Goal: Information Seeking & Learning: Learn about a topic

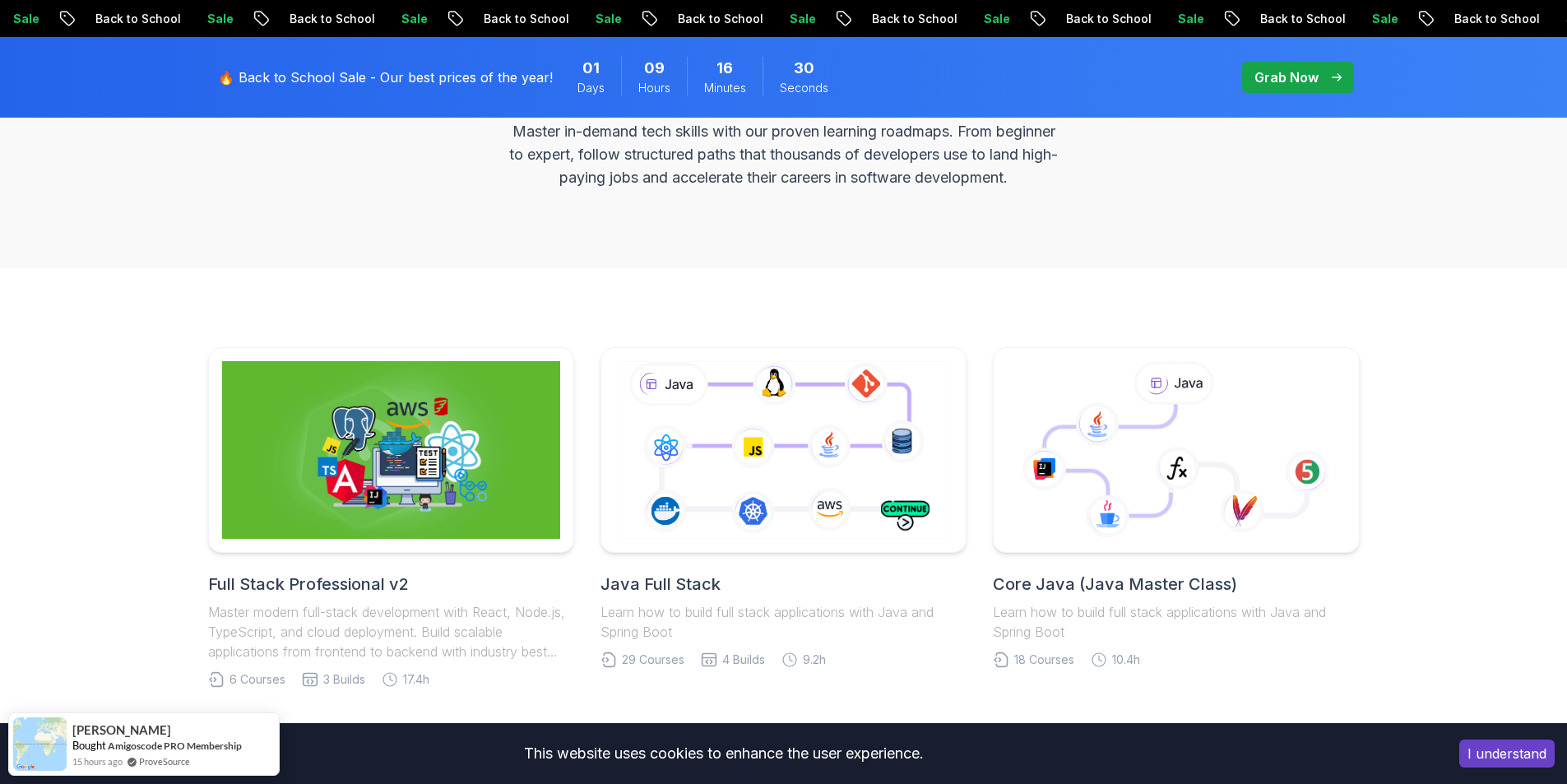
scroll to position [384, 0]
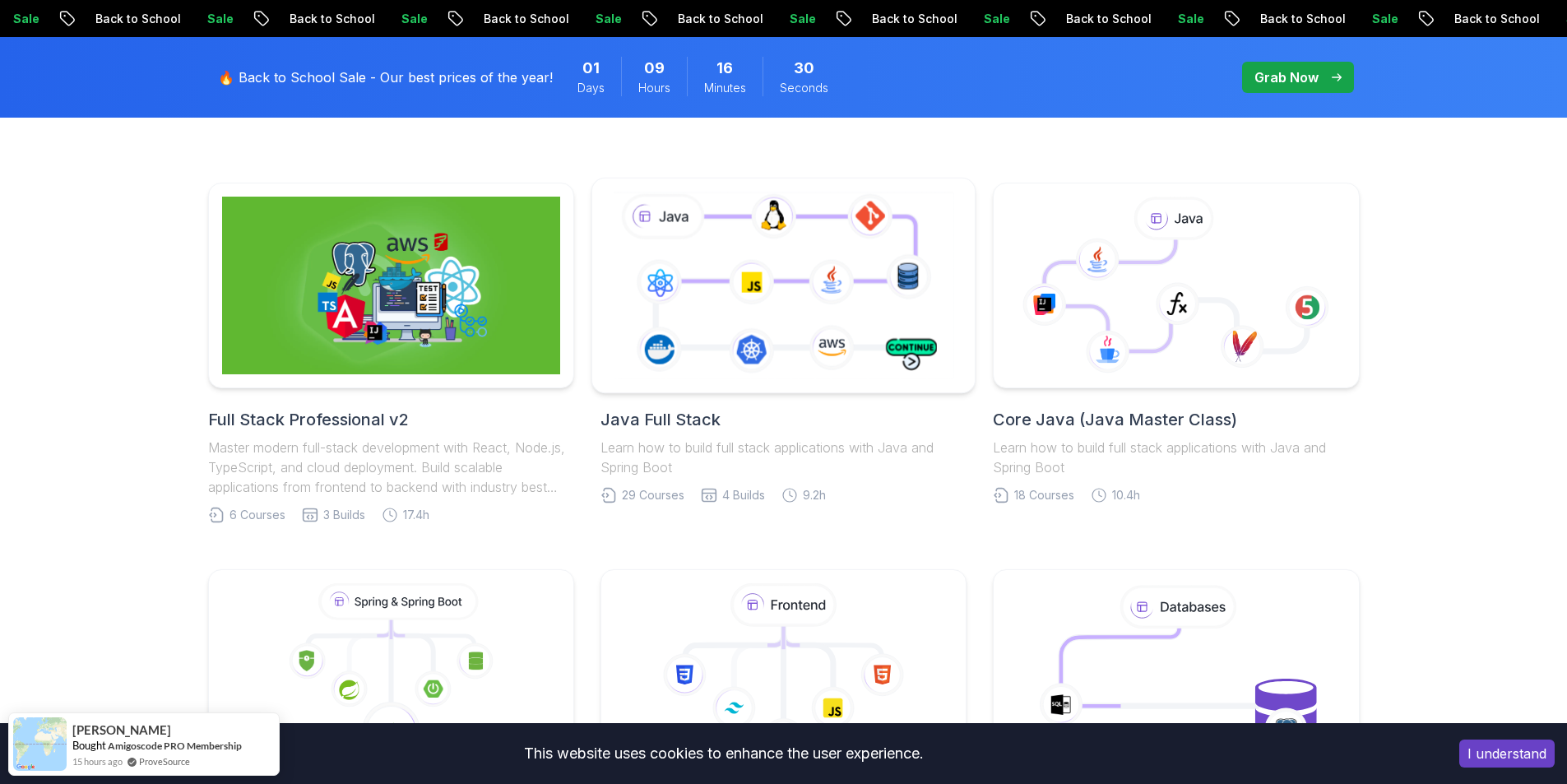
click at [767, 282] on icon at bounding box center [784, 285] width 348 height 193
click at [925, 183] on div at bounding box center [784, 285] width 385 height 216
click at [934, 223] on icon at bounding box center [784, 285] width 348 height 193
click at [888, 323] on icon at bounding box center [784, 285] width 348 height 193
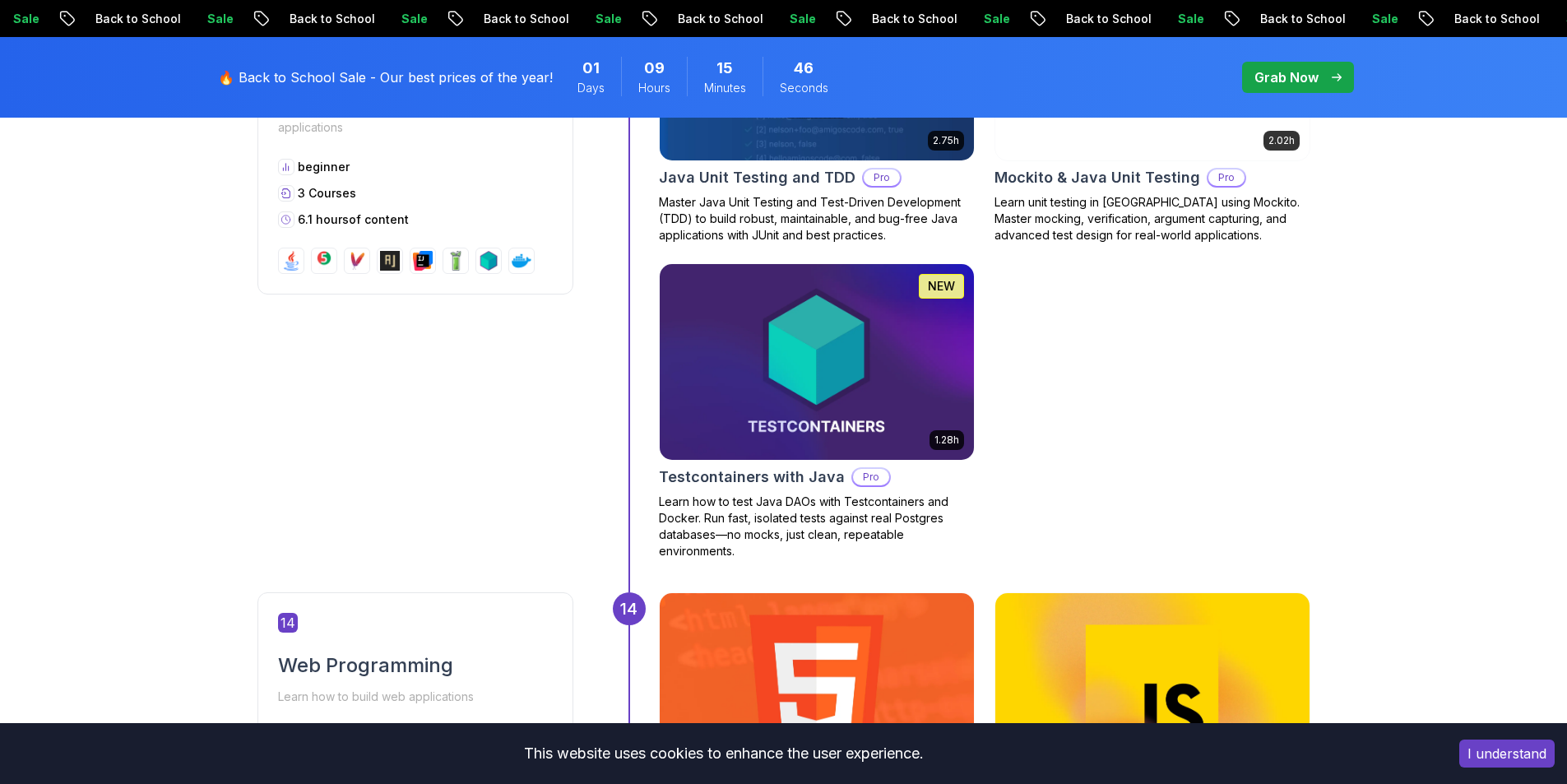
scroll to position [5536, 0]
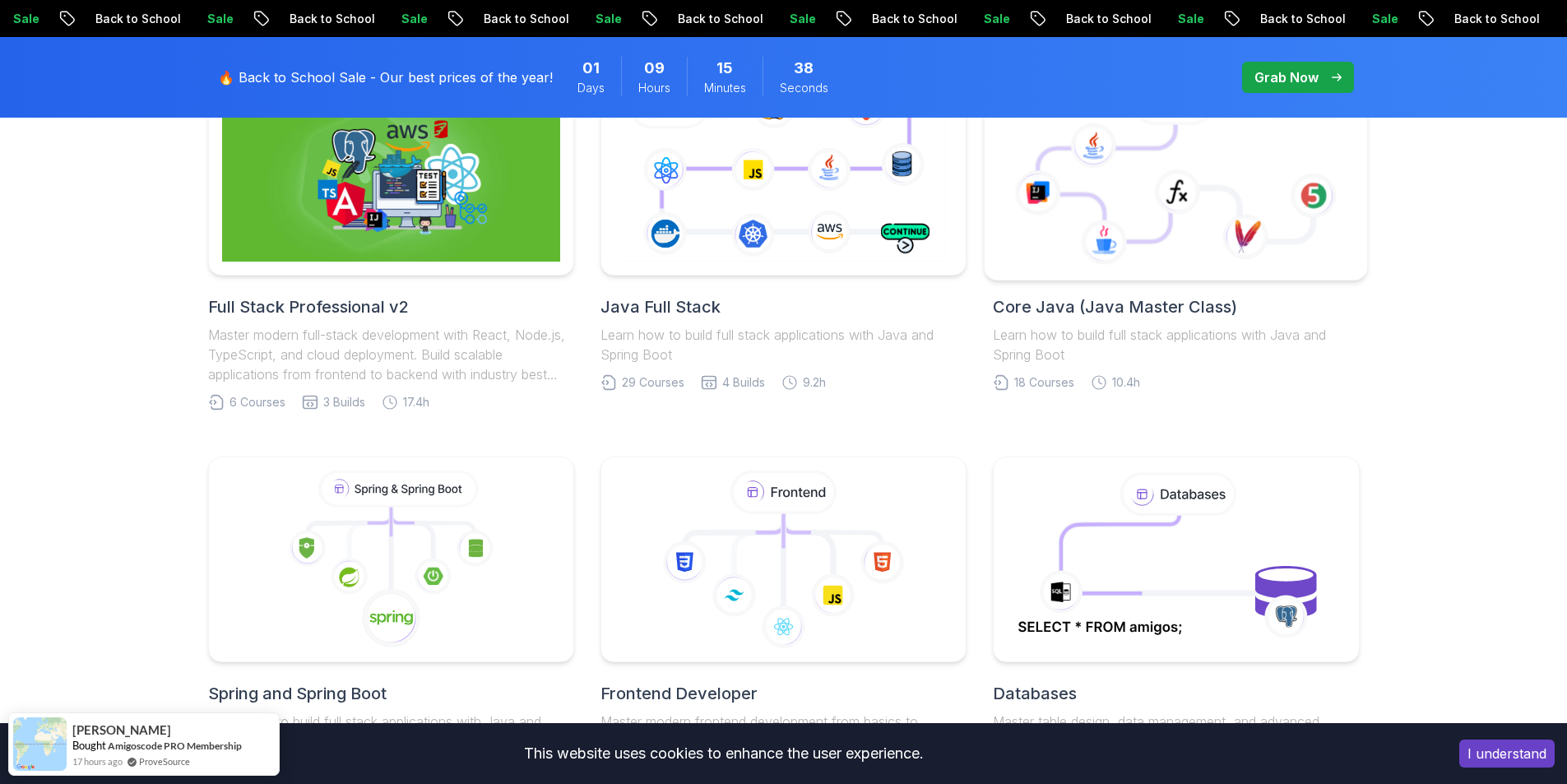
scroll to position [603, 0]
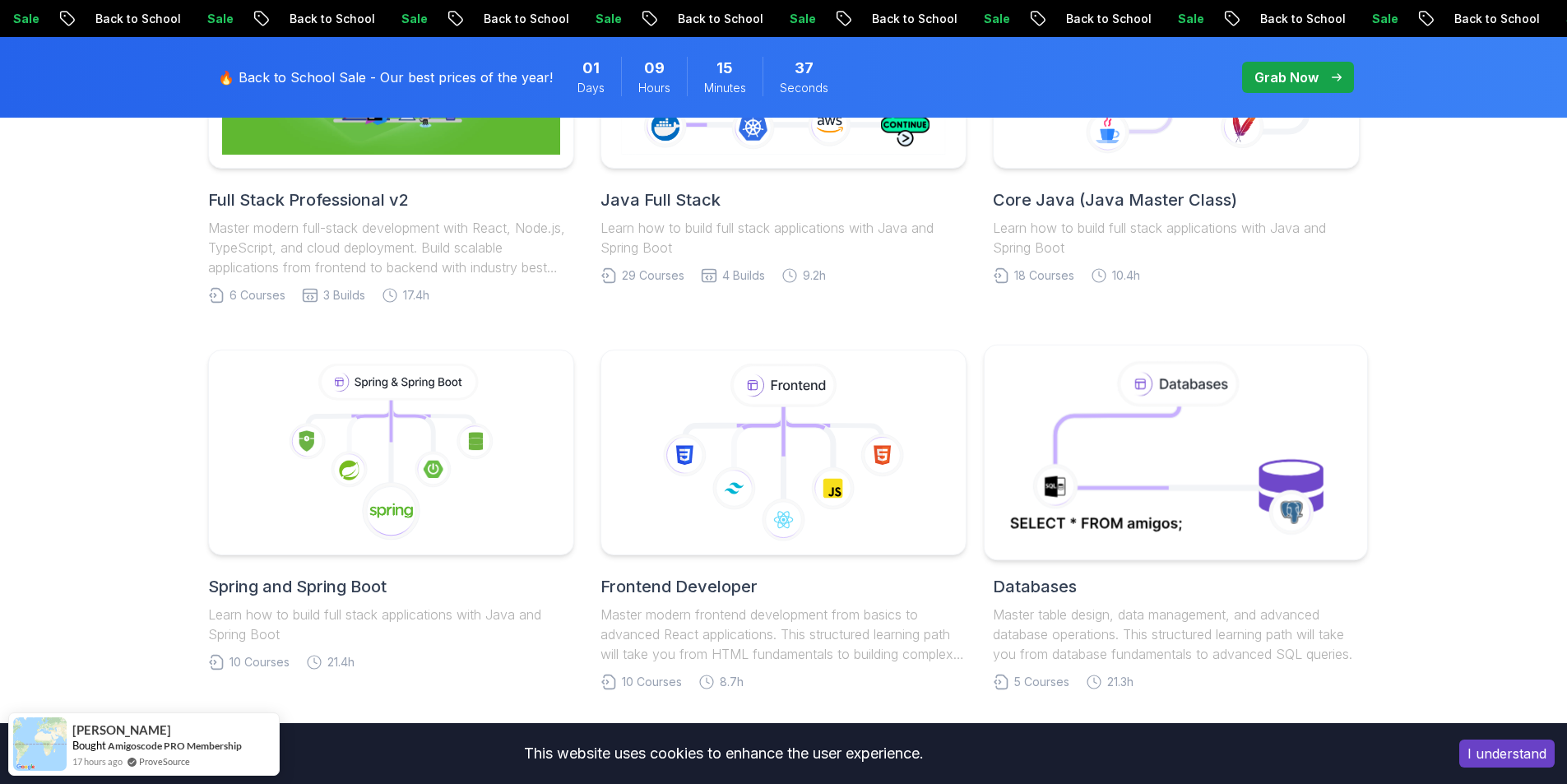
click at [1188, 468] on icon at bounding box center [1176, 452] width 347 height 187
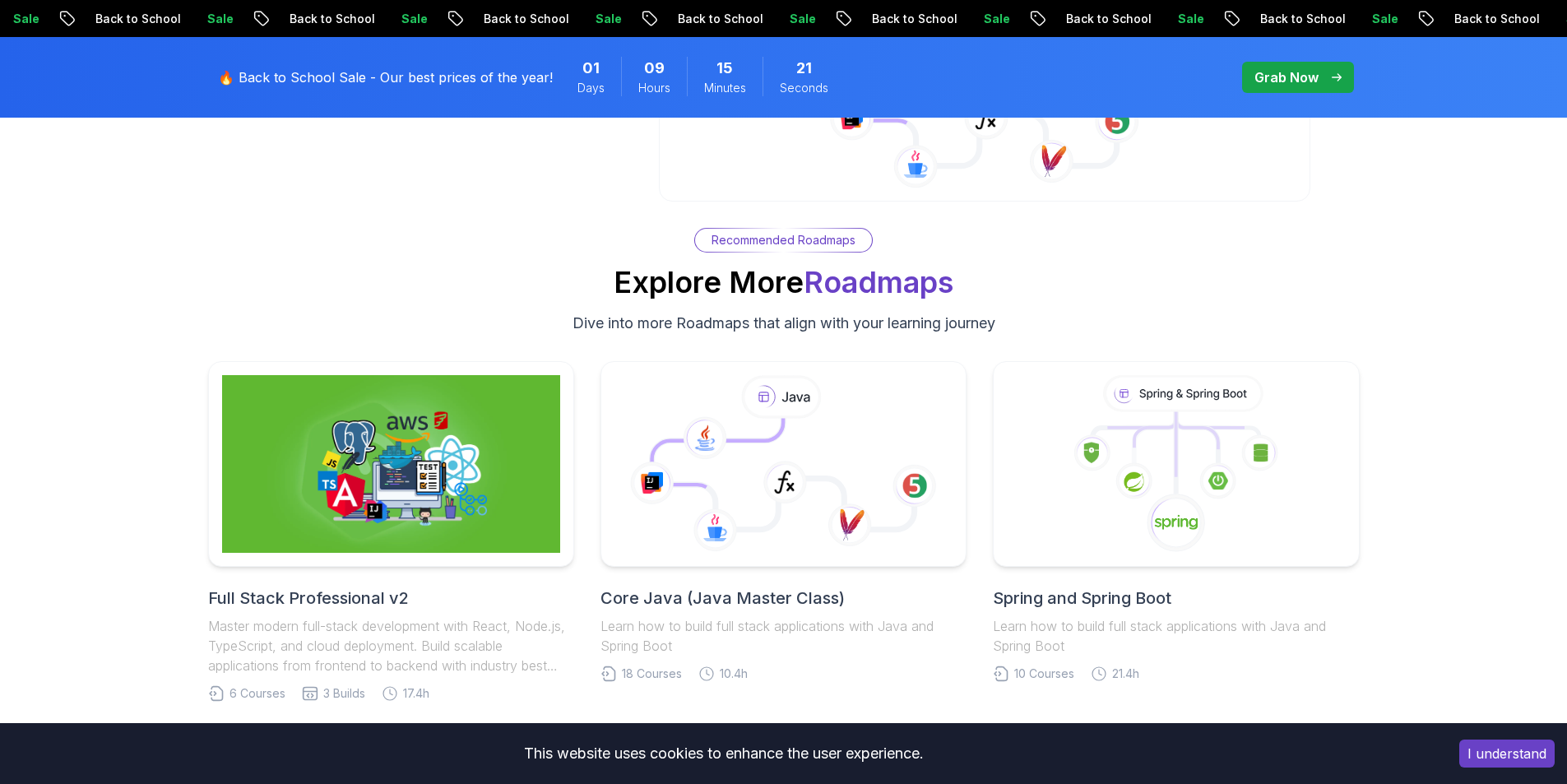
scroll to position [2905, 0]
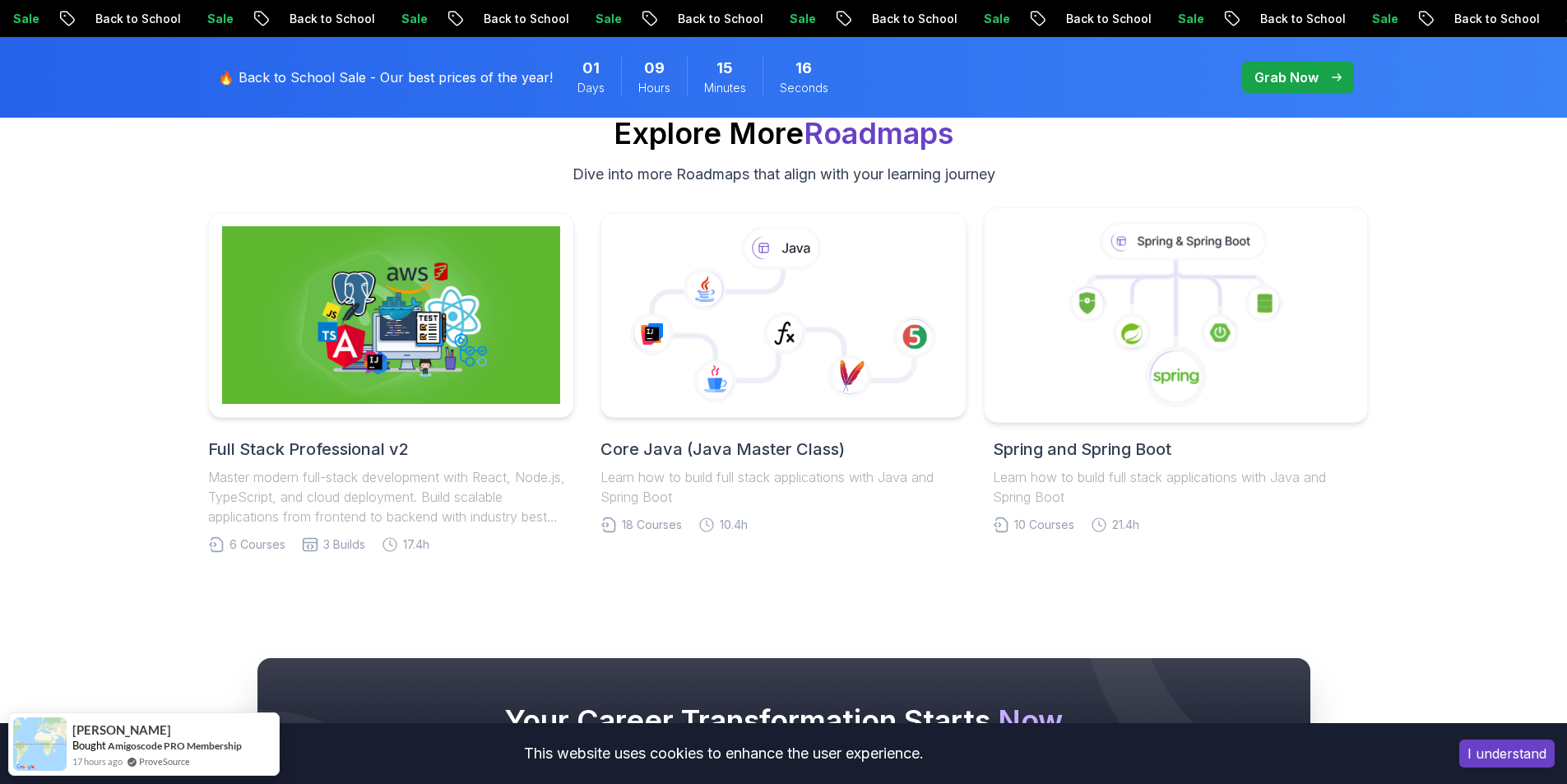
click at [1129, 266] on icon at bounding box center [1177, 316] width 356 height 187
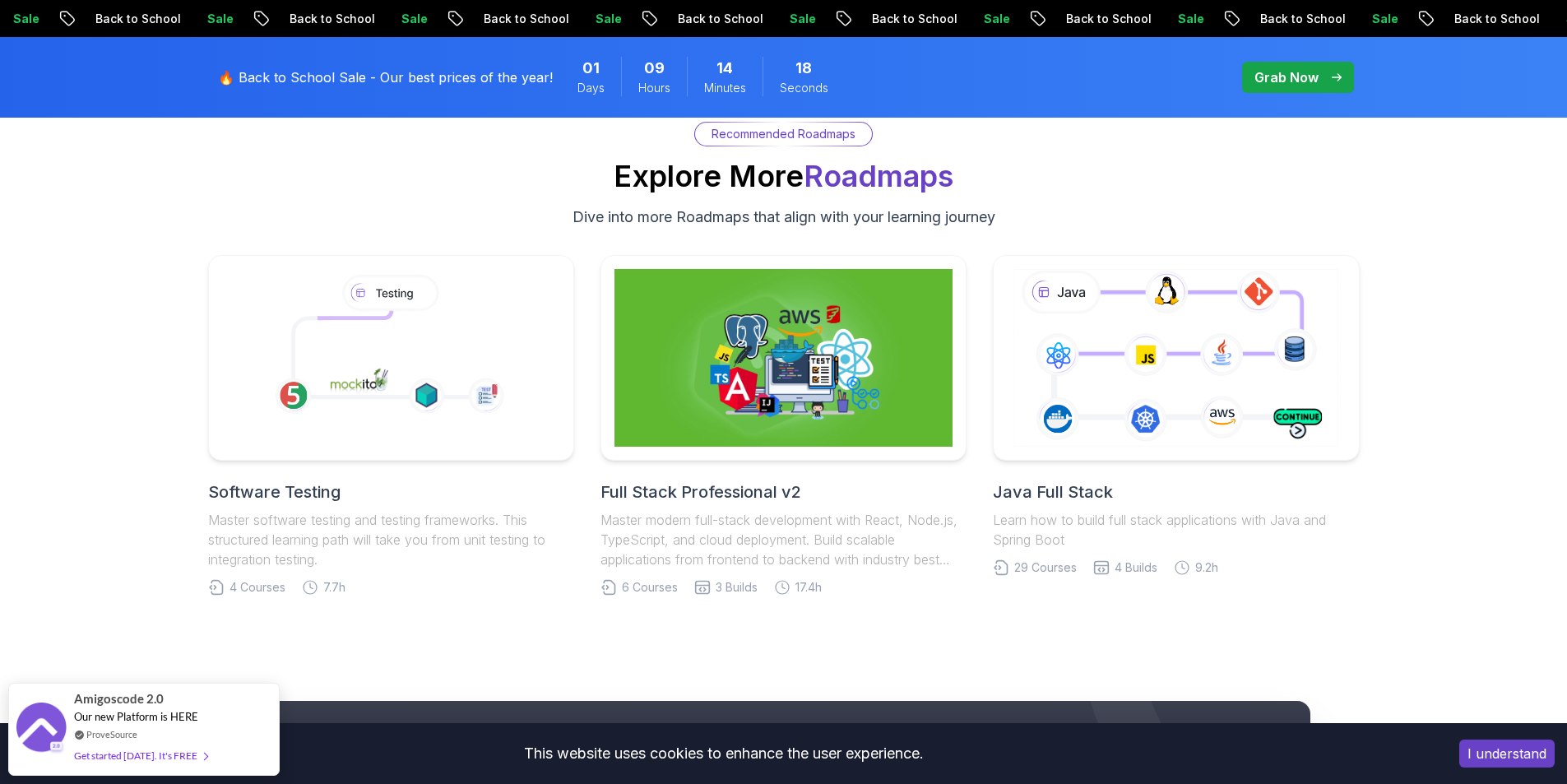
scroll to position [3673, 0]
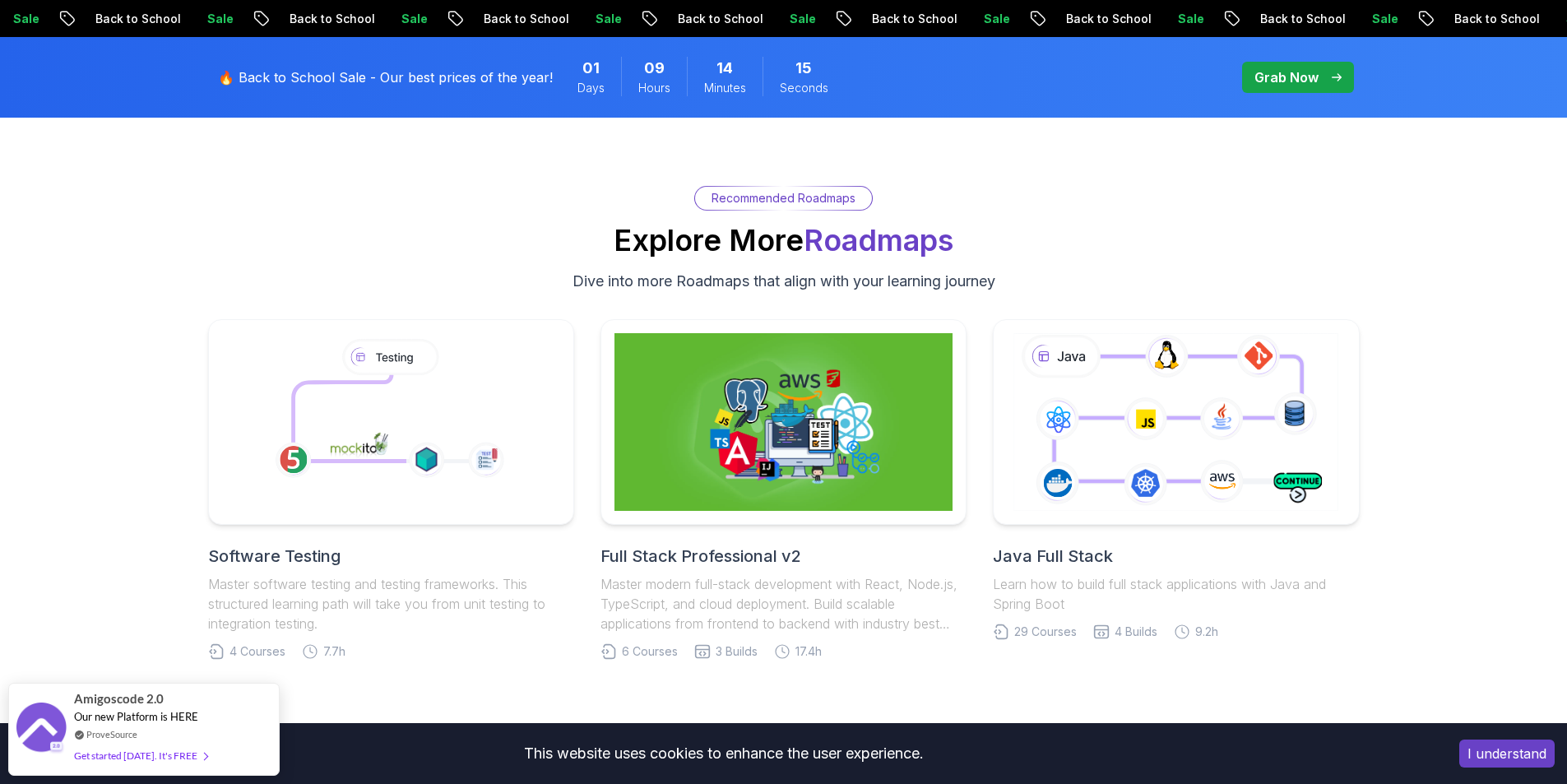
click at [759, 555] on h2 "Full Stack Professional v2" at bounding box center [783, 556] width 366 height 23
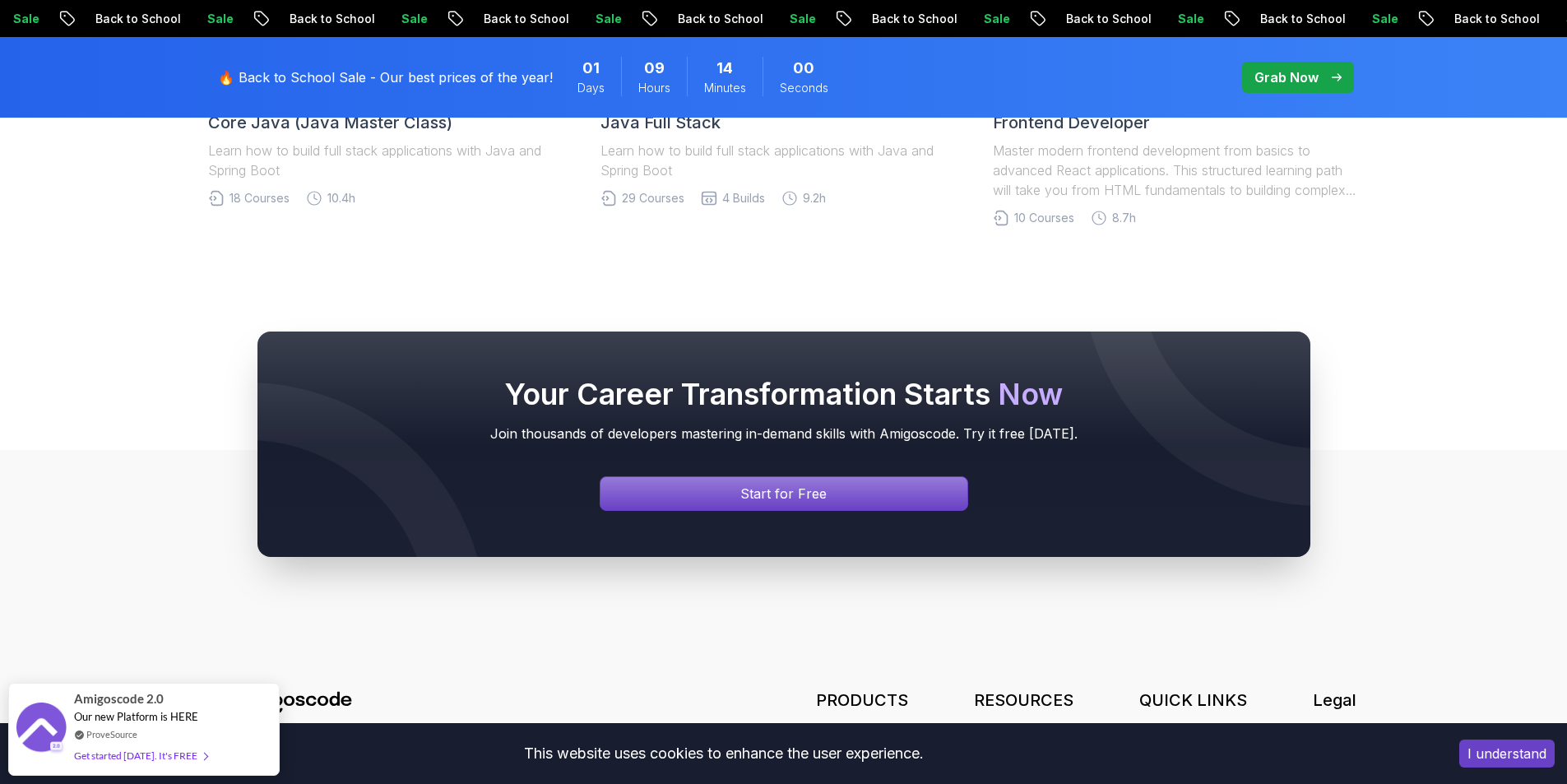
scroll to position [4091, 0]
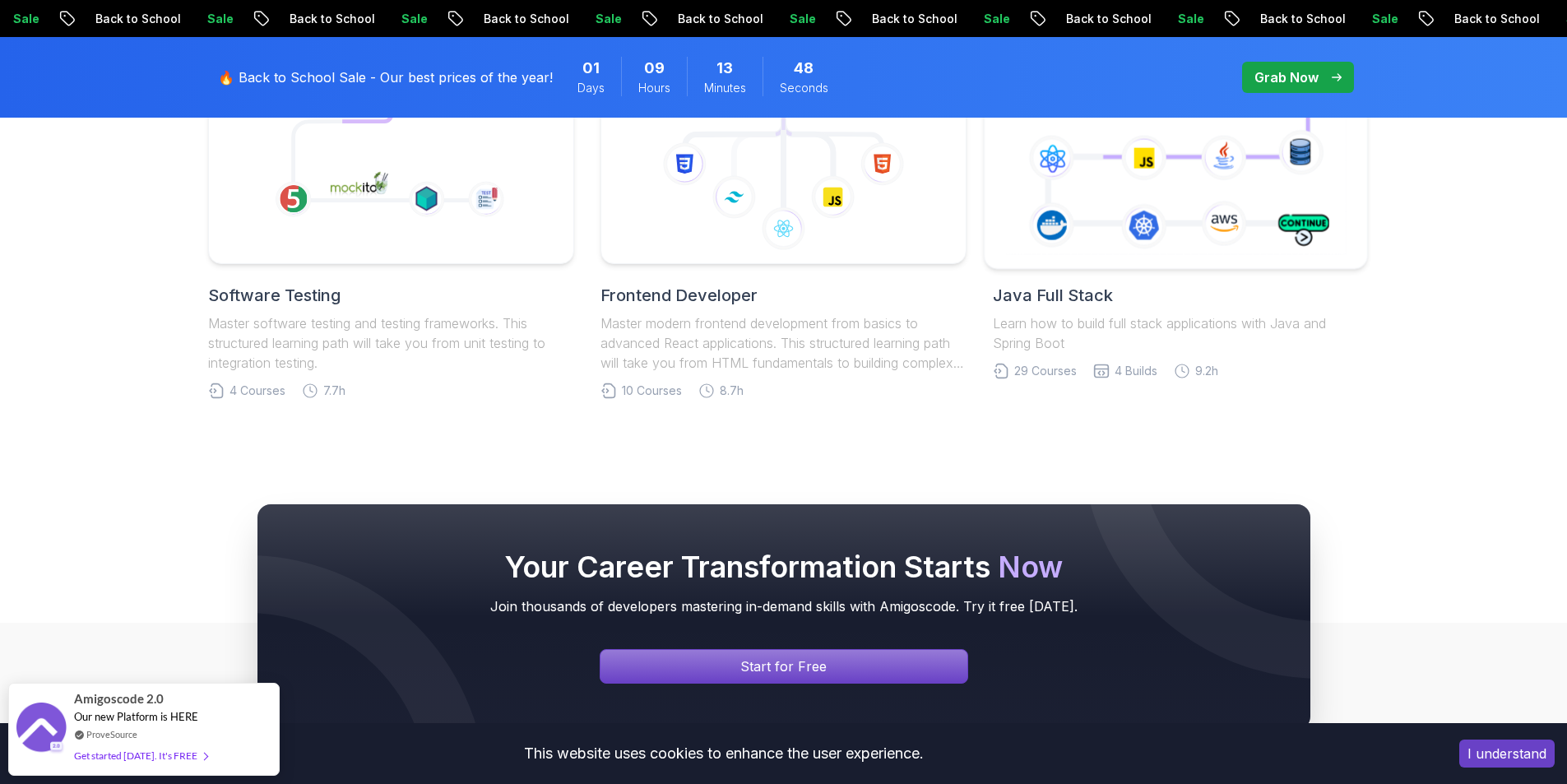
click at [1198, 257] on icon at bounding box center [1176, 161] width 348 height 193
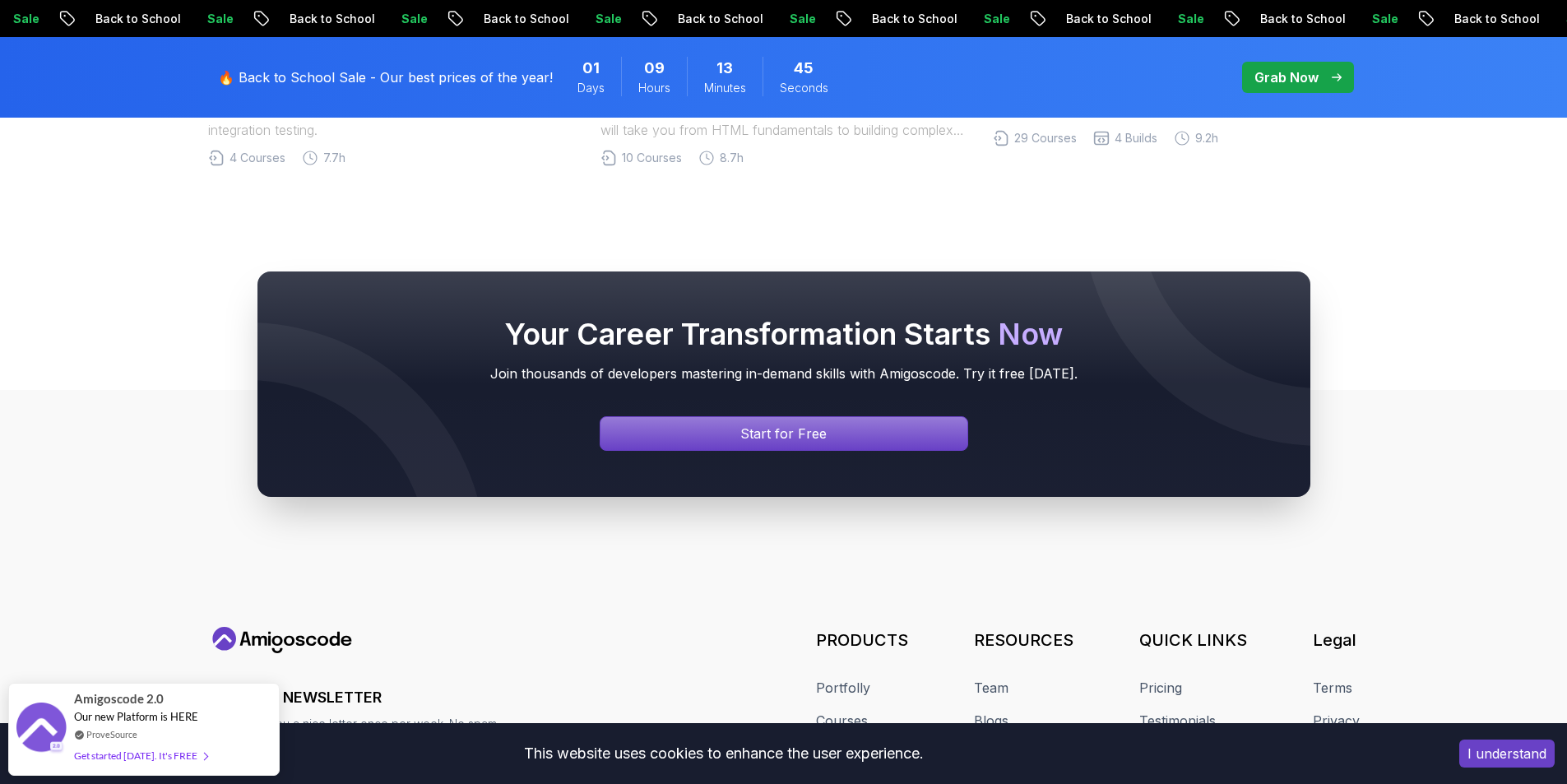
scroll to position [4430, 0]
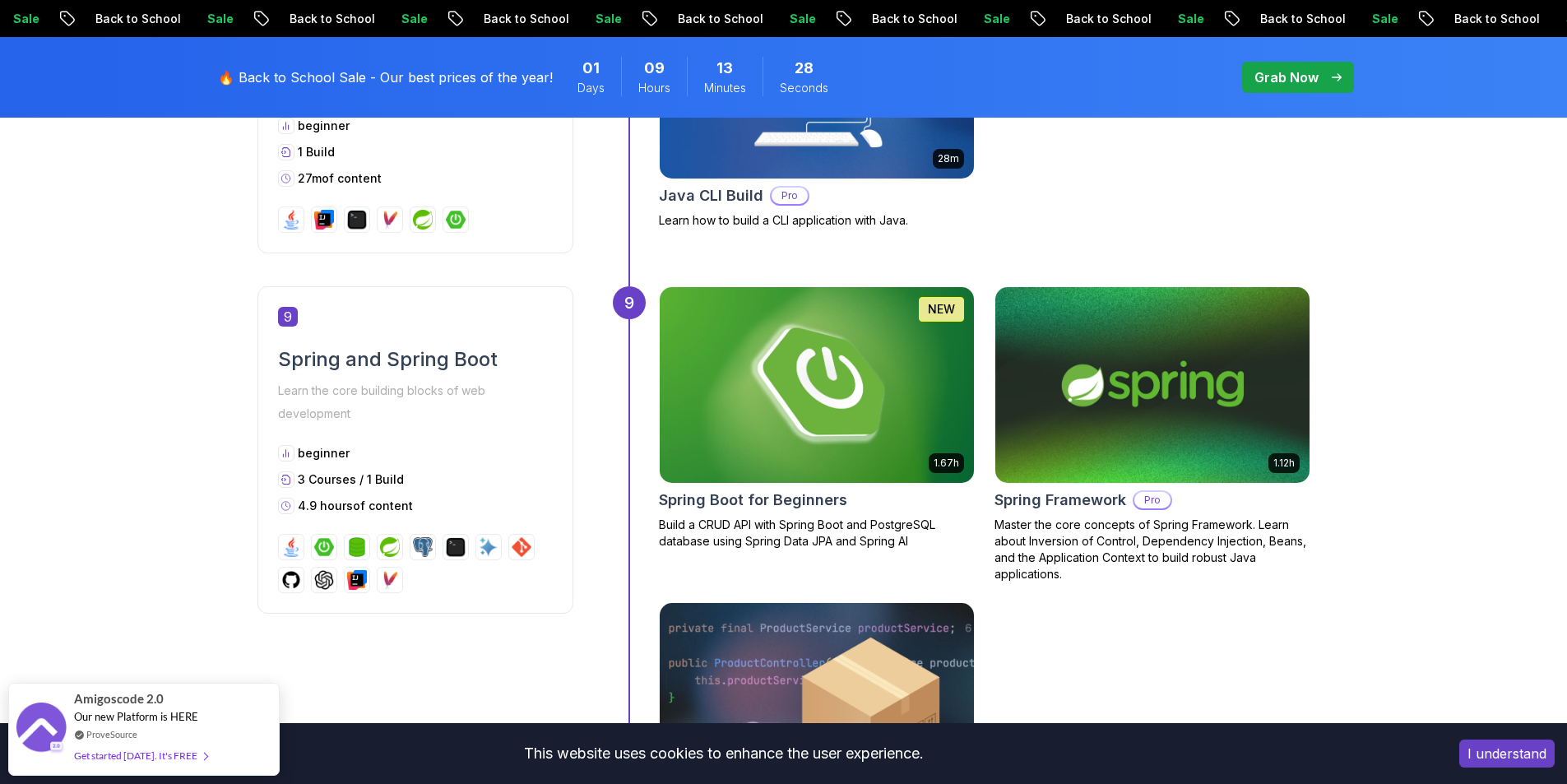
scroll to position [3476, 0]
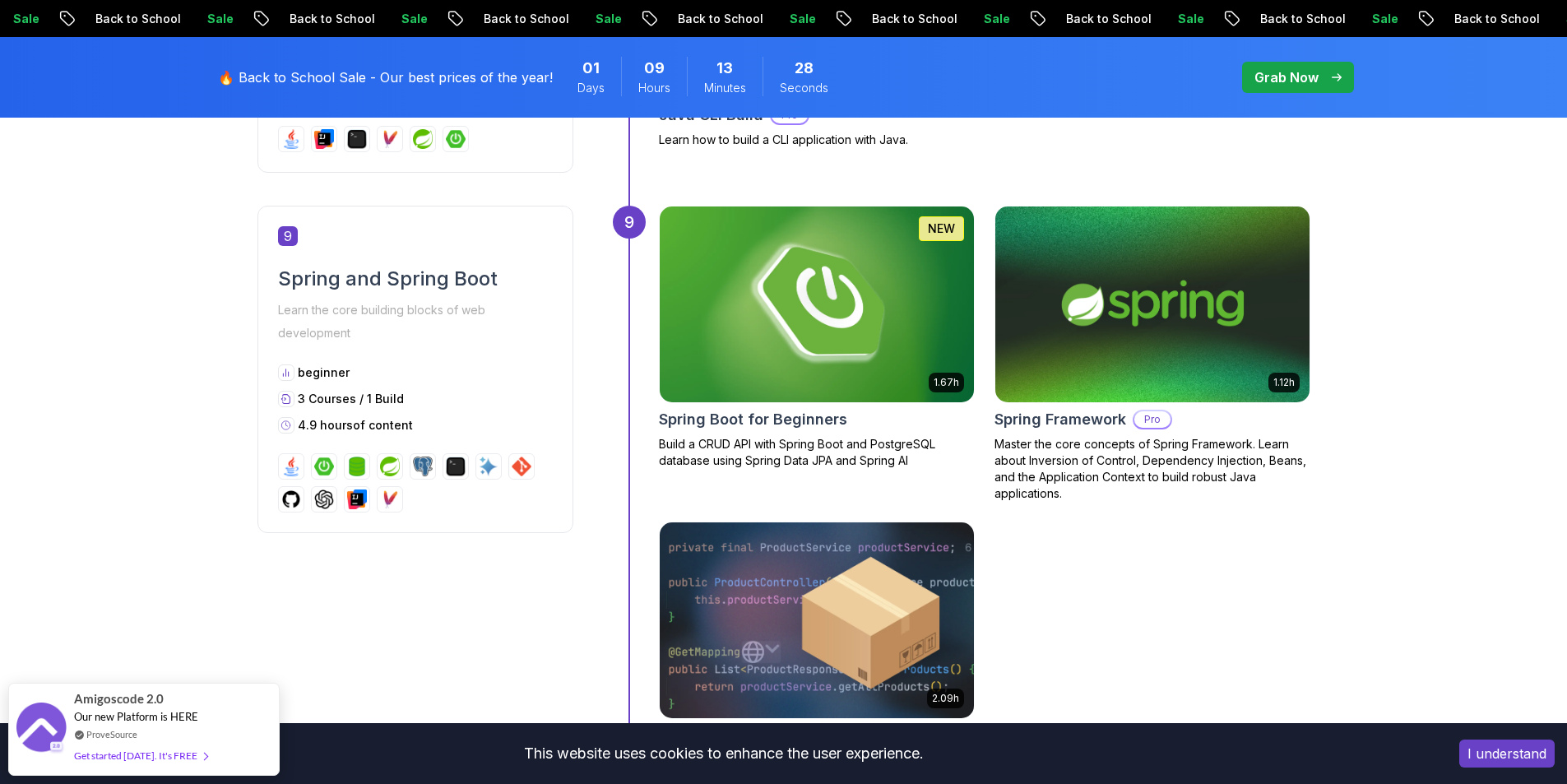
click at [817, 422] on h2 "Spring Boot for Beginners" at bounding box center [753, 419] width 188 height 23
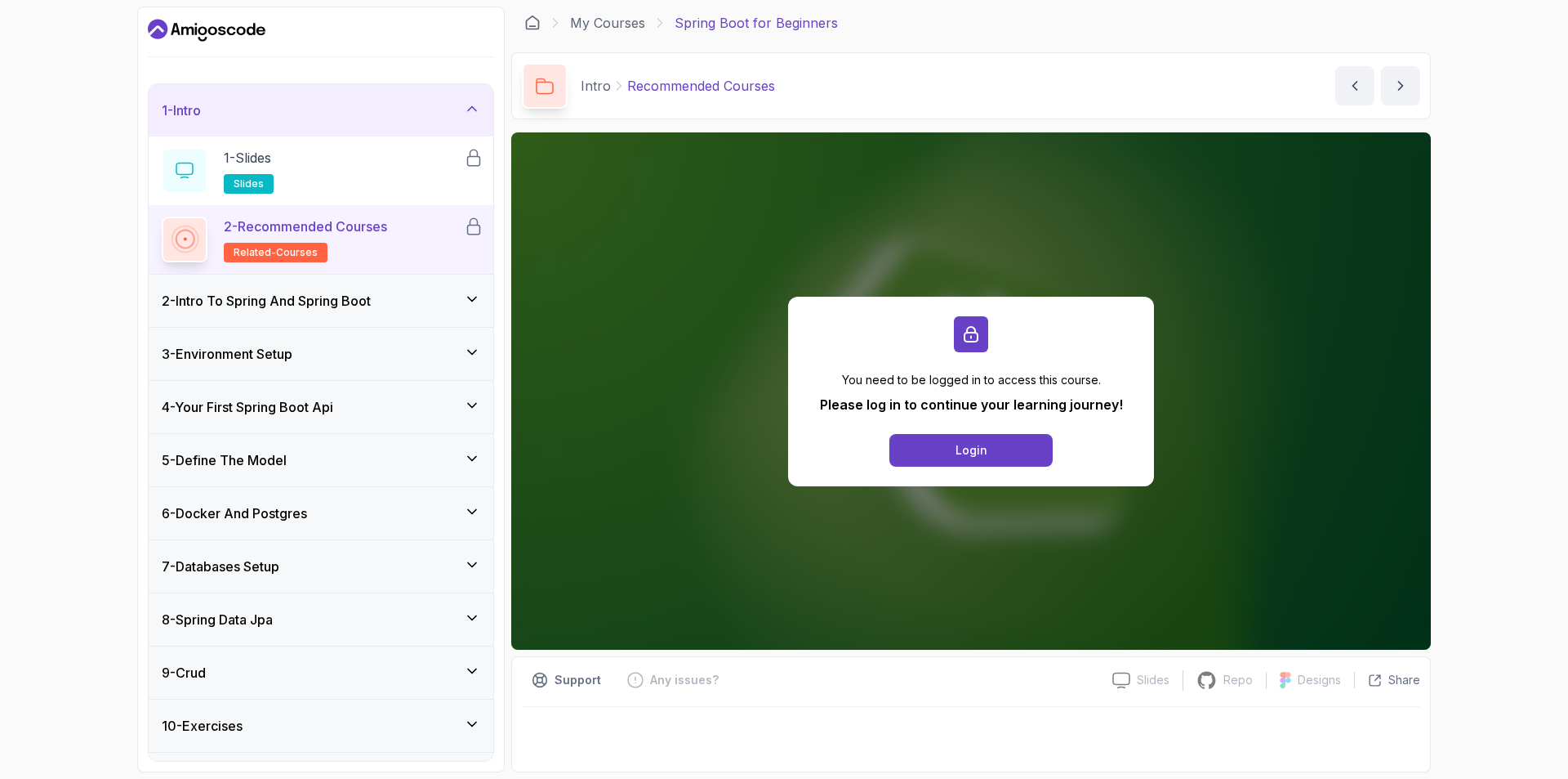
click at [390, 365] on div "3 - Environment Setup" at bounding box center [320, 354] width 345 height 52
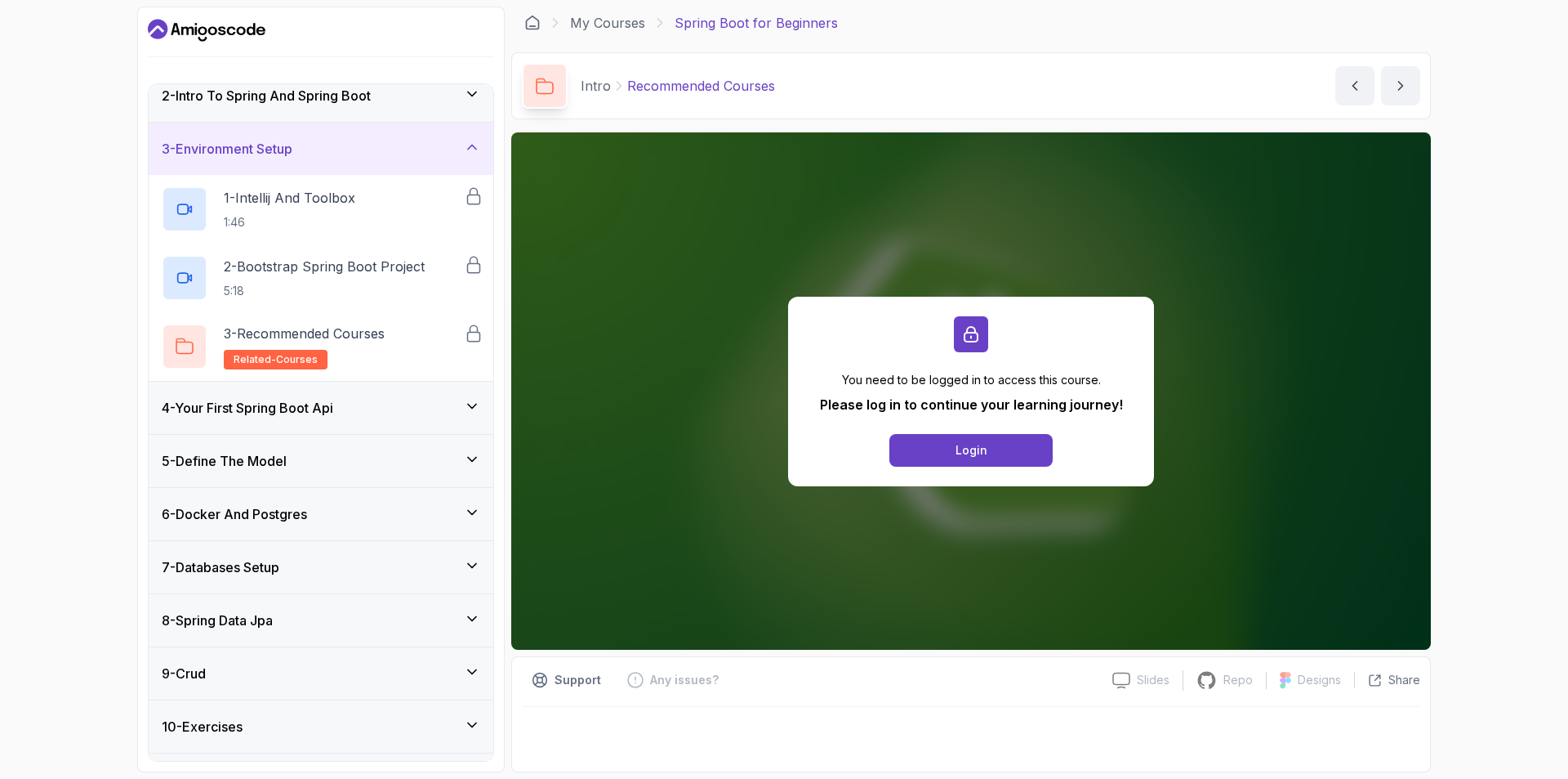
scroll to position [164, 0]
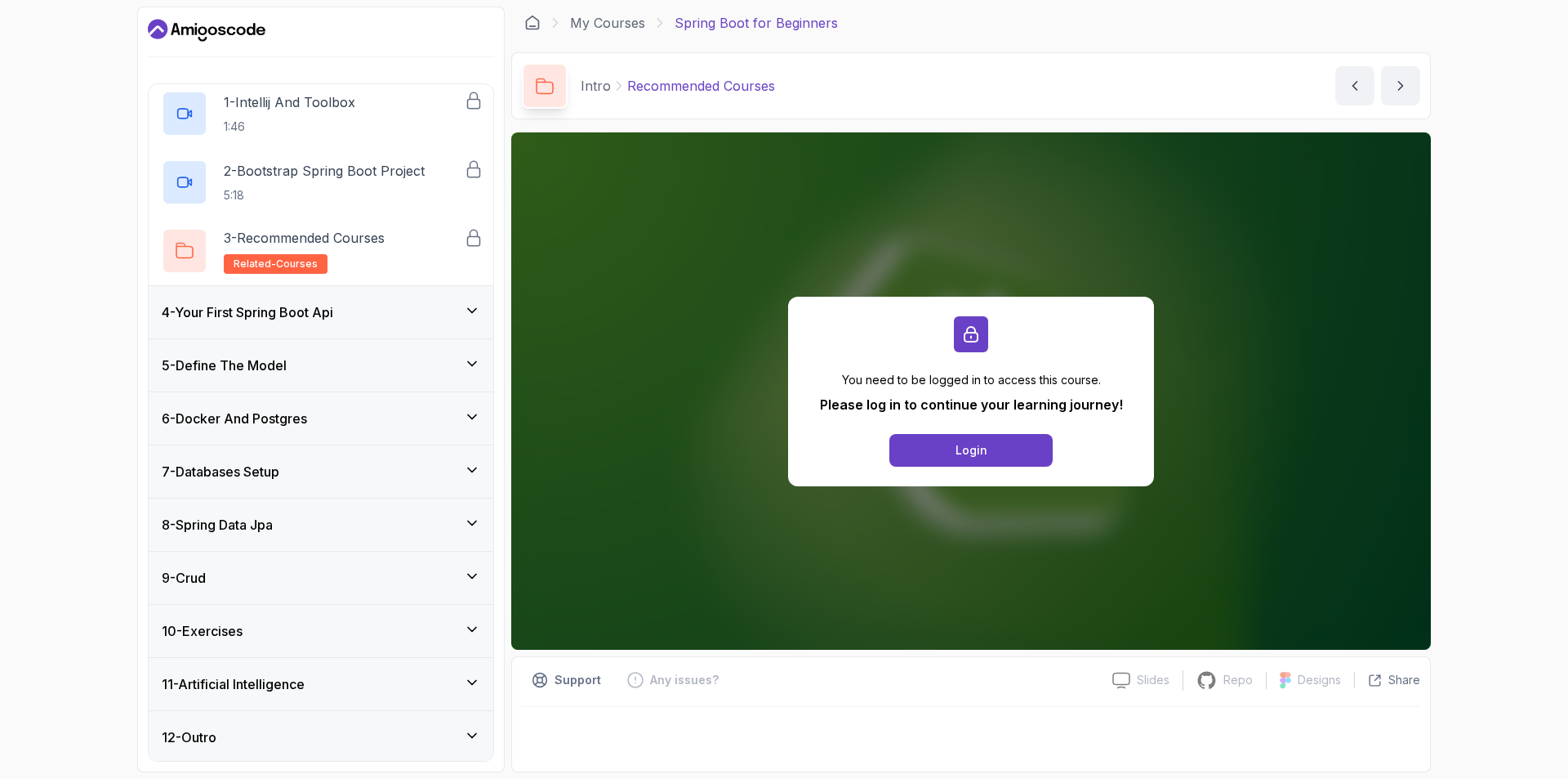
click at [397, 314] on div "4 - Your First Spring Boot Api" at bounding box center [321, 312] width 318 height 19
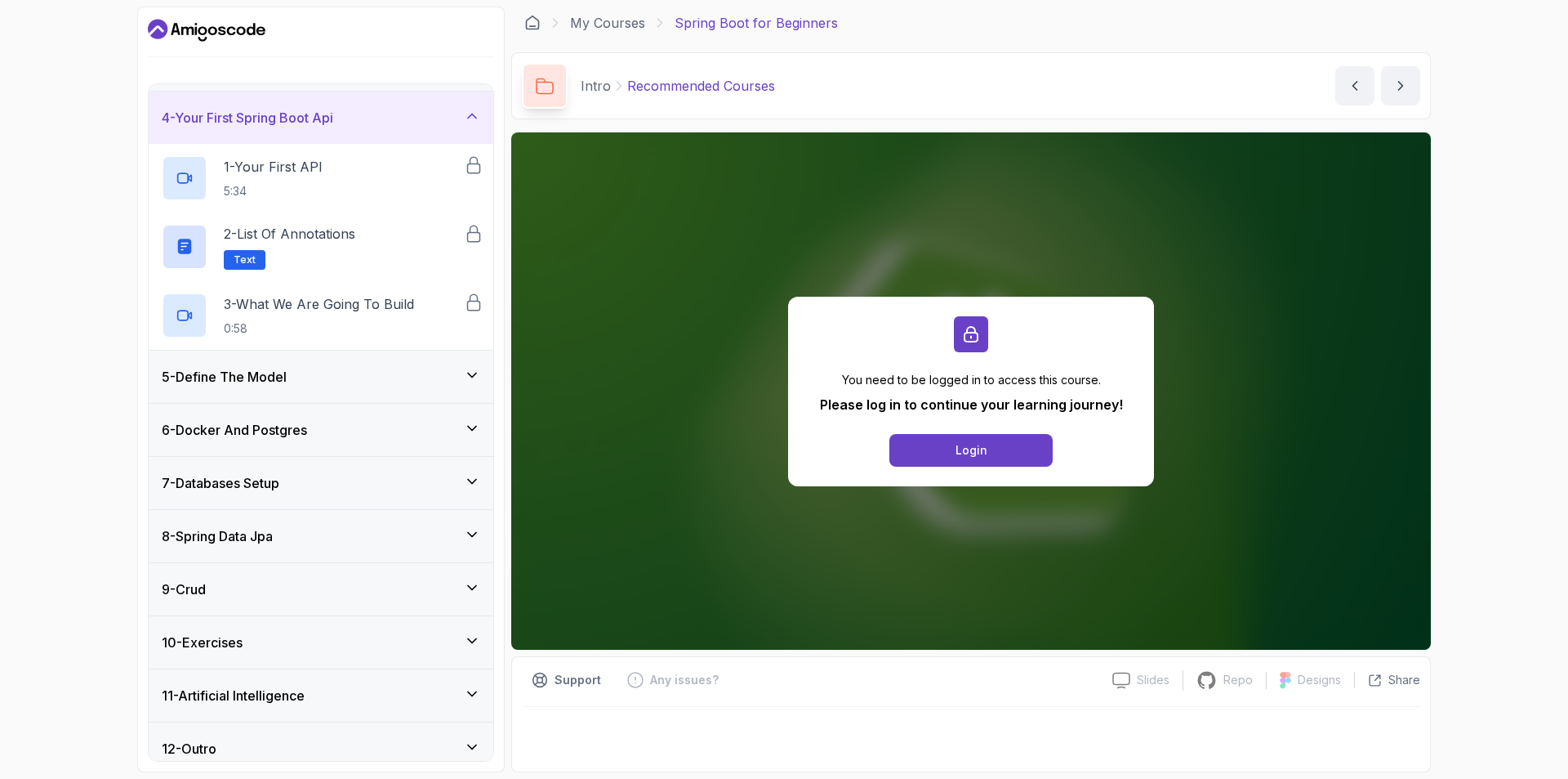
scroll to position [166, 0]
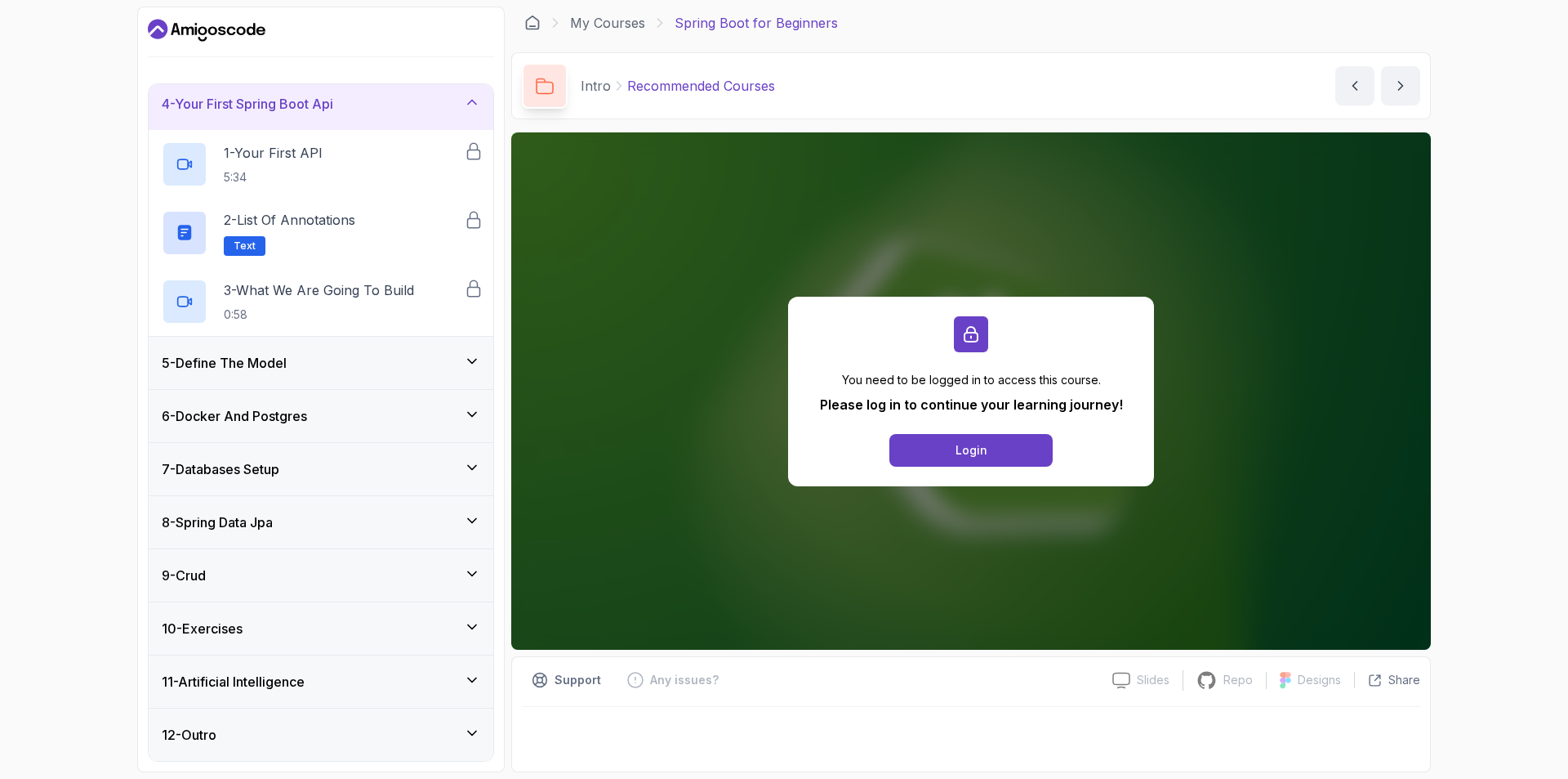
click at [390, 356] on div "5 - Define The Model" at bounding box center [321, 363] width 318 height 19
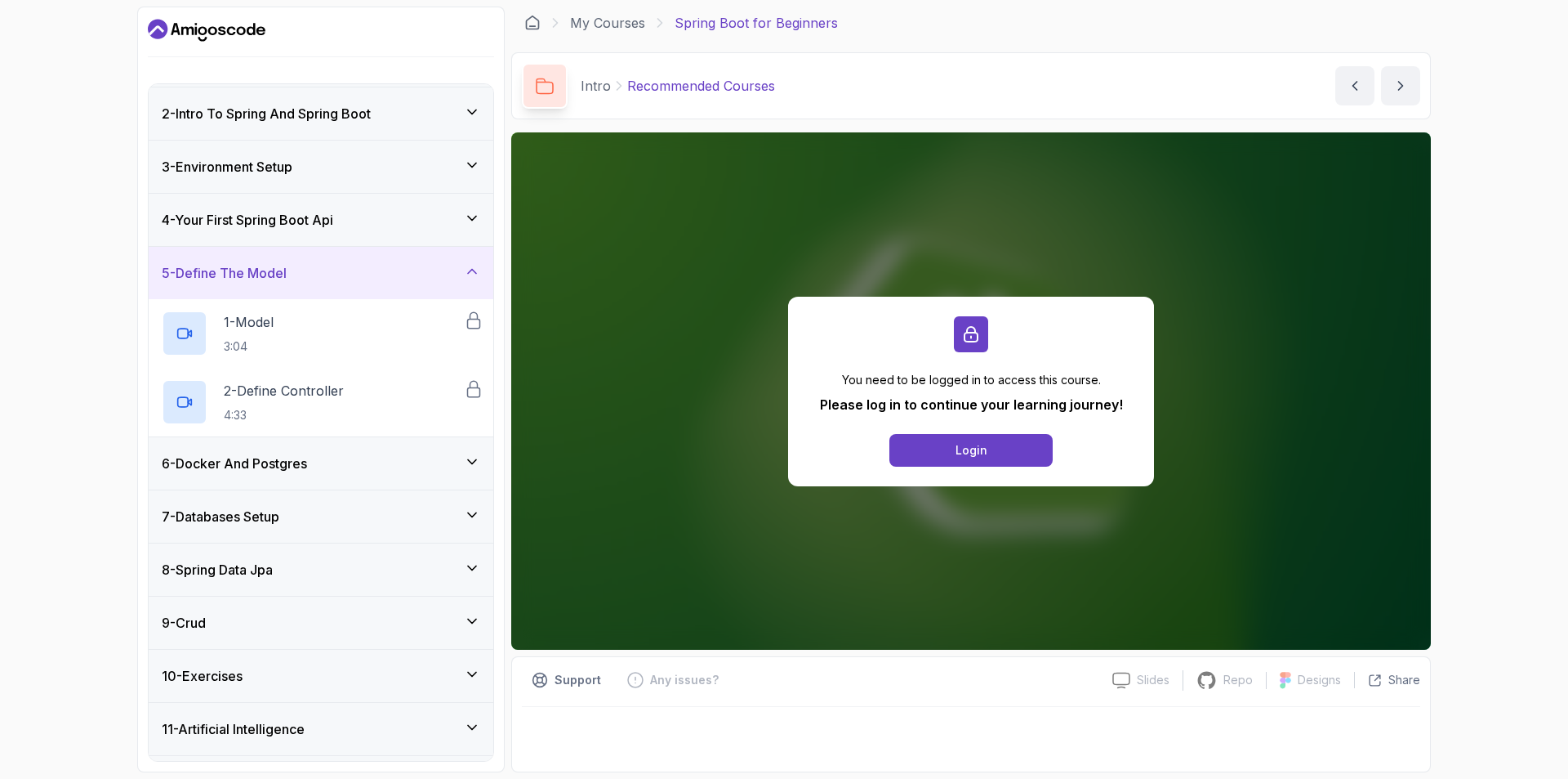
scroll to position [97, 0]
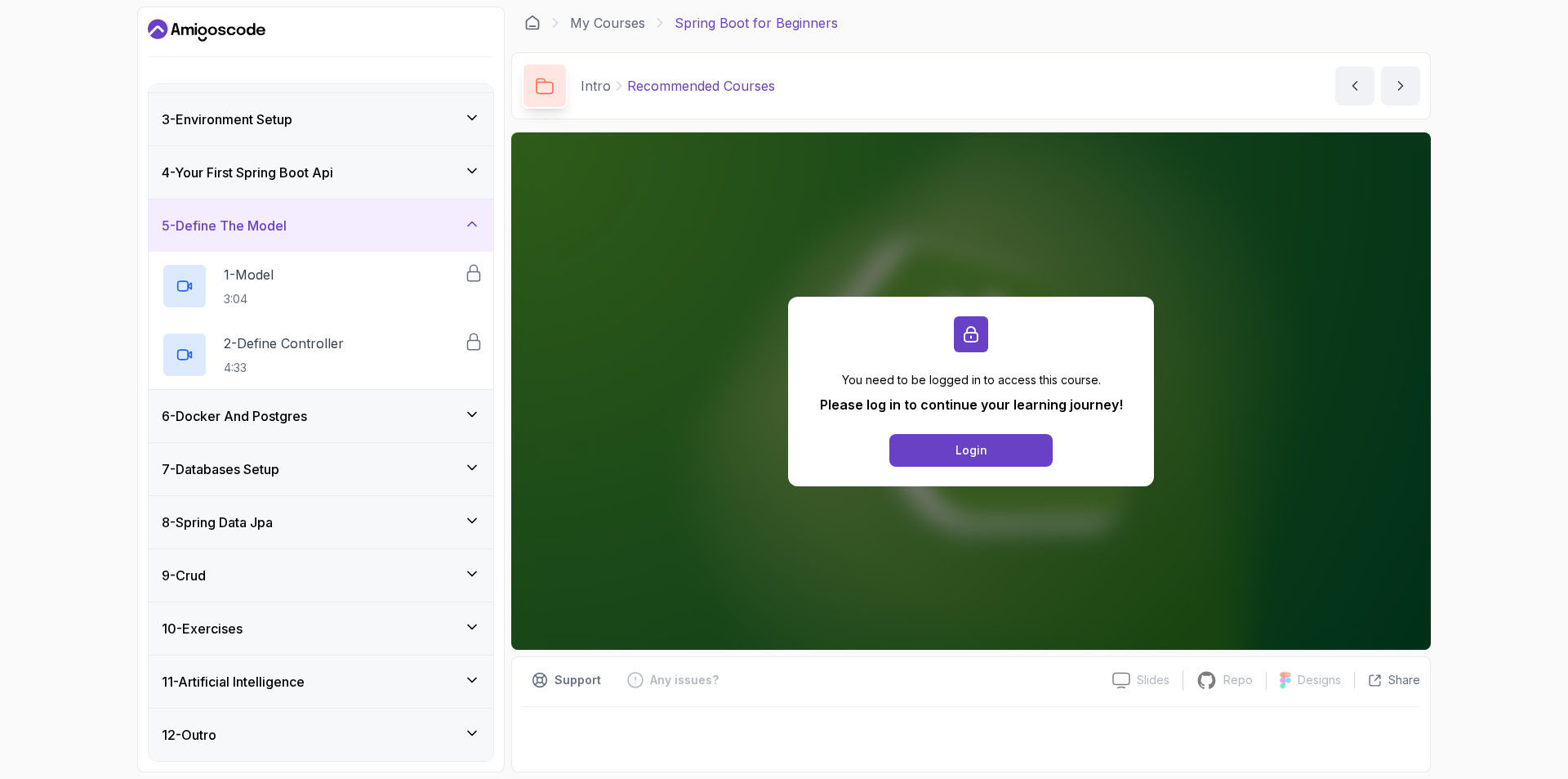
click at [345, 532] on div "8 - Spring Data Jpa" at bounding box center [320, 522] width 345 height 52
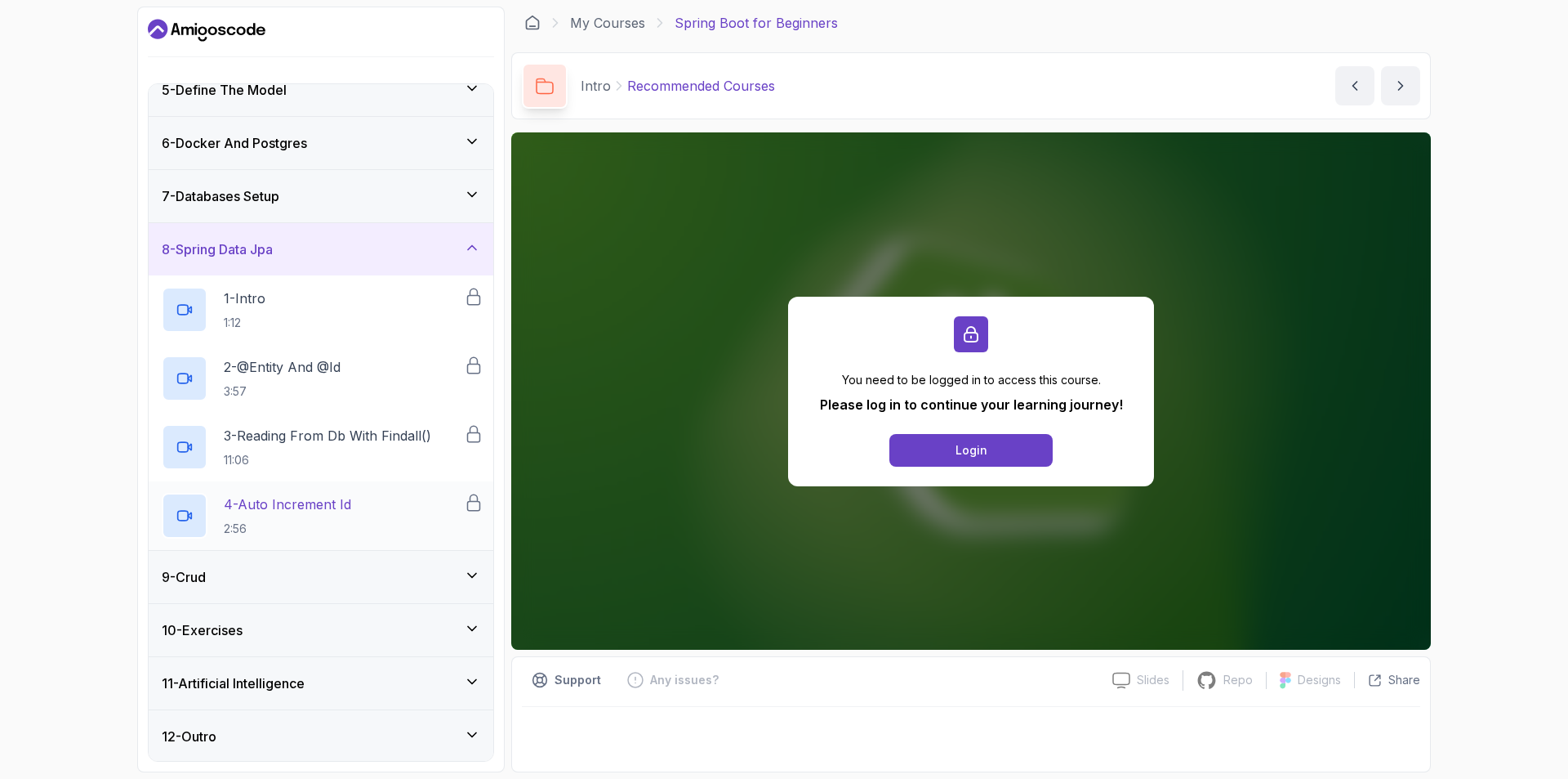
scroll to position [234, 0]
click at [430, 581] on div "9 - Crud" at bounding box center [321, 575] width 318 height 19
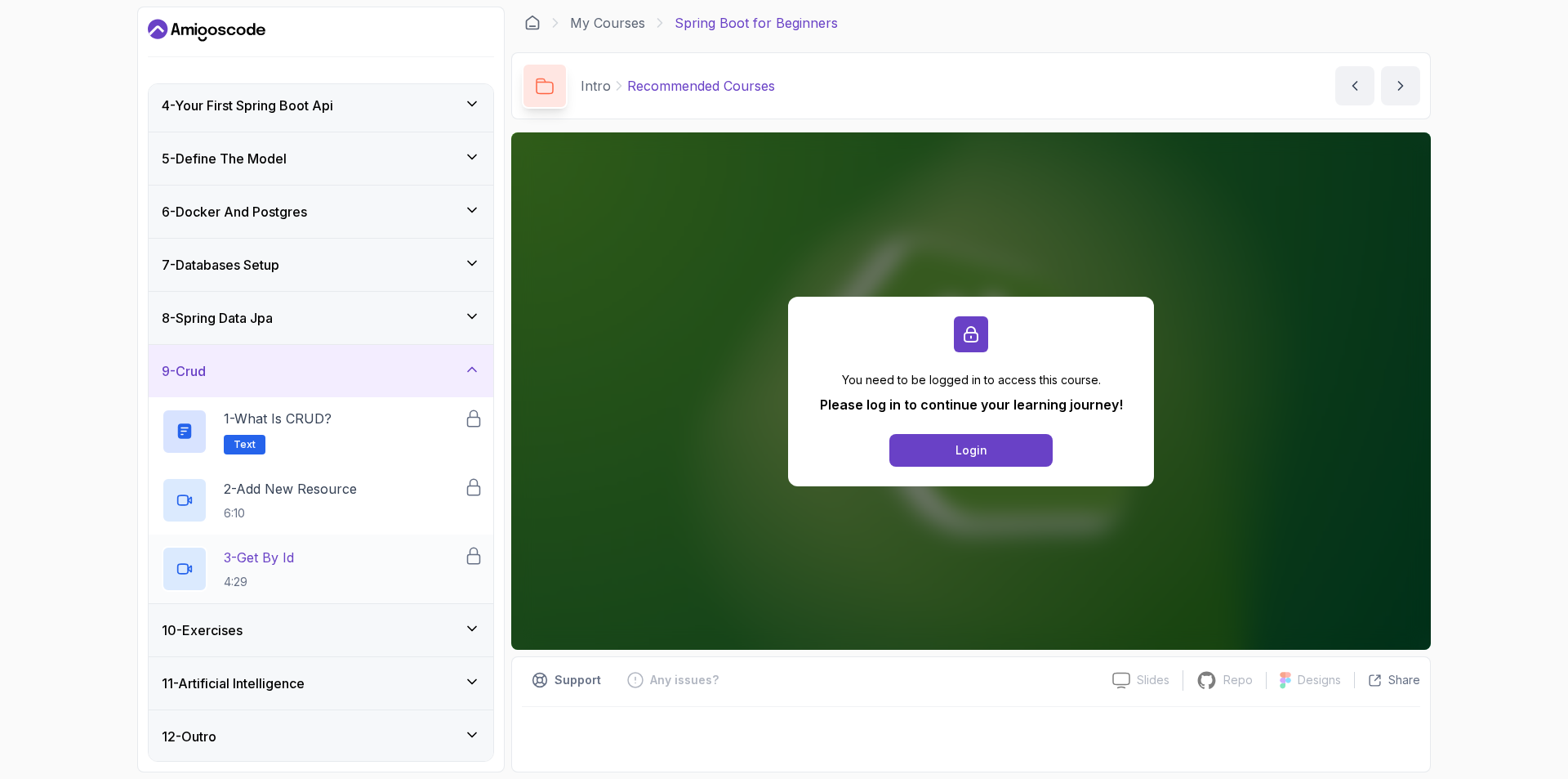
scroll to position [166, 0]
click at [362, 626] on div "10 - Exercises" at bounding box center [321, 628] width 318 height 19
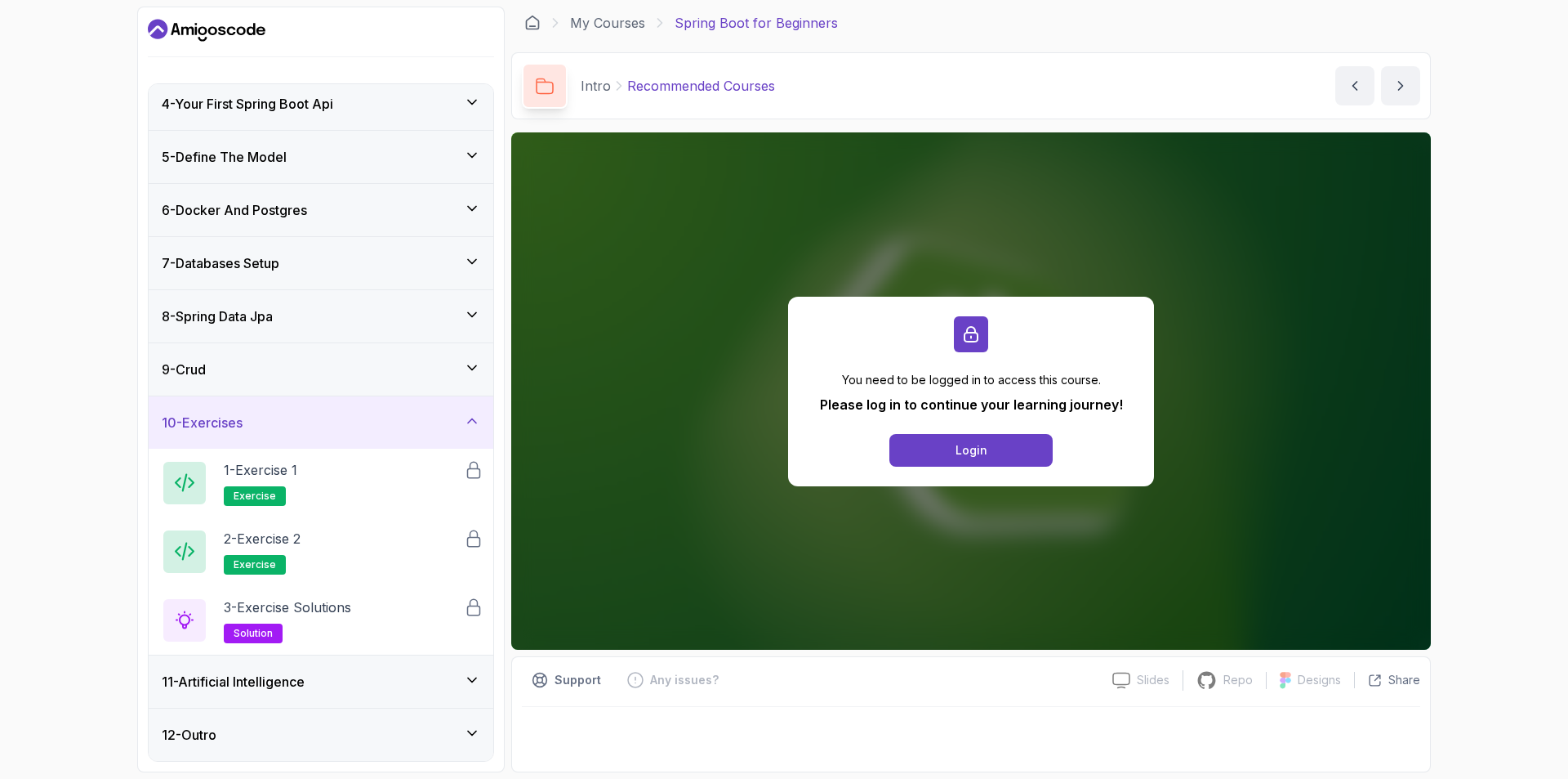
click at [348, 689] on div "11 - Artificial Intelligence" at bounding box center [321, 681] width 318 height 19
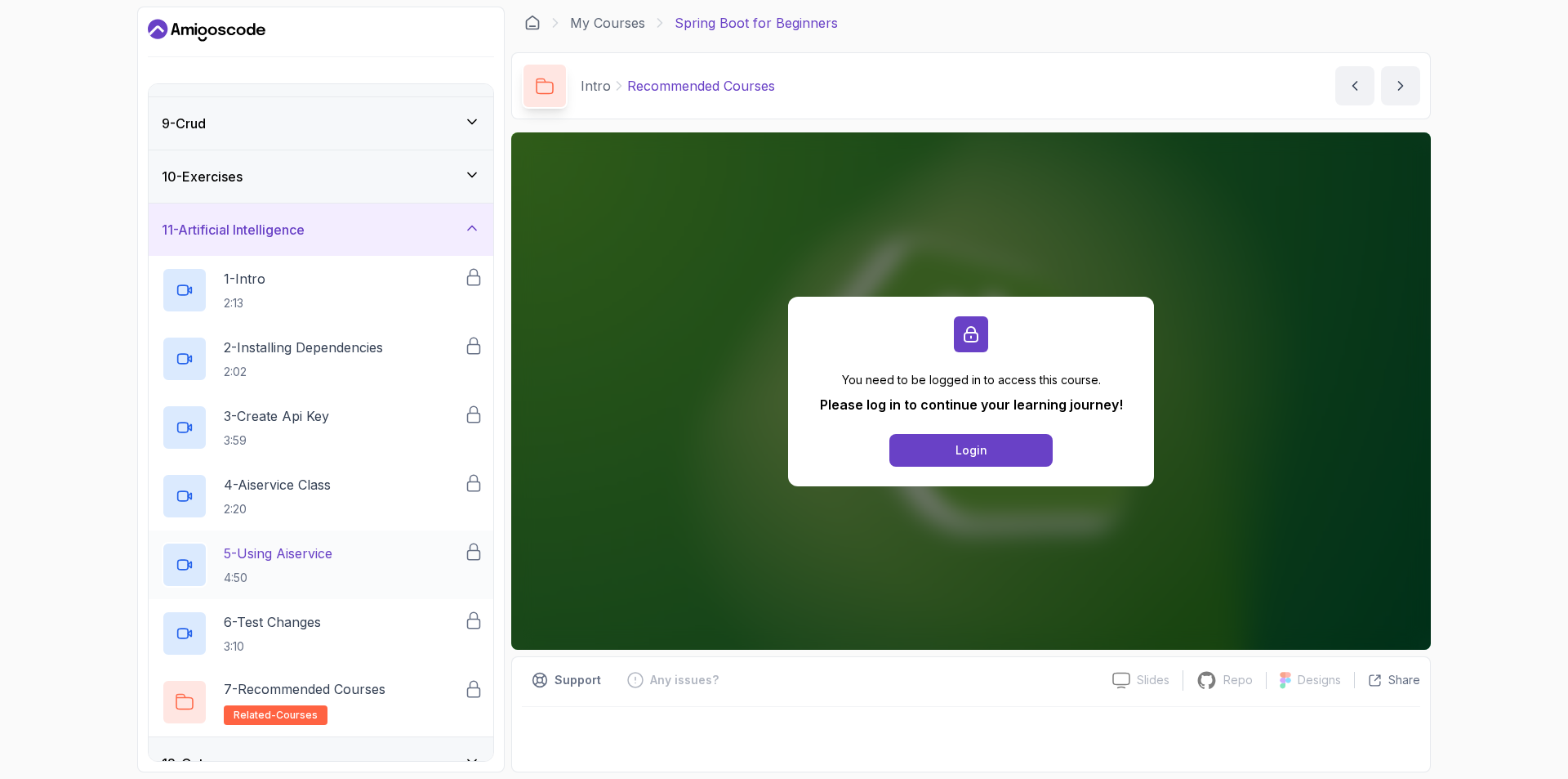
scroll to position [440, 0]
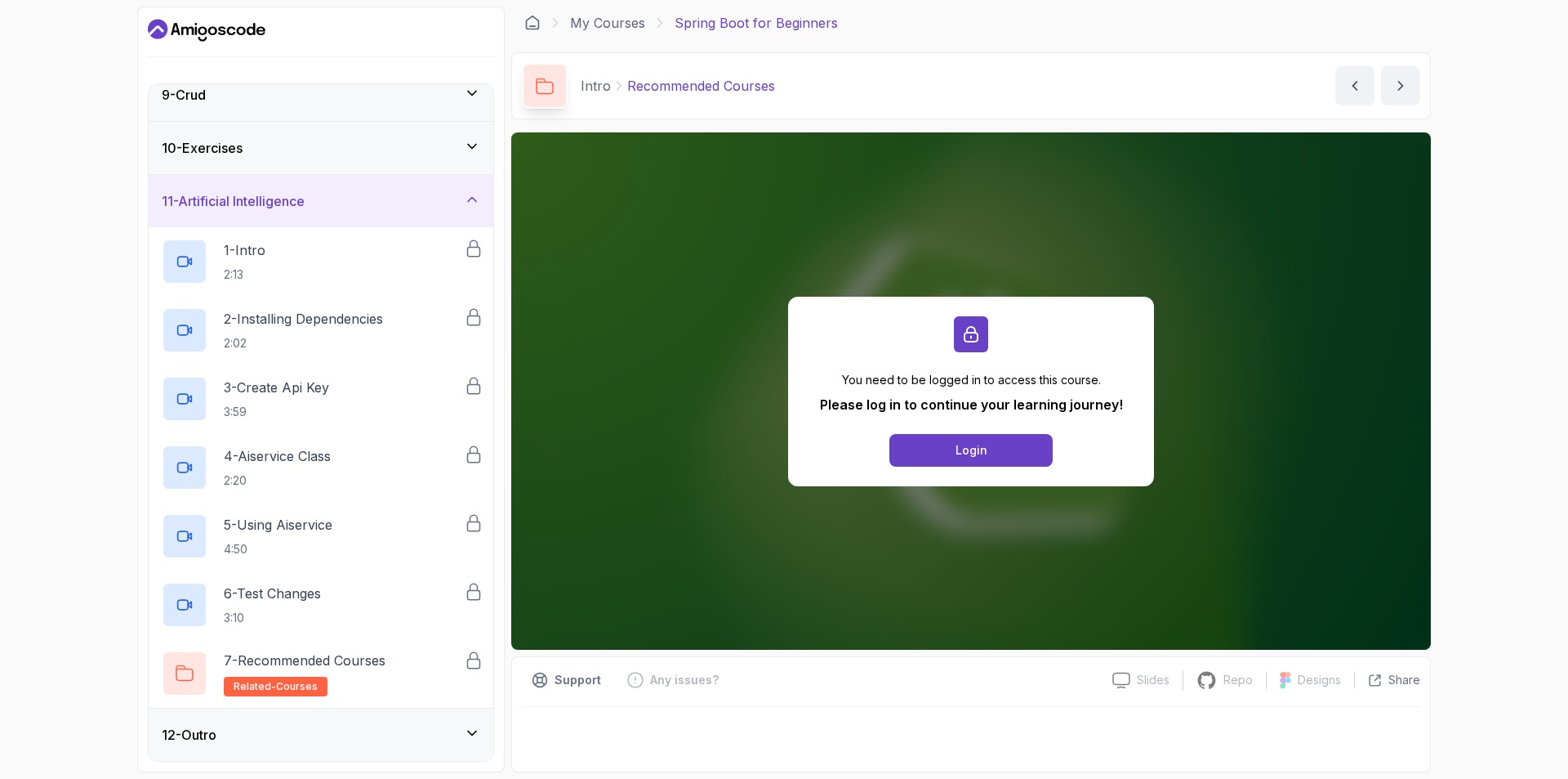
click at [388, 734] on div "12 - Outro" at bounding box center [321, 734] width 318 height 19
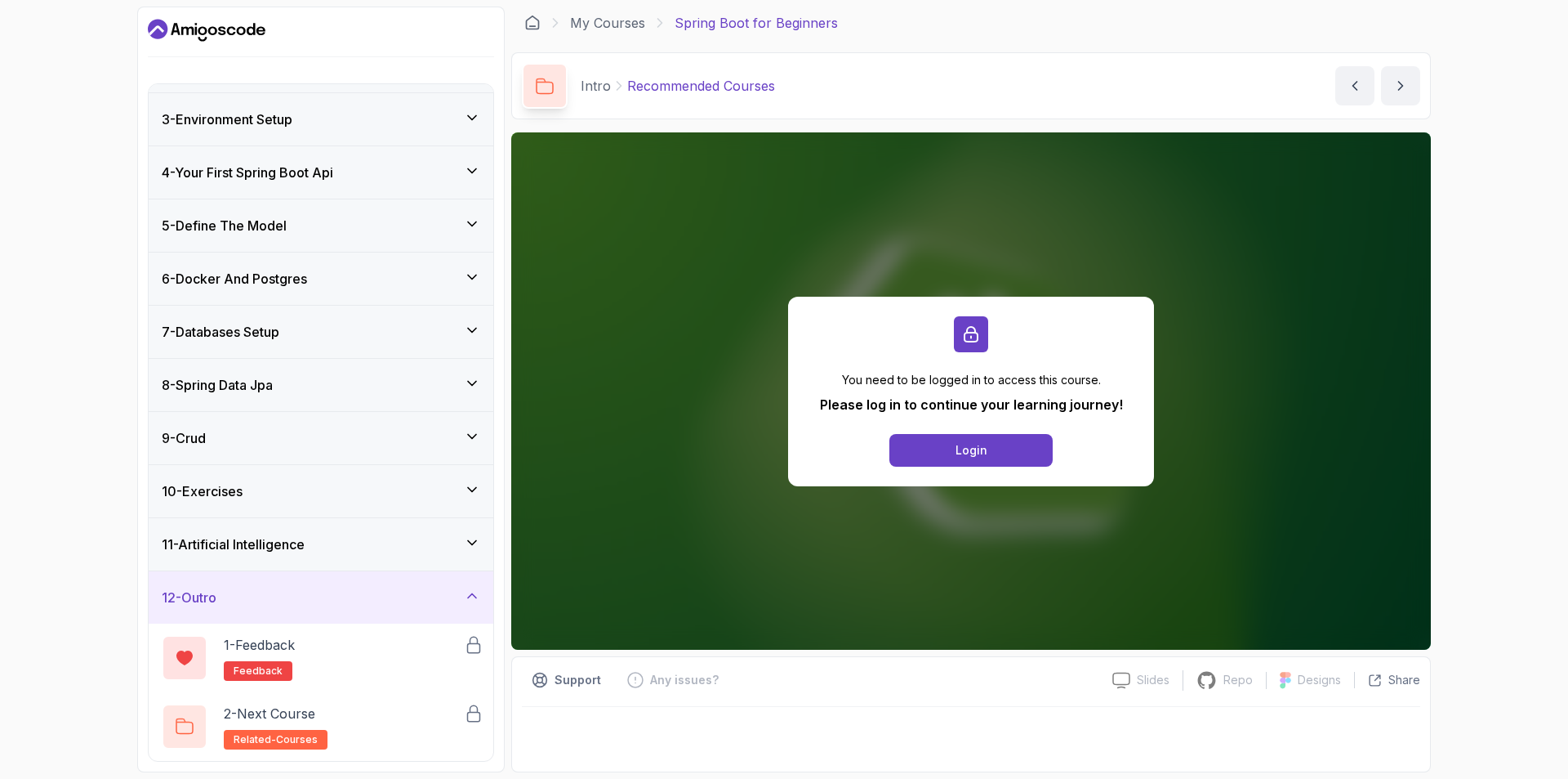
scroll to position [0, 0]
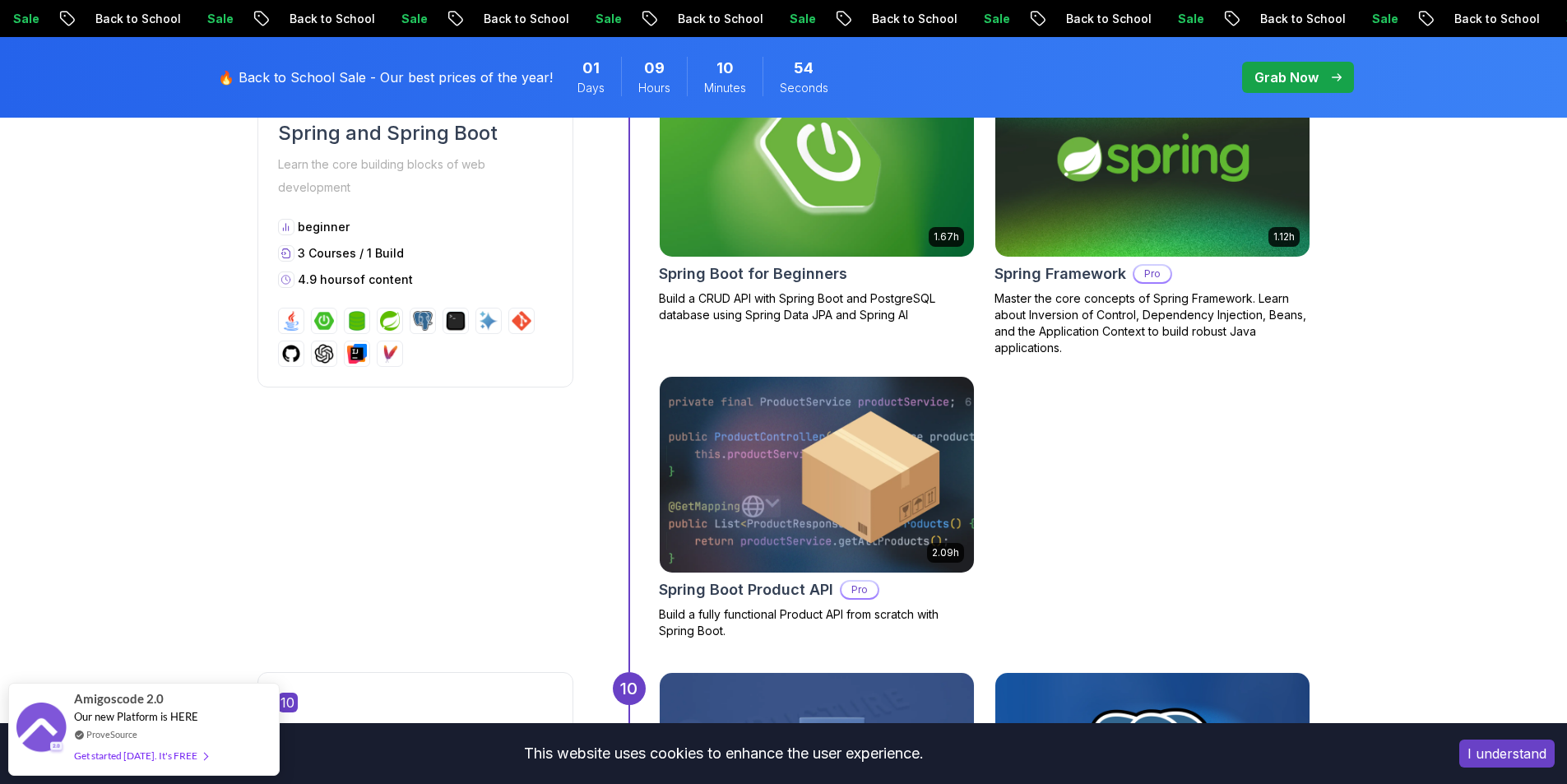
scroll to position [3367, 0]
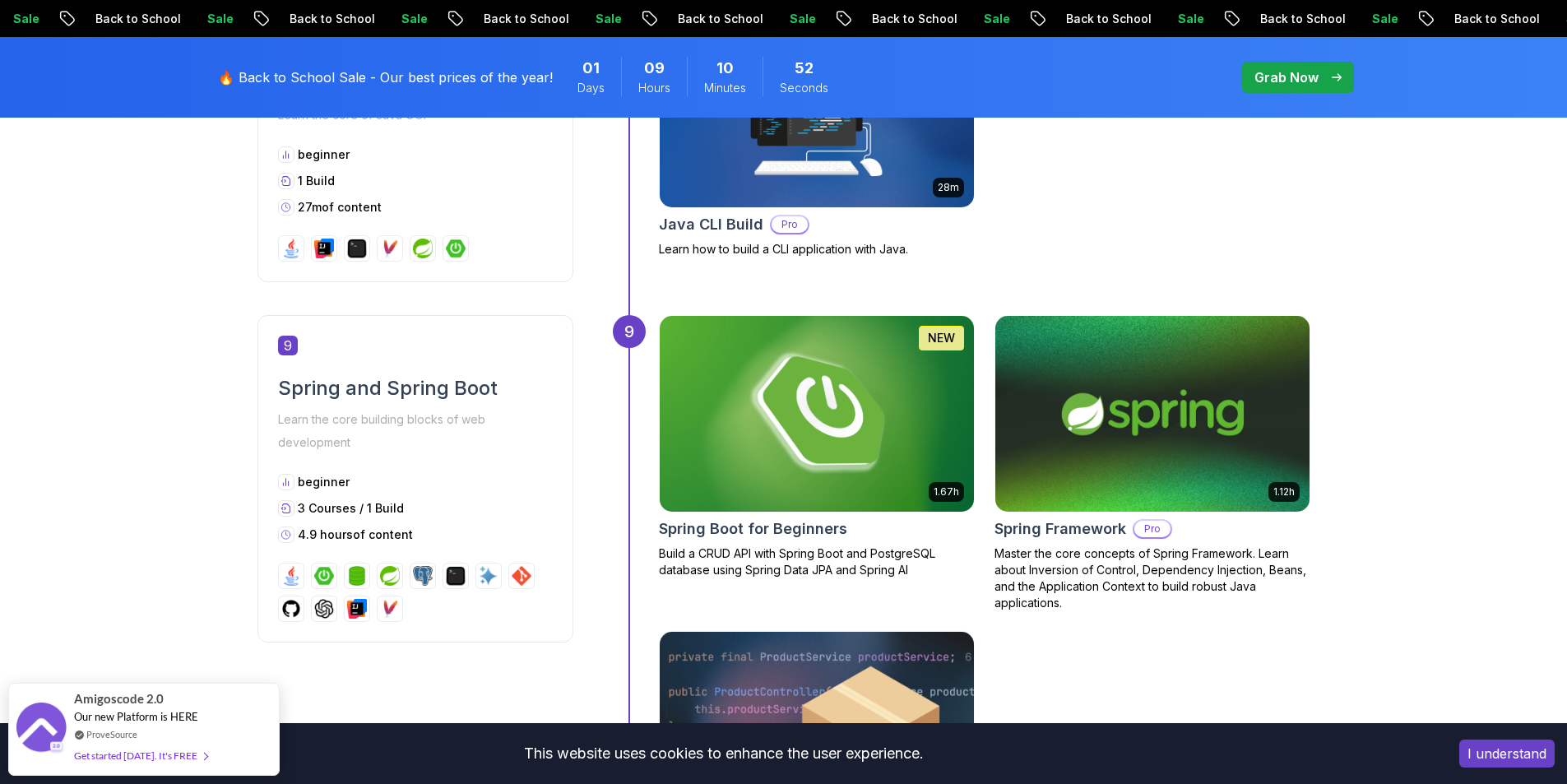
click at [821, 552] on p "Build a CRUD API with Spring Boot and PostgreSQL database using Spring Data JPA…" at bounding box center [817, 562] width 316 height 33
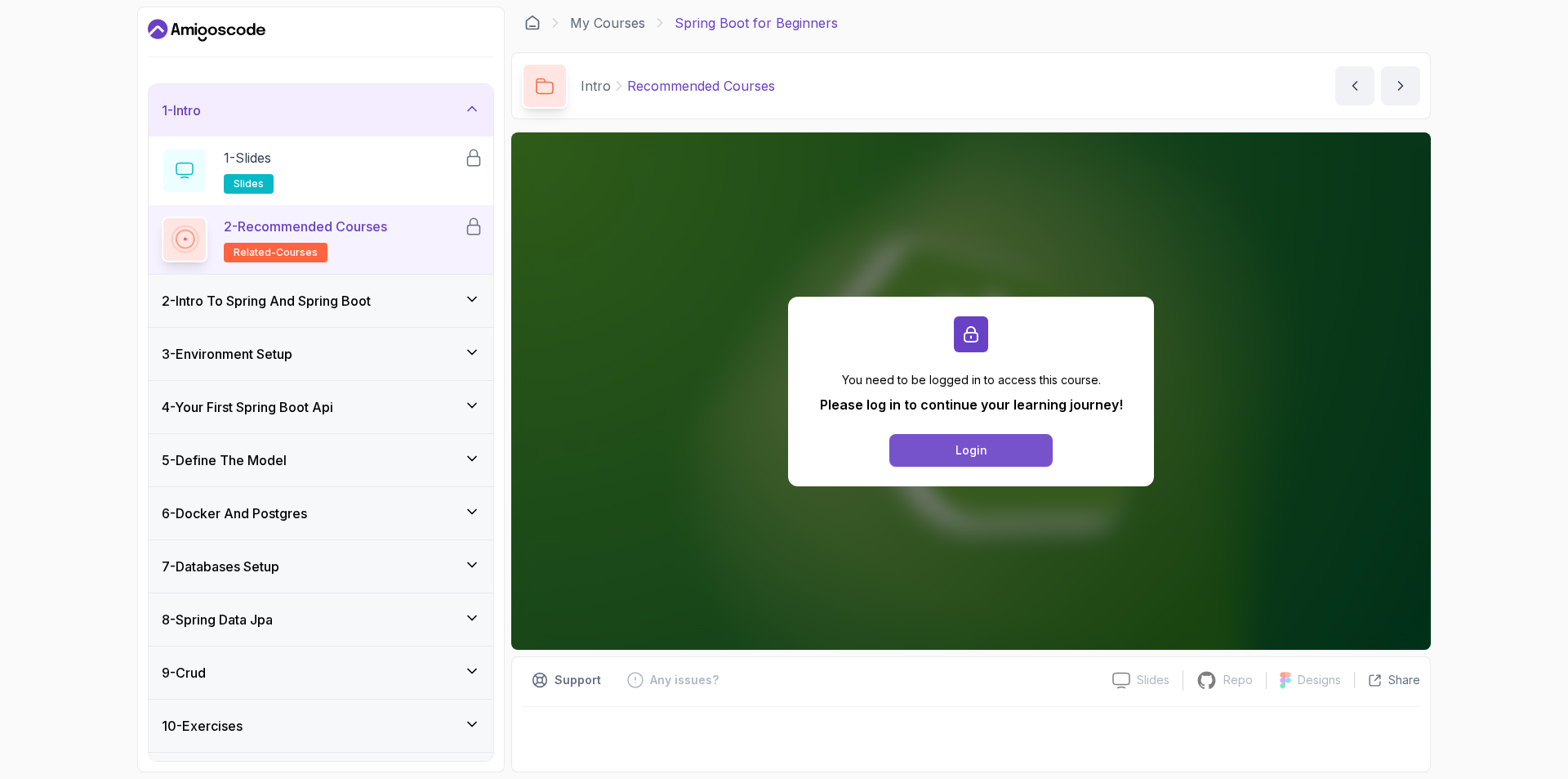
click at [898, 449] on button "Login" at bounding box center [971, 450] width 163 height 33
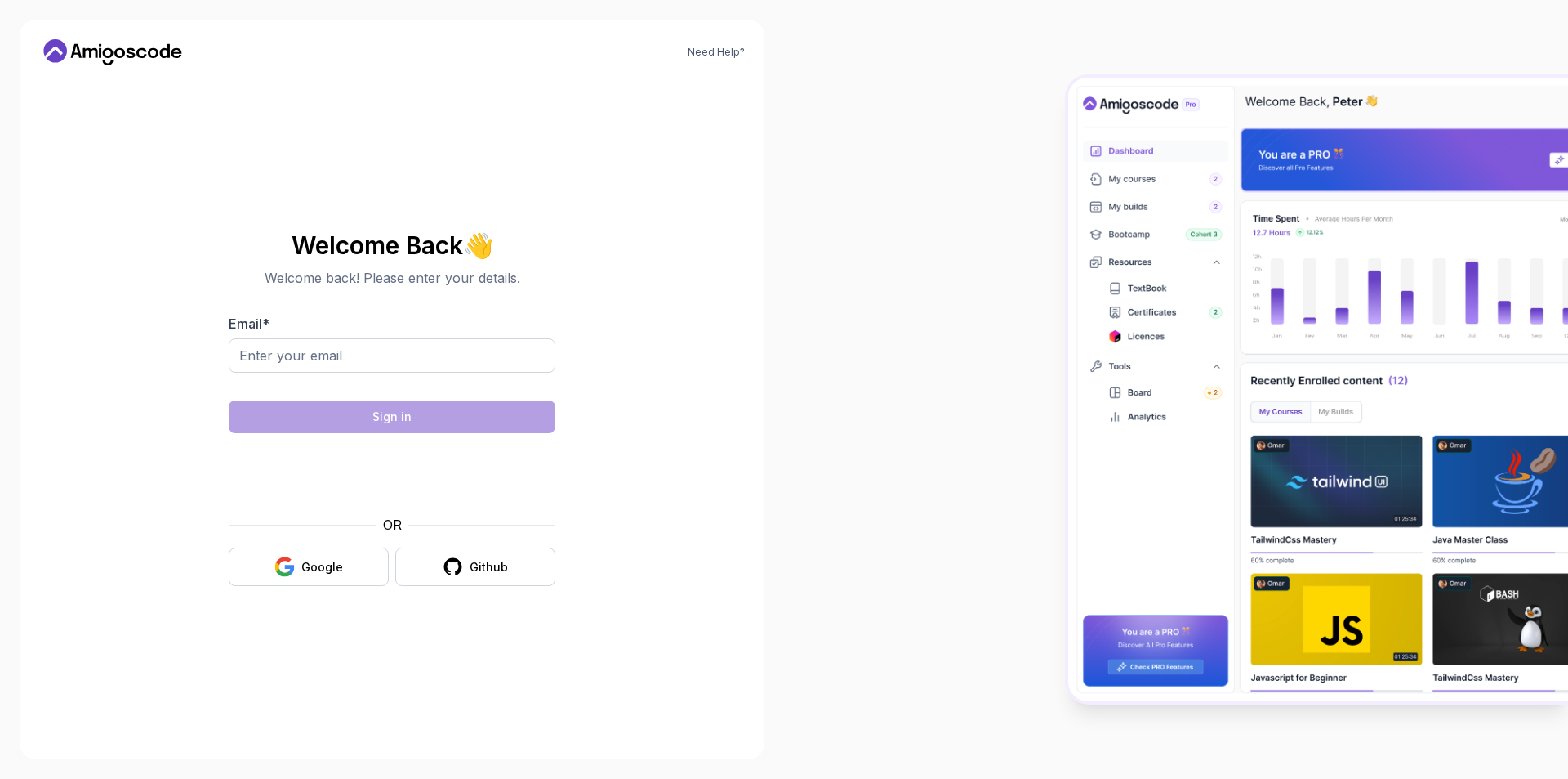
click at [292, 599] on div "Welcome Back 👋 Welcome back! Please enter your details. Email * Sign in OR Goog…" at bounding box center [392, 409] width 327 height 386
click at [318, 565] on div "Google" at bounding box center [322, 567] width 41 height 16
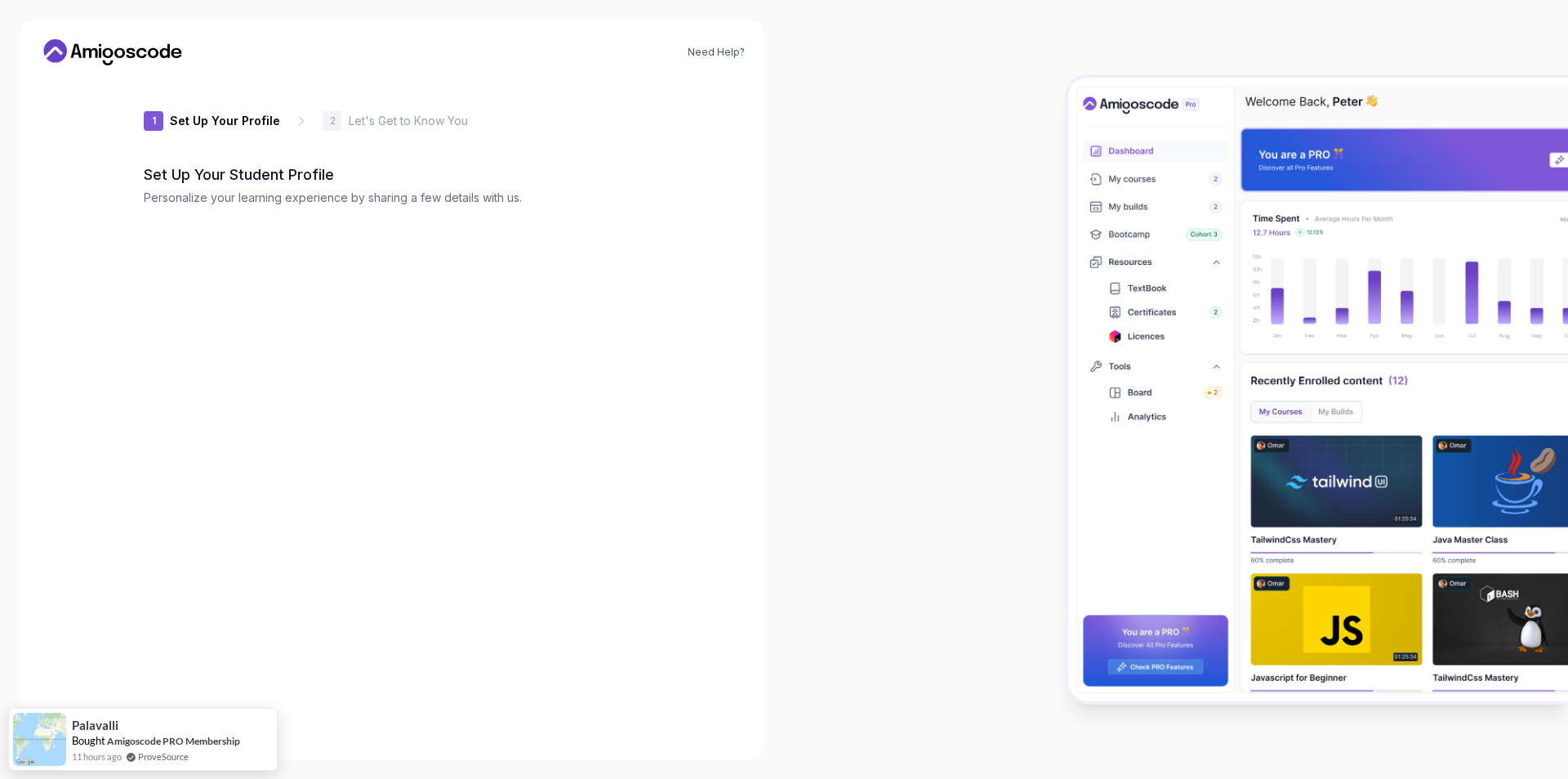
type input "luckysquirrelf5f95"
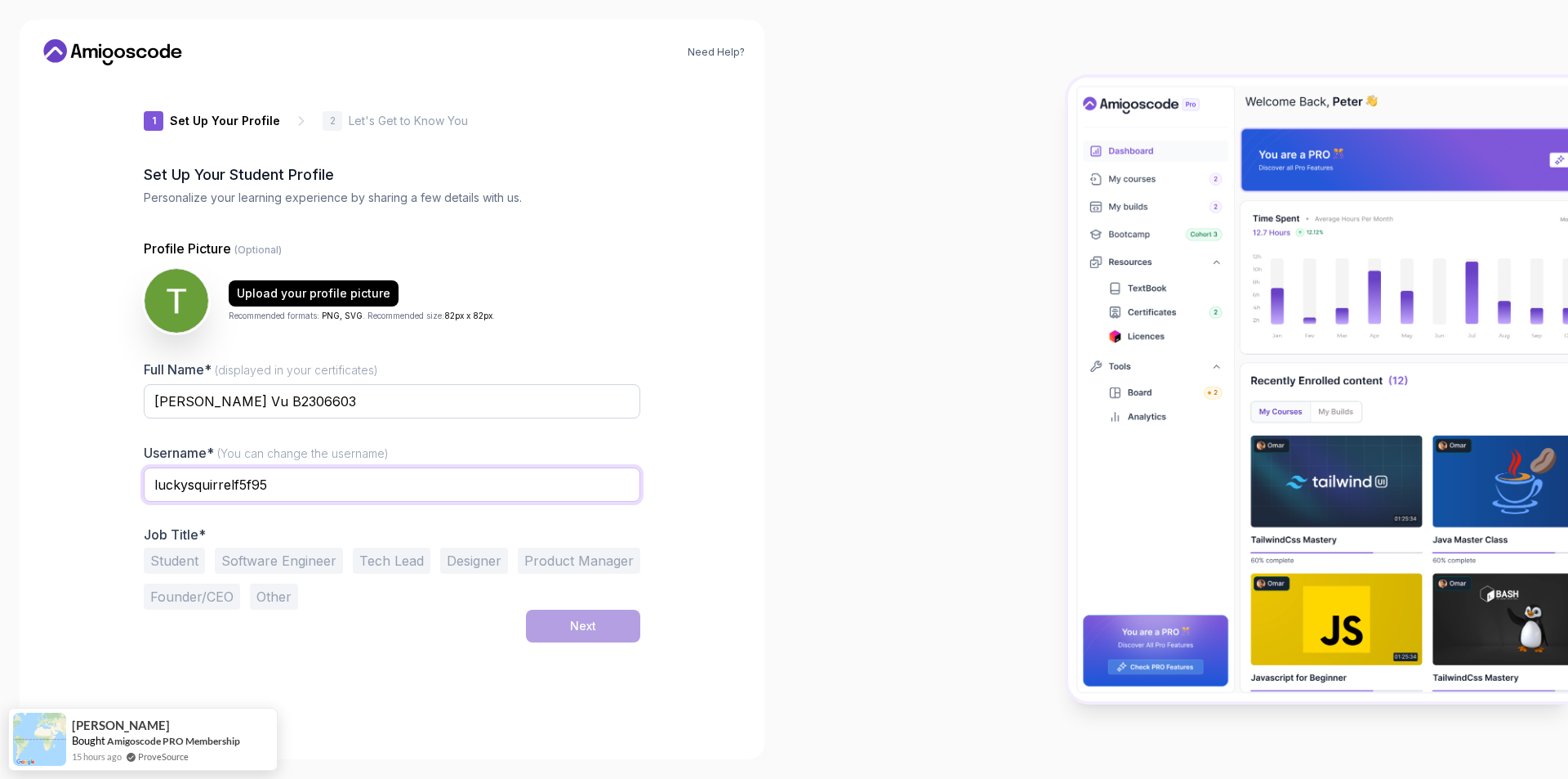
drag, startPoint x: 428, startPoint y: 478, endPoint x: 45, endPoint y: 475, distance: 383.0
click at [45, 475] on div "Need Help? 1 Set Up Your Profile 1 Set Up Your Profile 2 Let's Get to Know You …" at bounding box center [392, 389] width 745 height 739
drag, startPoint x: 312, startPoint y: 393, endPoint x: 85, endPoint y: 386, distance: 227.1
click at [137, 386] on div "1 Set Up Your Profile 1 Set Up Your Profile 2 Let's Get to Know You Set Up Your…" at bounding box center [392, 409] width 549 height 661
type input "[PERSON_NAME] Vu"
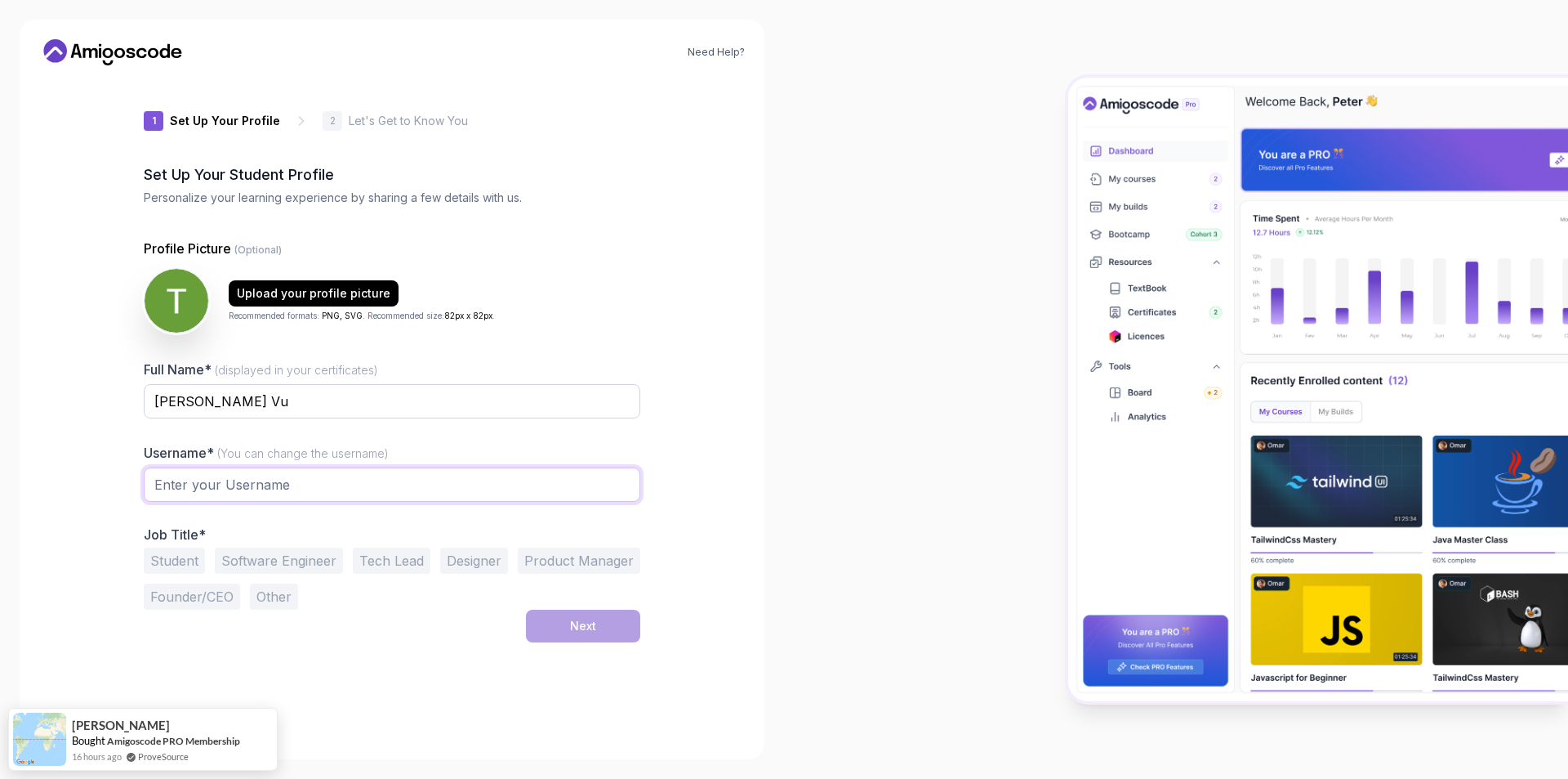
type input "V"
type input "Anh Vu"
click at [186, 563] on button "Student" at bounding box center [174, 560] width 62 height 26
click at [302, 561] on button "Software Engineer" at bounding box center [279, 560] width 128 height 26
click at [179, 555] on button "Student" at bounding box center [174, 560] width 62 height 26
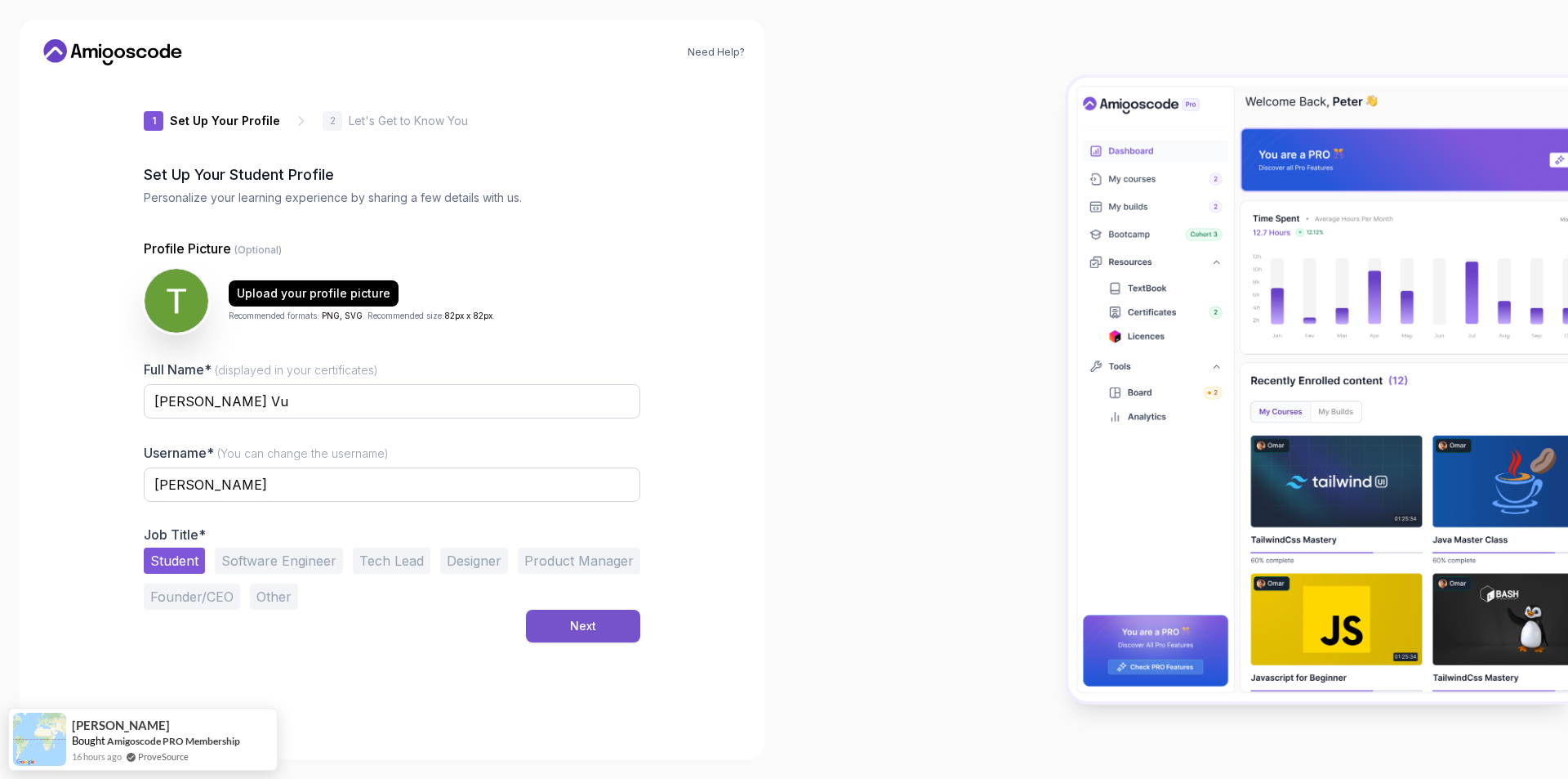
click at [554, 628] on button "Next" at bounding box center [583, 626] width 115 height 33
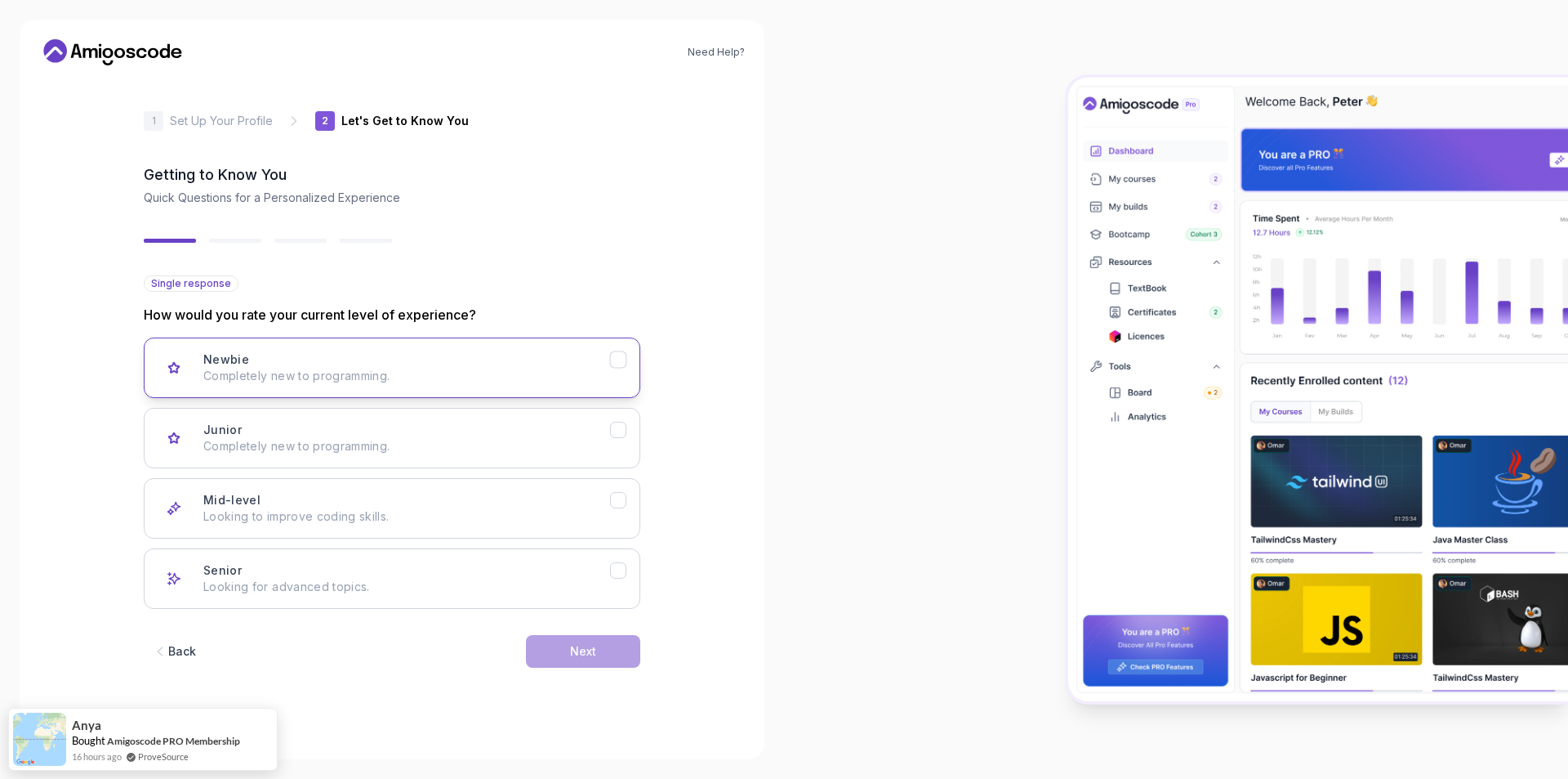
click at [560, 358] on div "Newbie Completely new to programming." at bounding box center [406, 368] width 407 height 33
click at [550, 637] on button "Next" at bounding box center [583, 651] width 115 height 33
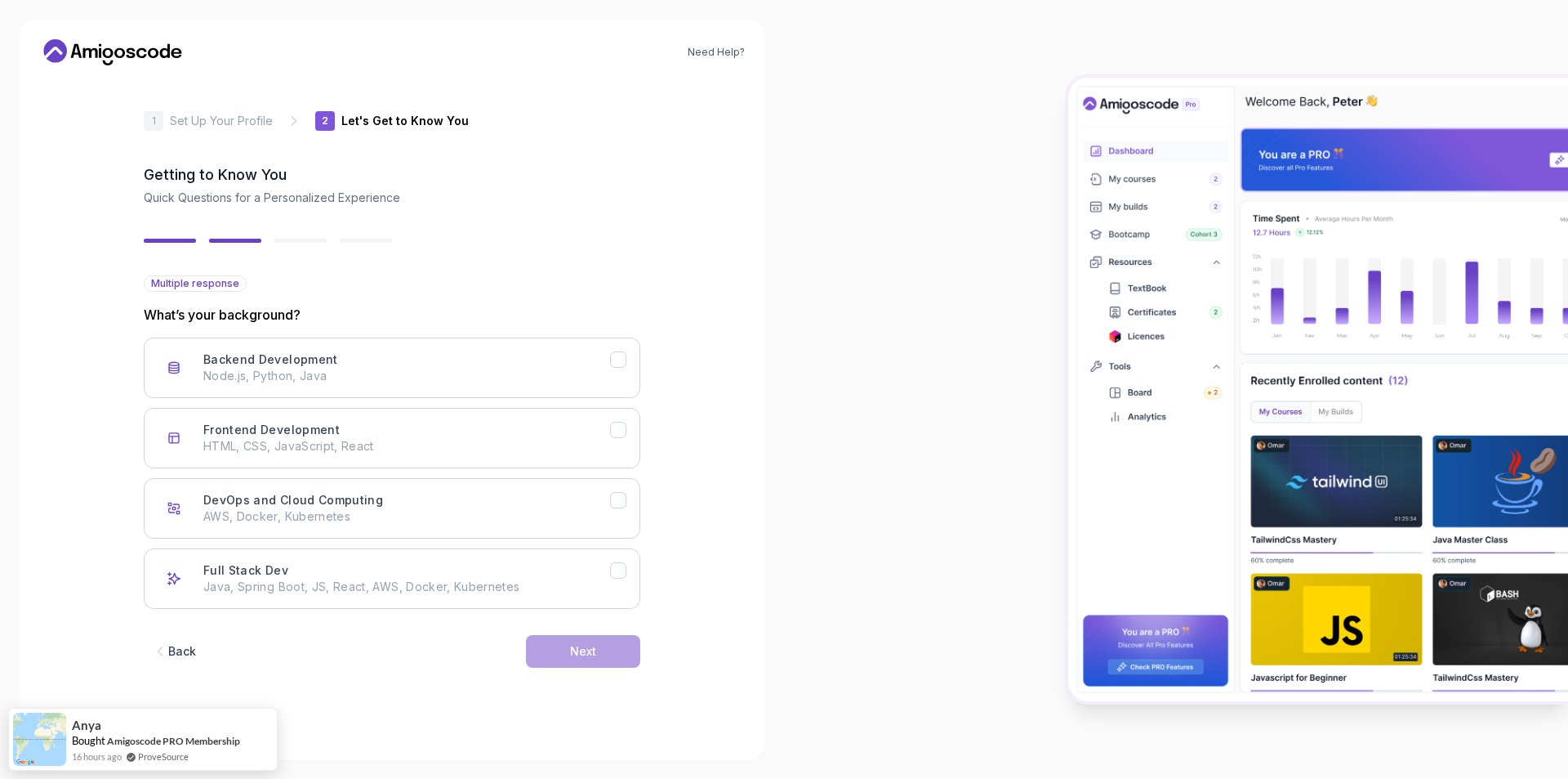
click at [516, 468] on div "Backend Development Node.js, Python, Java Frontend Development HTML, CSS, JavaS…" at bounding box center [392, 473] width 496 height 271
click at [547, 452] on p "HTML, CSS, JavaScript, React" at bounding box center [406, 445] width 407 height 16
click at [569, 610] on div "Back Next" at bounding box center [392, 651] width 496 height 85
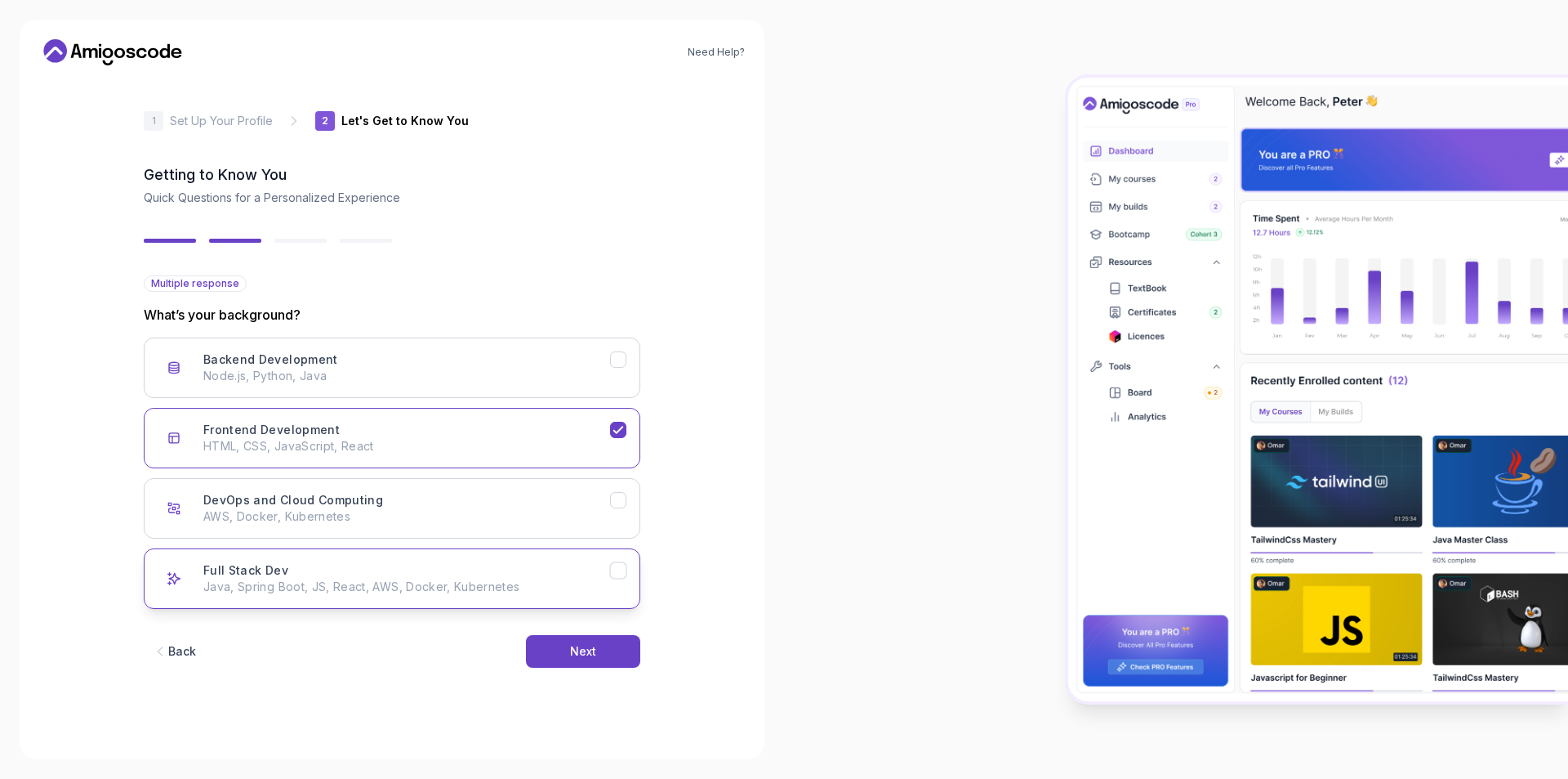
click at [573, 581] on p "Java, Spring Boot, JS, React, AWS, Docker, Kubernetes" at bounding box center [406, 586] width 407 height 16
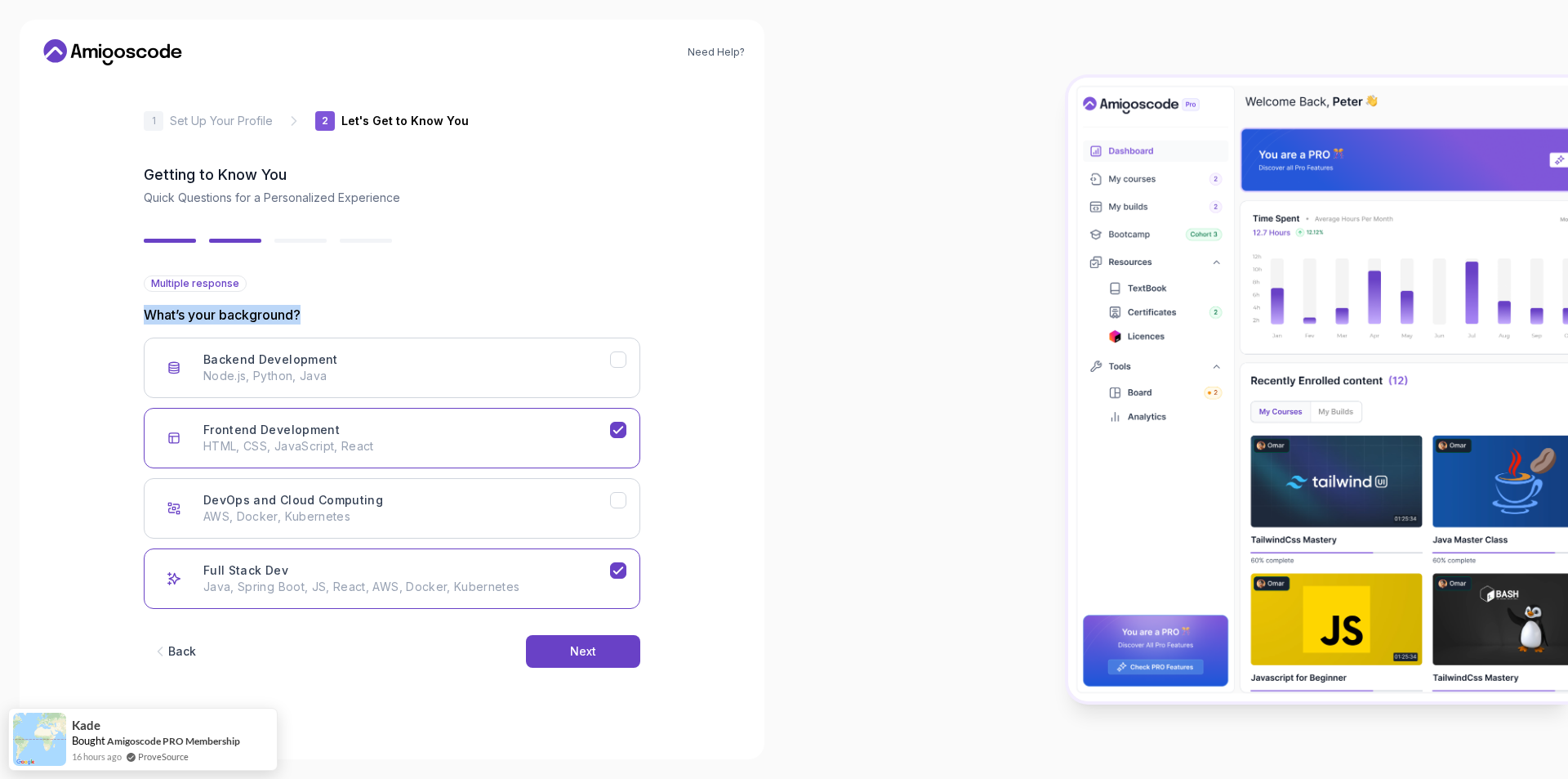
drag, startPoint x: 343, startPoint y: 298, endPoint x: 99, endPoint y: 302, distance: 244.0
click at [99, 302] on div "Need Help? 2 Let's Get to Know You 1 Set Up Your Profile 2 Let's Get to Know Yo…" at bounding box center [392, 389] width 745 height 739
click at [607, 429] on div "Frontend Development HTML, CSS, JavaScript, React" at bounding box center [406, 438] width 407 height 33
click at [627, 572] on button "Full Stack Dev Java, Spring Boot, JS, React, AWS, Docker, Kubernetes" at bounding box center [392, 578] width 496 height 61
click at [606, 576] on div "Full Stack Dev Java, Spring Boot, JS, React, AWS, Docker, Kubernetes" at bounding box center [406, 578] width 407 height 33
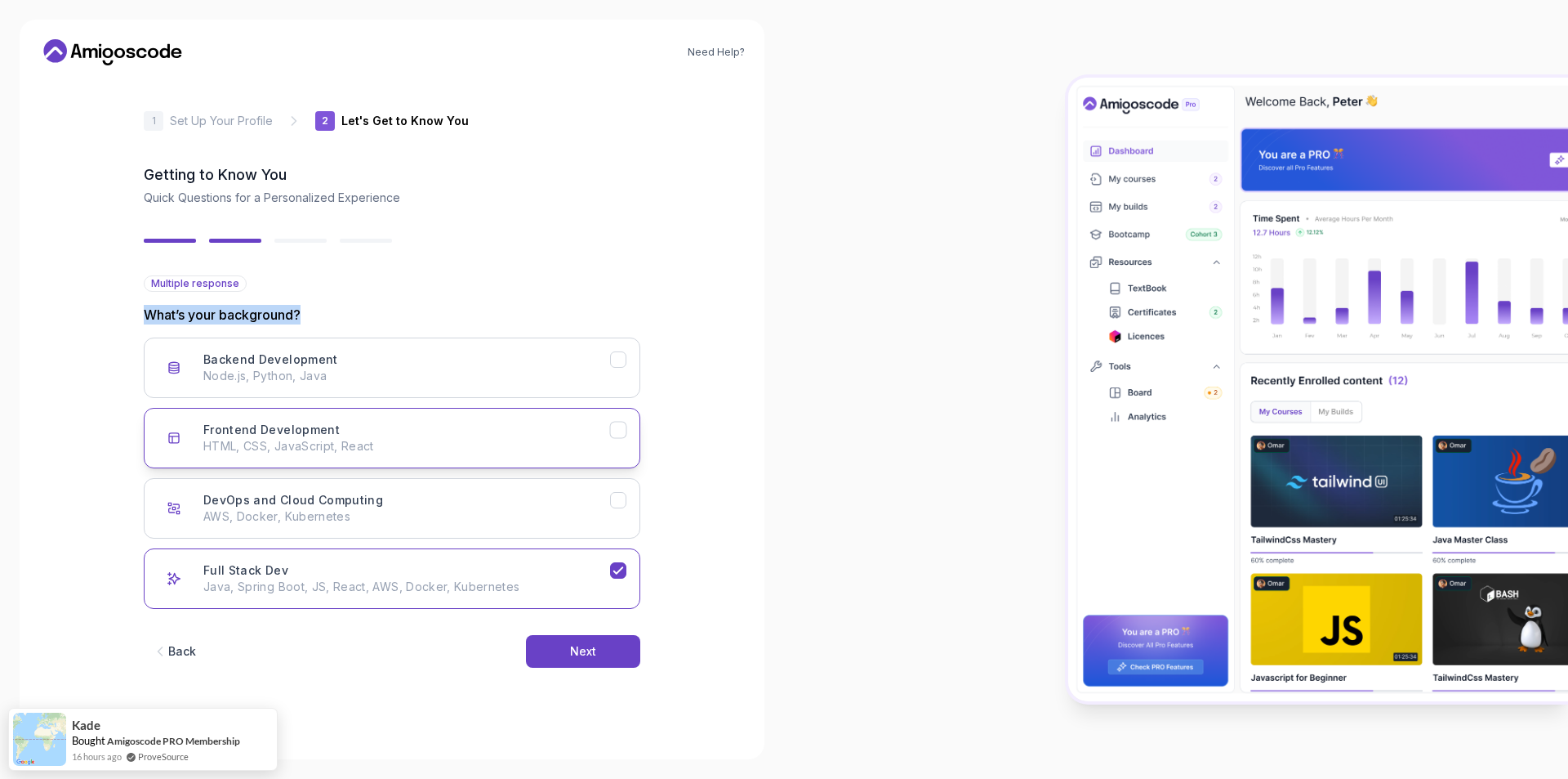
click at [602, 416] on button "Frontend Development HTML, CSS, JavaScript, React" at bounding box center [392, 438] width 496 height 61
click at [601, 656] on button "Next" at bounding box center [583, 651] width 115 height 33
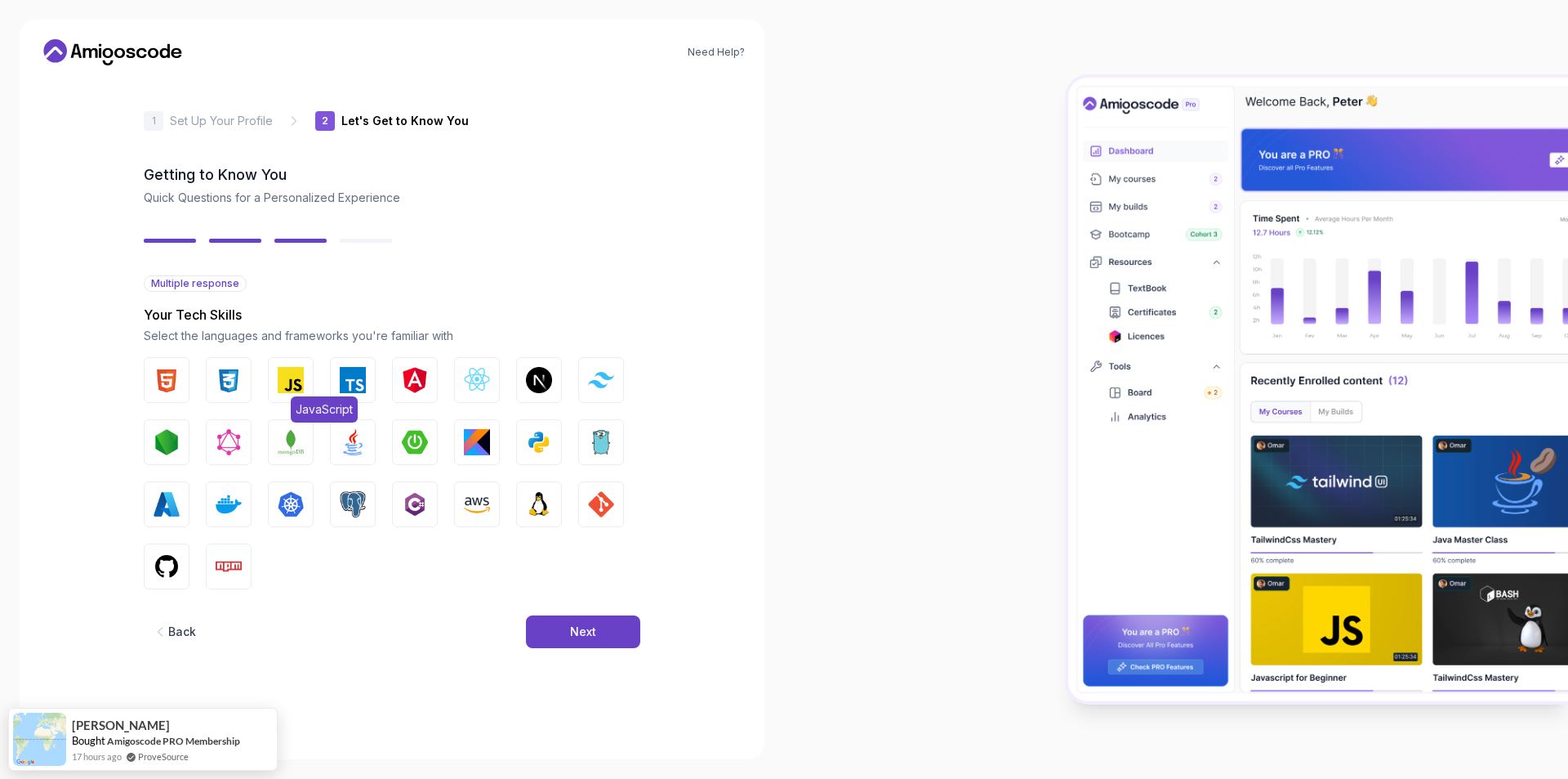
click at [292, 365] on button "JavaScript" at bounding box center [291, 380] width 45 height 46
click at [224, 388] on img "button" at bounding box center [228, 379] width 26 height 26
click at [185, 384] on div "HTML CSS JavaScript TypeScript Angular React.js Next.js Tailwind CSS Node.js Gr…" at bounding box center [392, 473] width 496 height 232
click at [179, 388] on button "HTML" at bounding box center [167, 380] width 45 height 46
click at [479, 386] on img "button" at bounding box center [476, 379] width 26 height 26
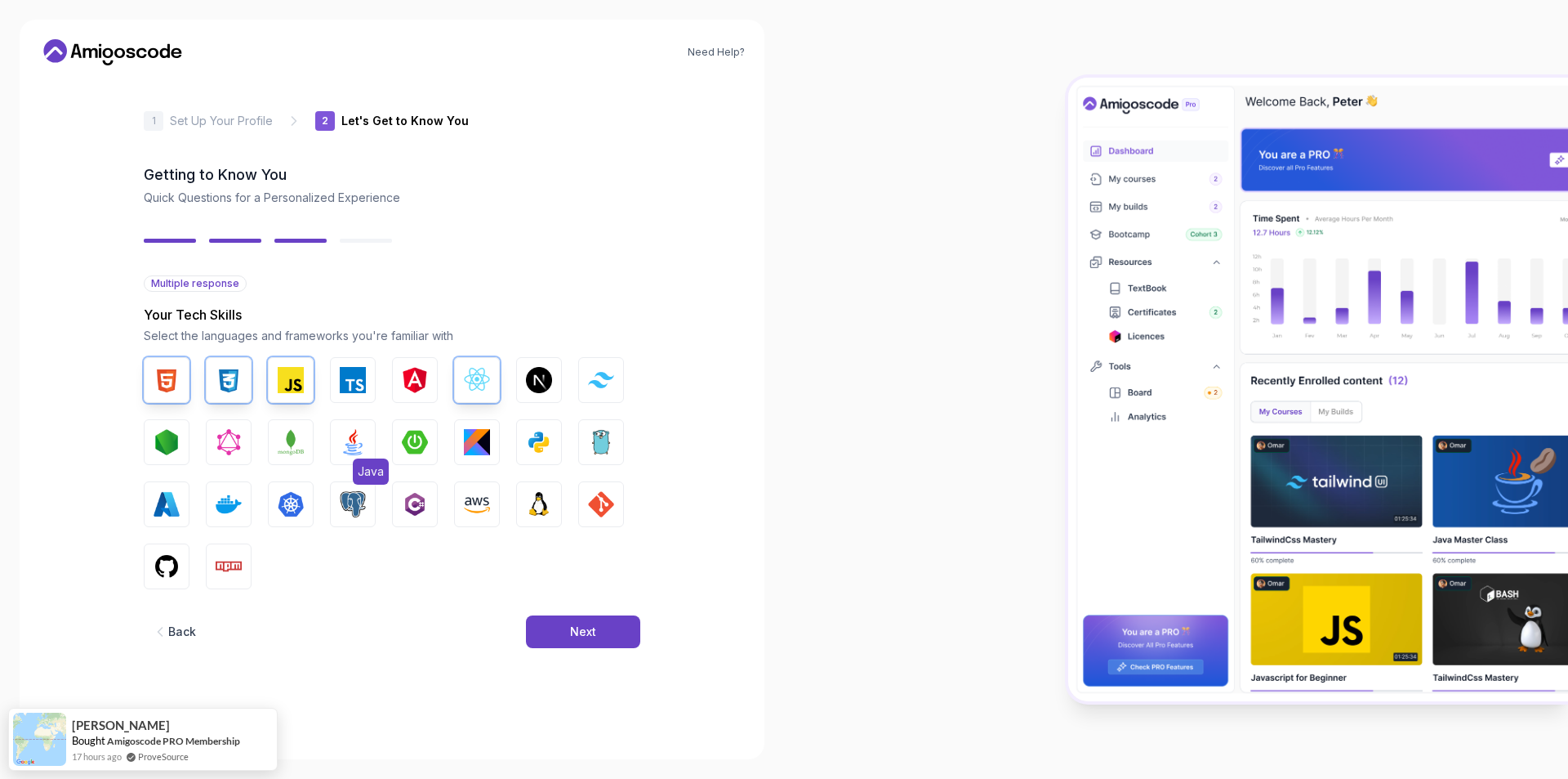
click at [359, 434] on img "button" at bounding box center [352, 442] width 26 height 26
click at [585, 625] on div "Next" at bounding box center [582, 631] width 26 height 16
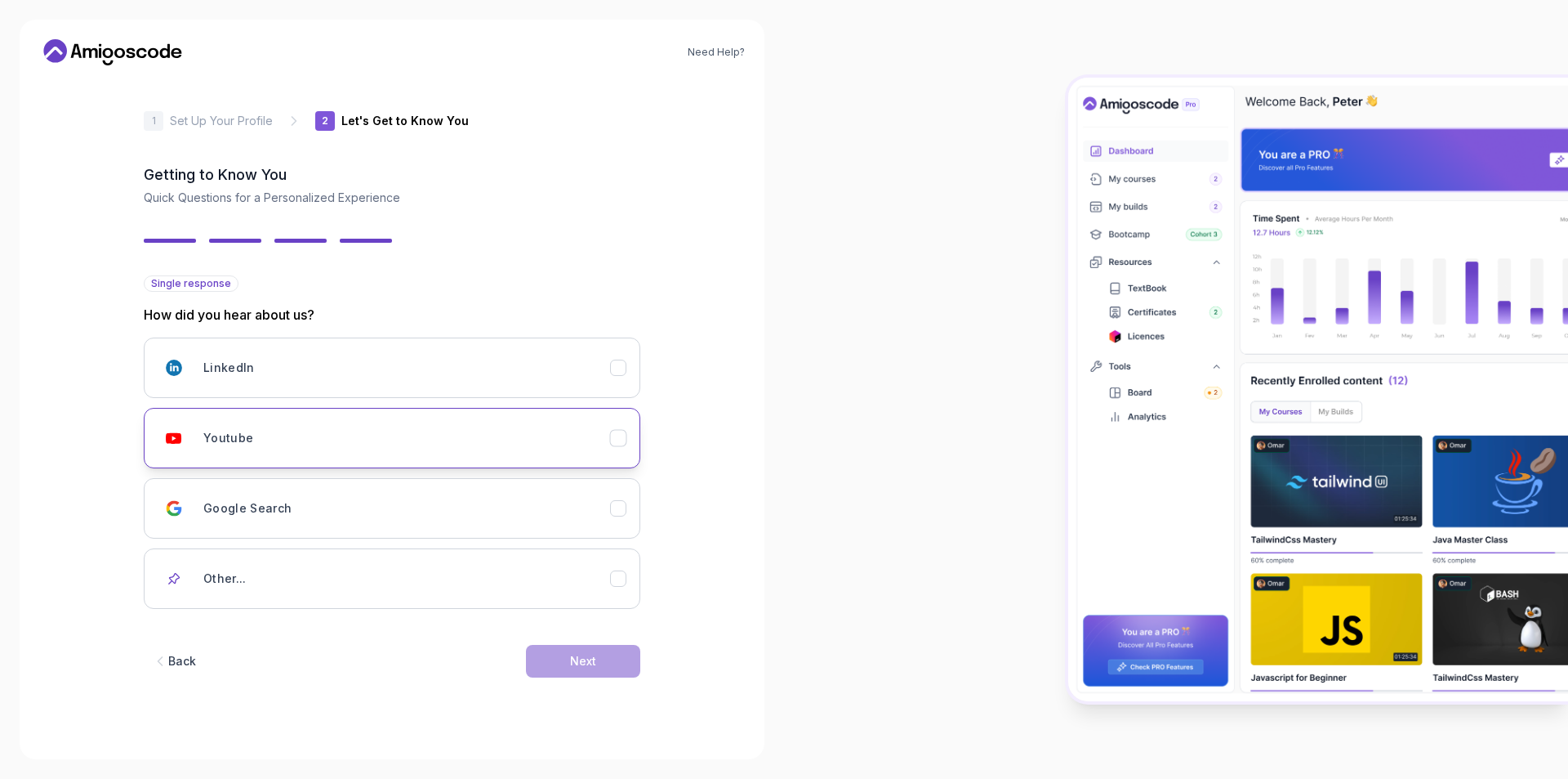
click at [629, 445] on button "Youtube" at bounding box center [392, 438] width 496 height 61
click at [588, 653] on div "Next" at bounding box center [582, 660] width 26 height 16
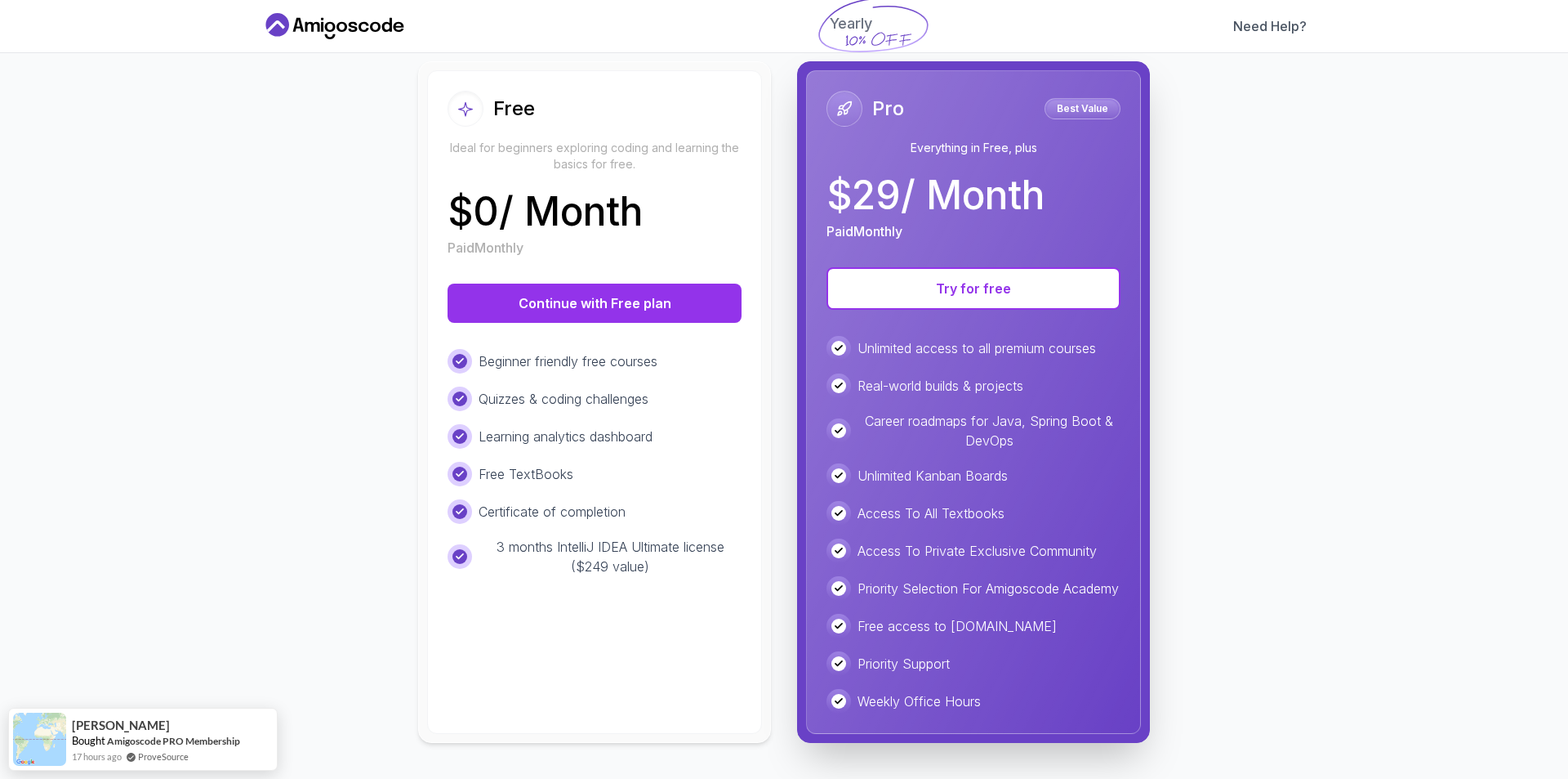
scroll to position [186, 0]
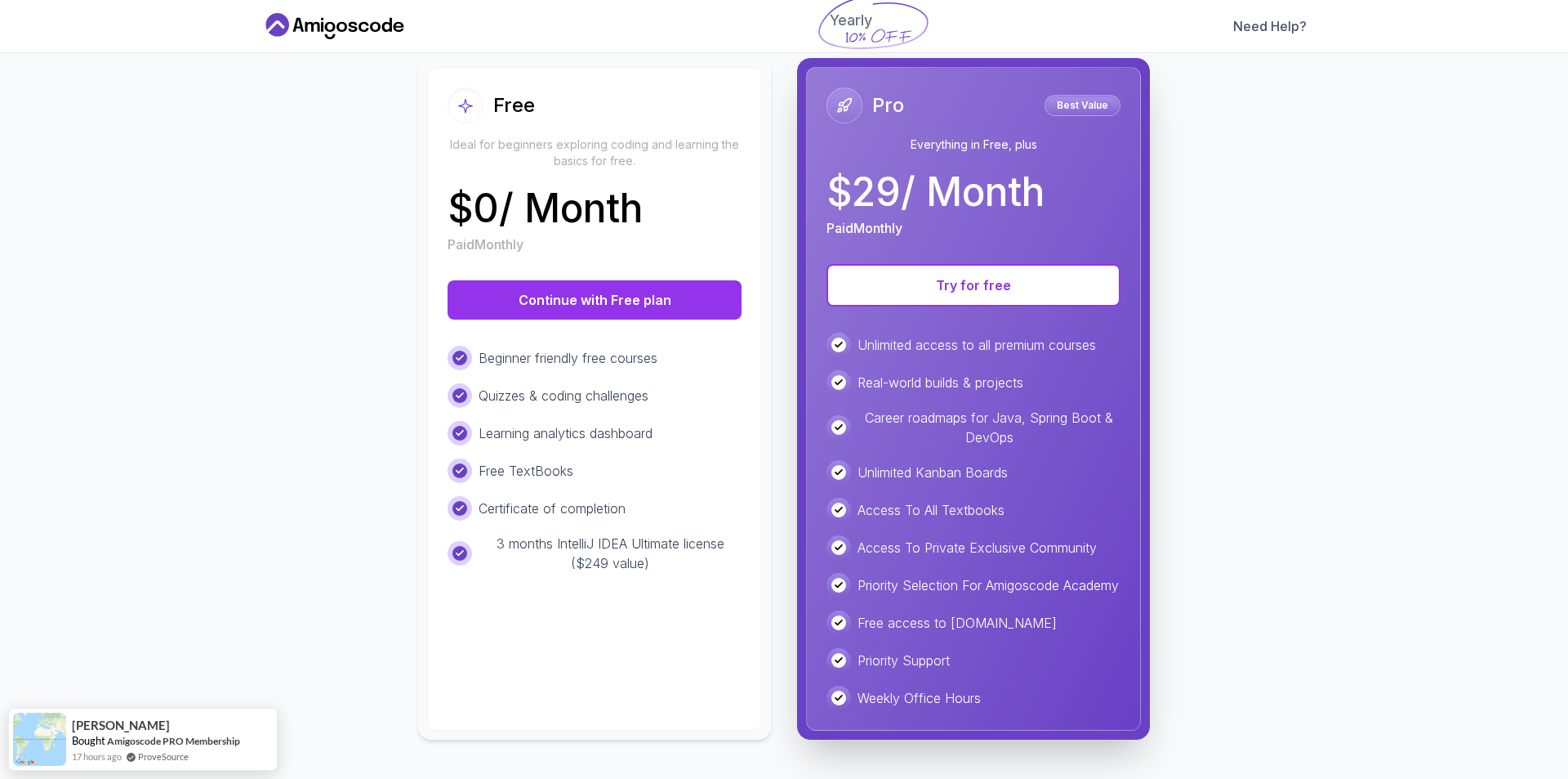
click at [650, 246] on div "Free Ideal for beginners exploring coding and learning the basics for free. $ 0…" at bounding box center [594, 398] width 334 height 663
click at [604, 280] on button "Continue with Free plan" at bounding box center [594, 299] width 294 height 40
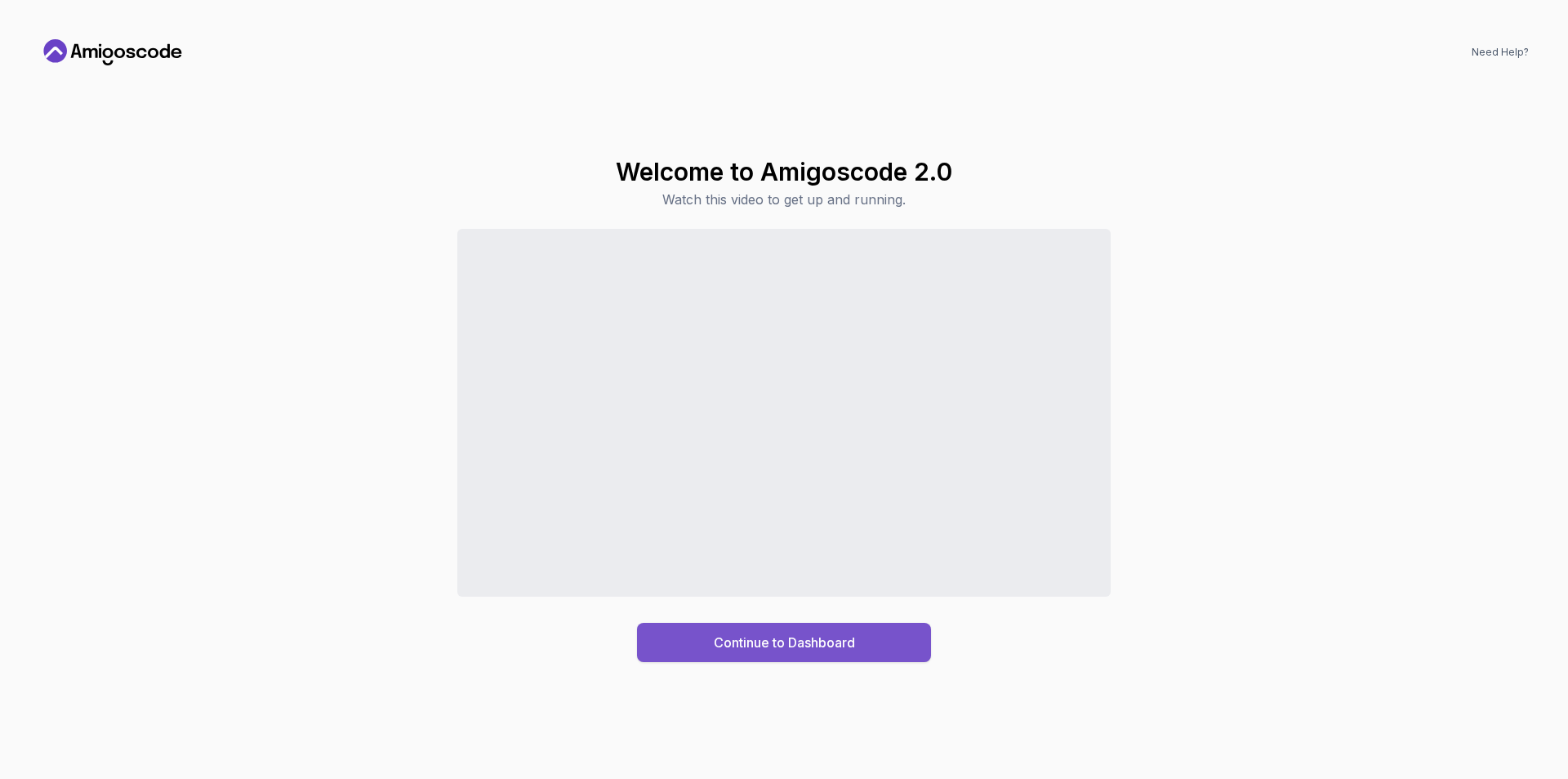
click at [815, 651] on div "Continue to Dashboard" at bounding box center [784, 642] width 142 height 19
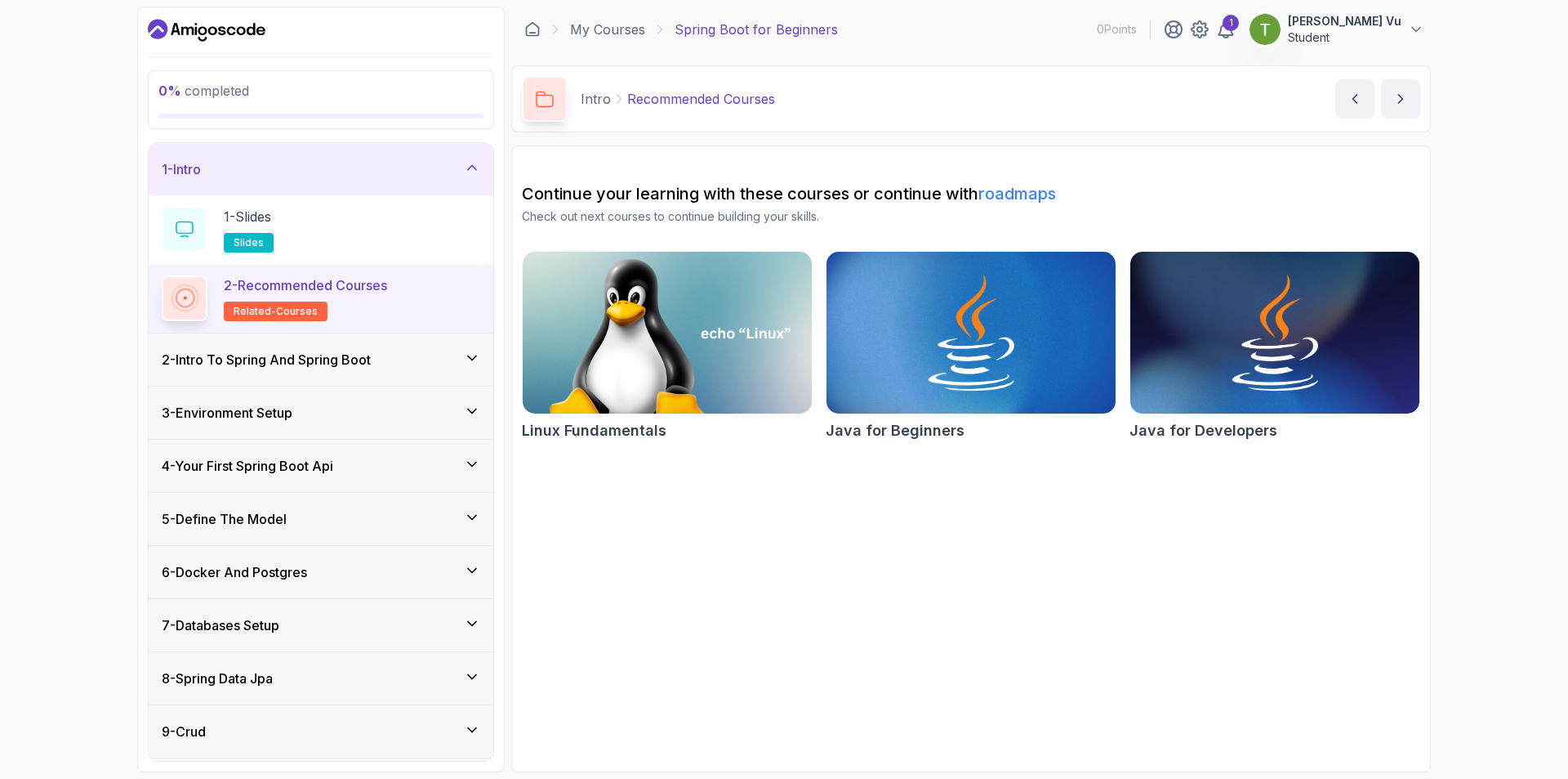
click at [393, 360] on div "2 - Intro To Spring And Spring Boot" at bounding box center [321, 359] width 318 height 19
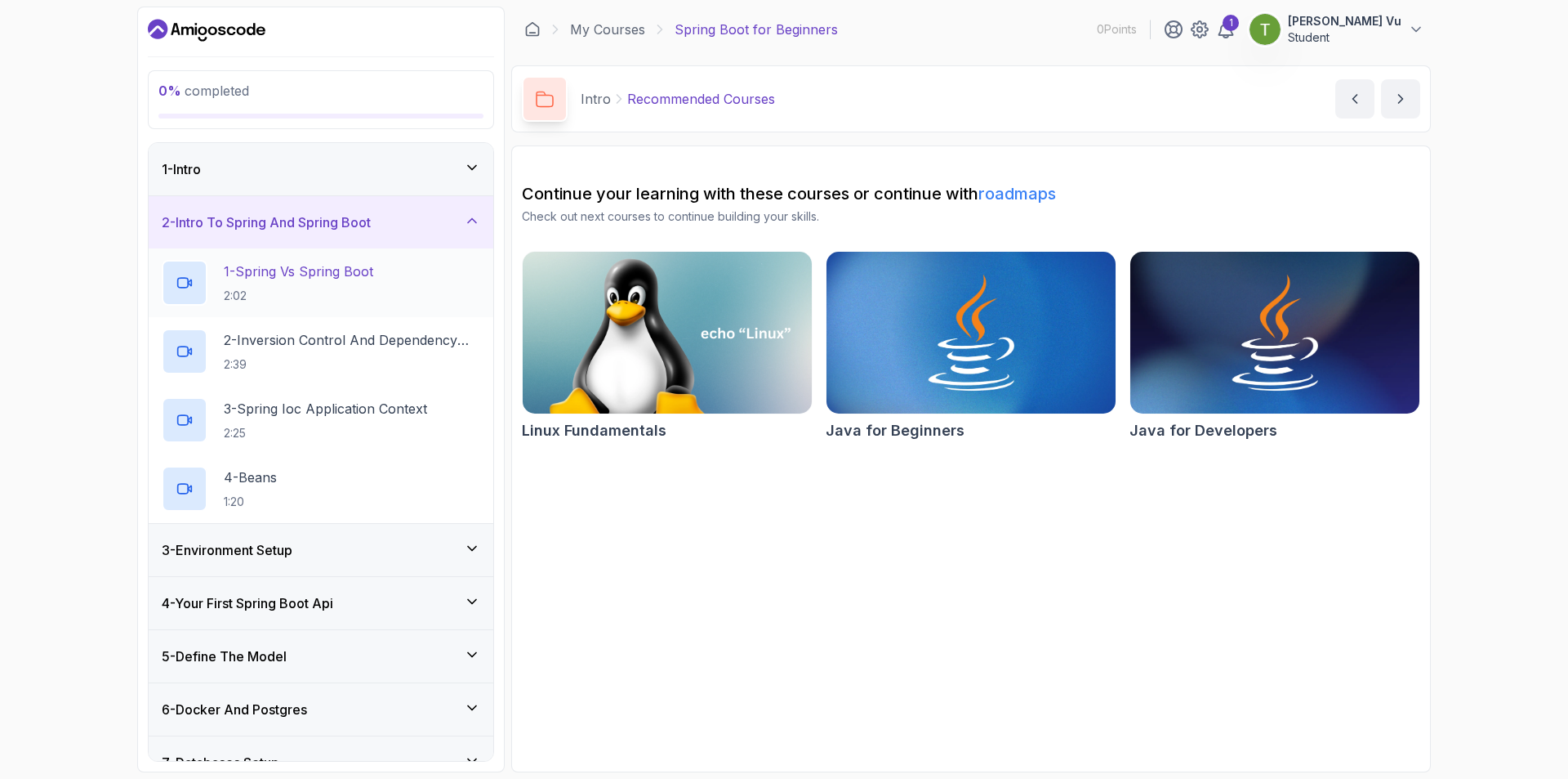
click at [430, 278] on div "1 - Spring Vs Spring Boot 2:02" at bounding box center [321, 282] width 318 height 46
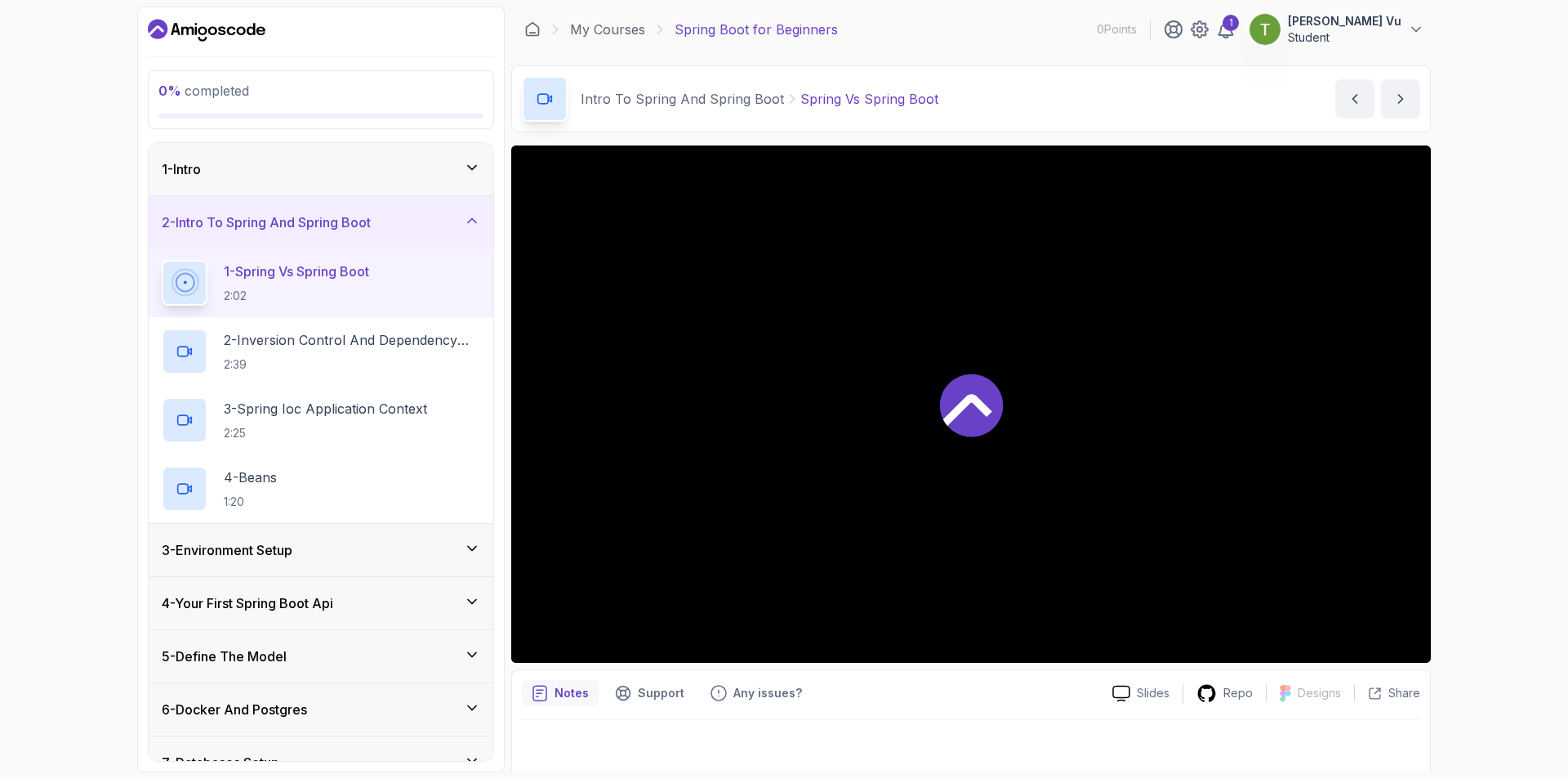
click at [1179, 375] on div at bounding box center [971, 404] width 919 height 517
click at [428, 337] on p "2 - Inversion Control And Dependency Injection" at bounding box center [352, 340] width 256 height 19
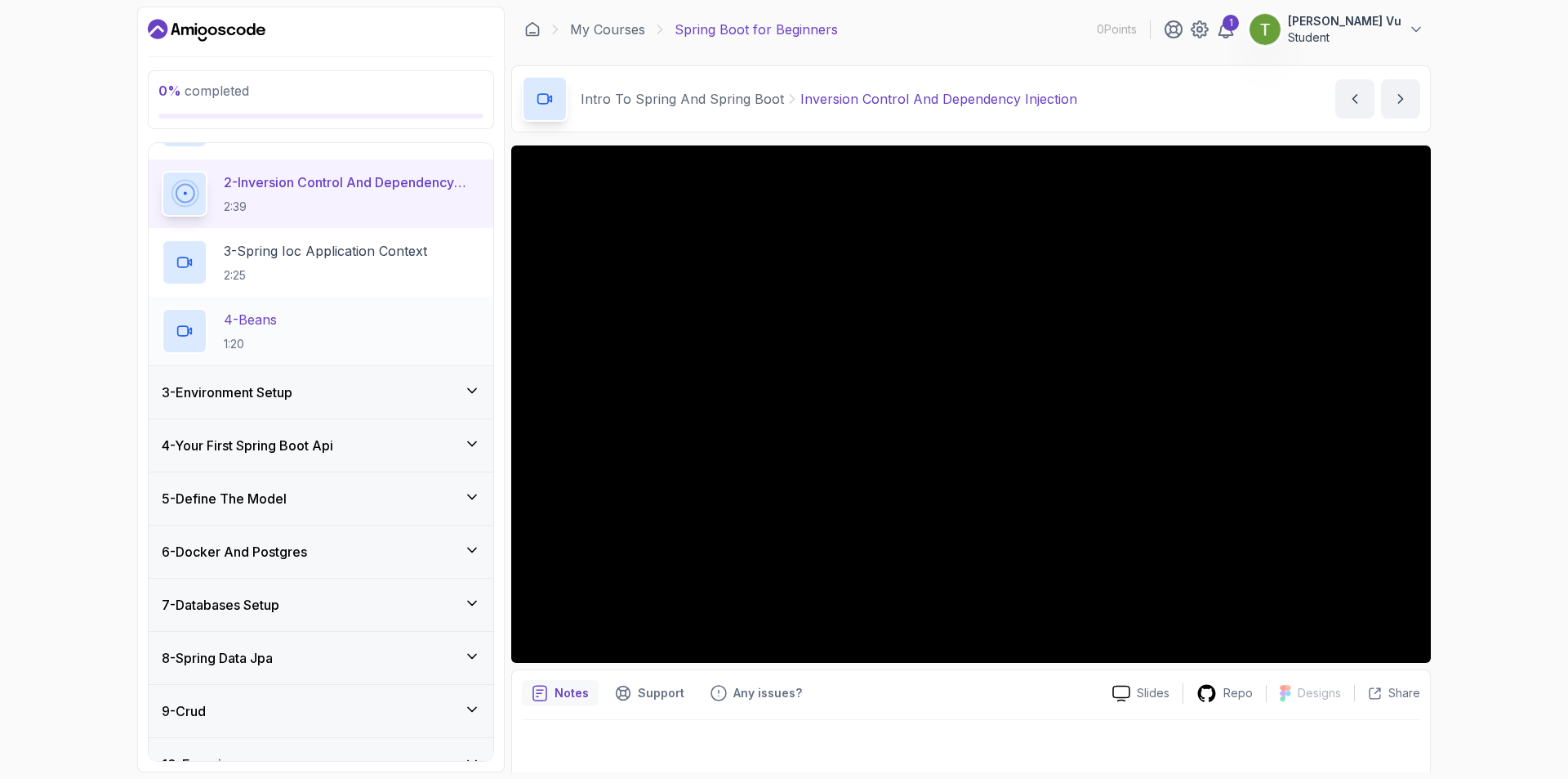
scroll to position [293, 0]
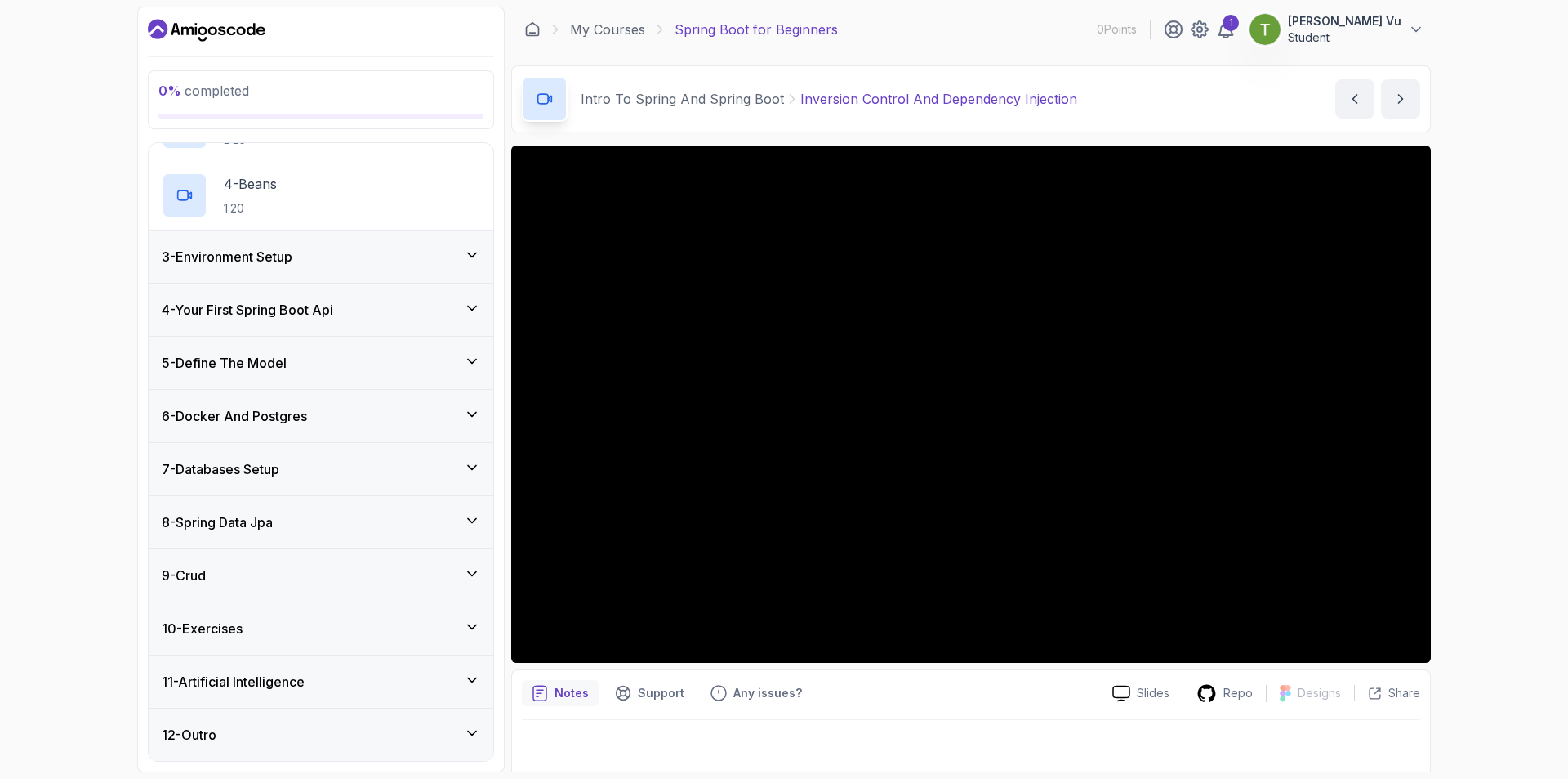
click at [397, 535] on div "8 - Spring Data Jpa" at bounding box center [320, 522] width 345 height 52
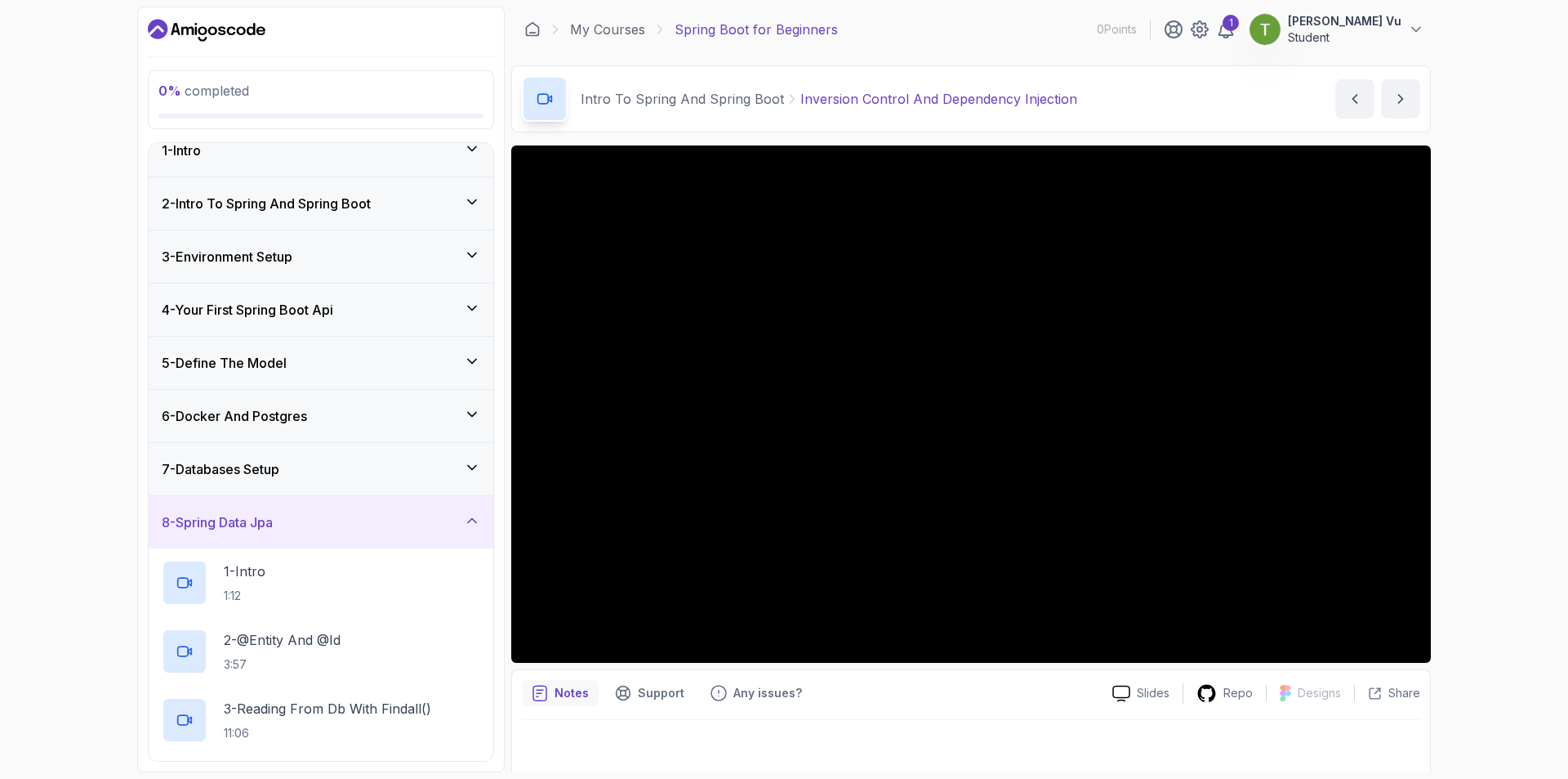
scroll to position [0, 0]
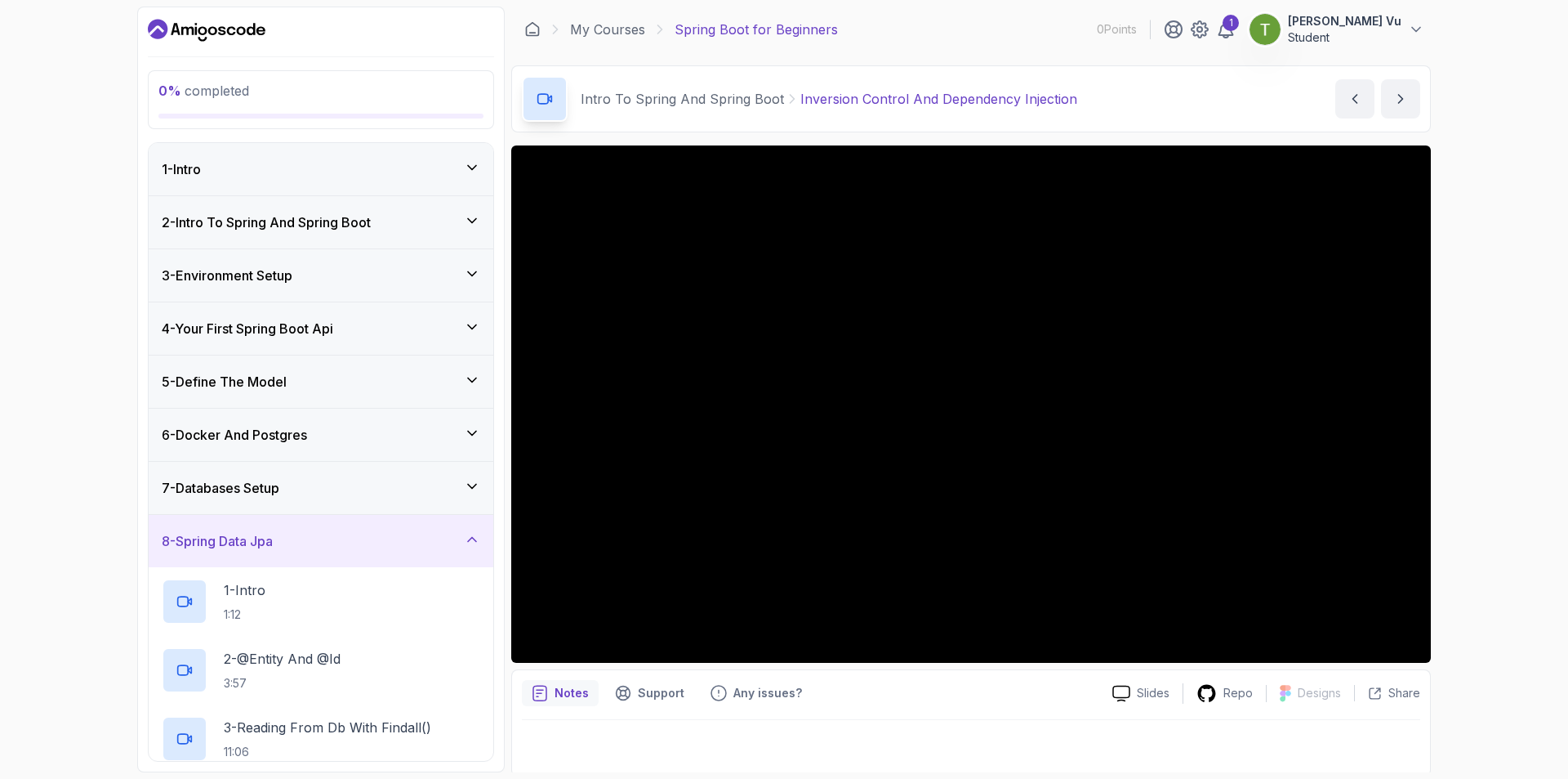
click at [411, 321] on div "4 - Your First Spring Boot Api" at bounding box center [321, 328] width 318 height 19
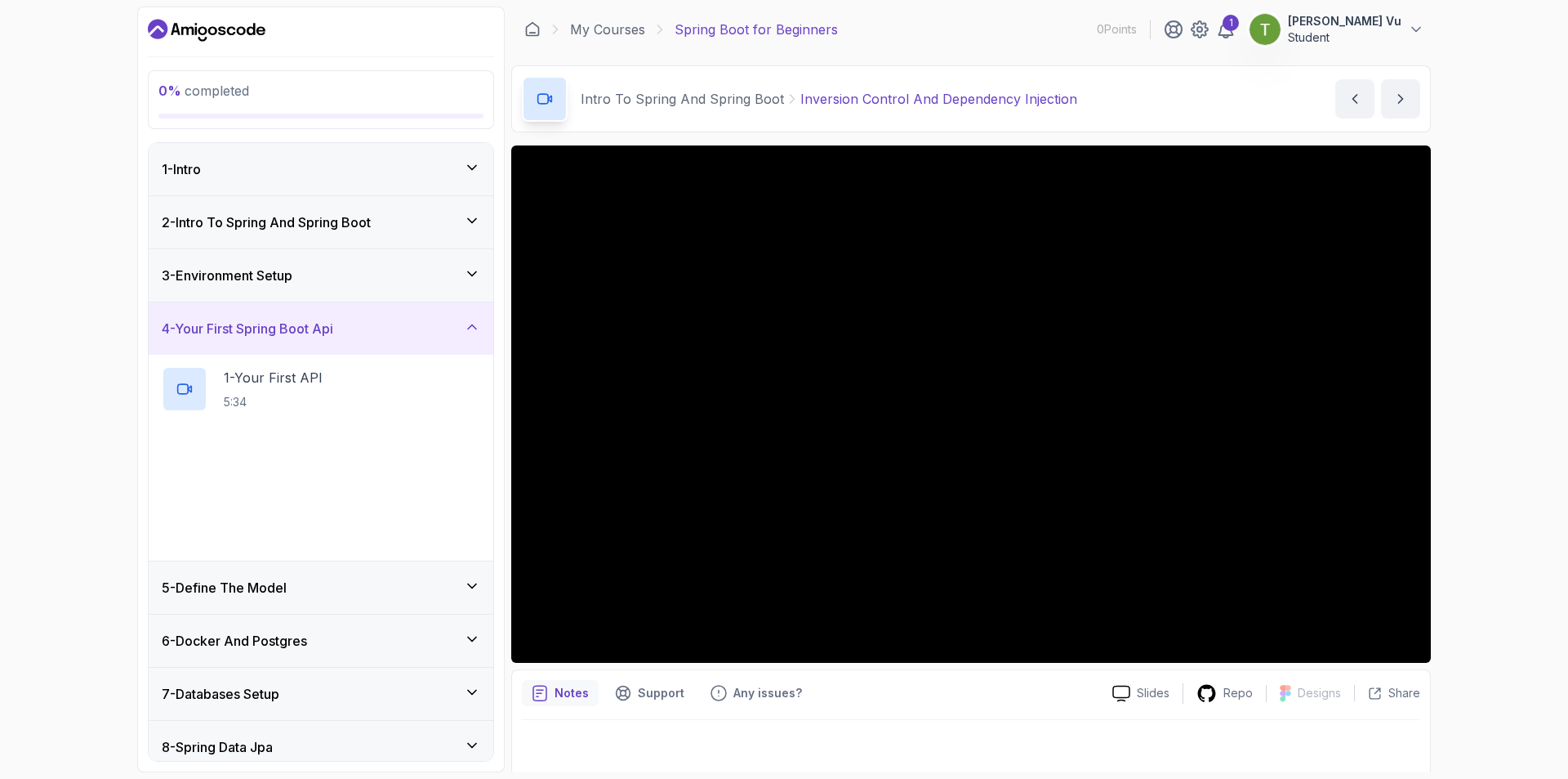
click at [411, 321] on div "4 - Your First Spring Boot Api" at bounding box center [321, 328] width 318 height 19
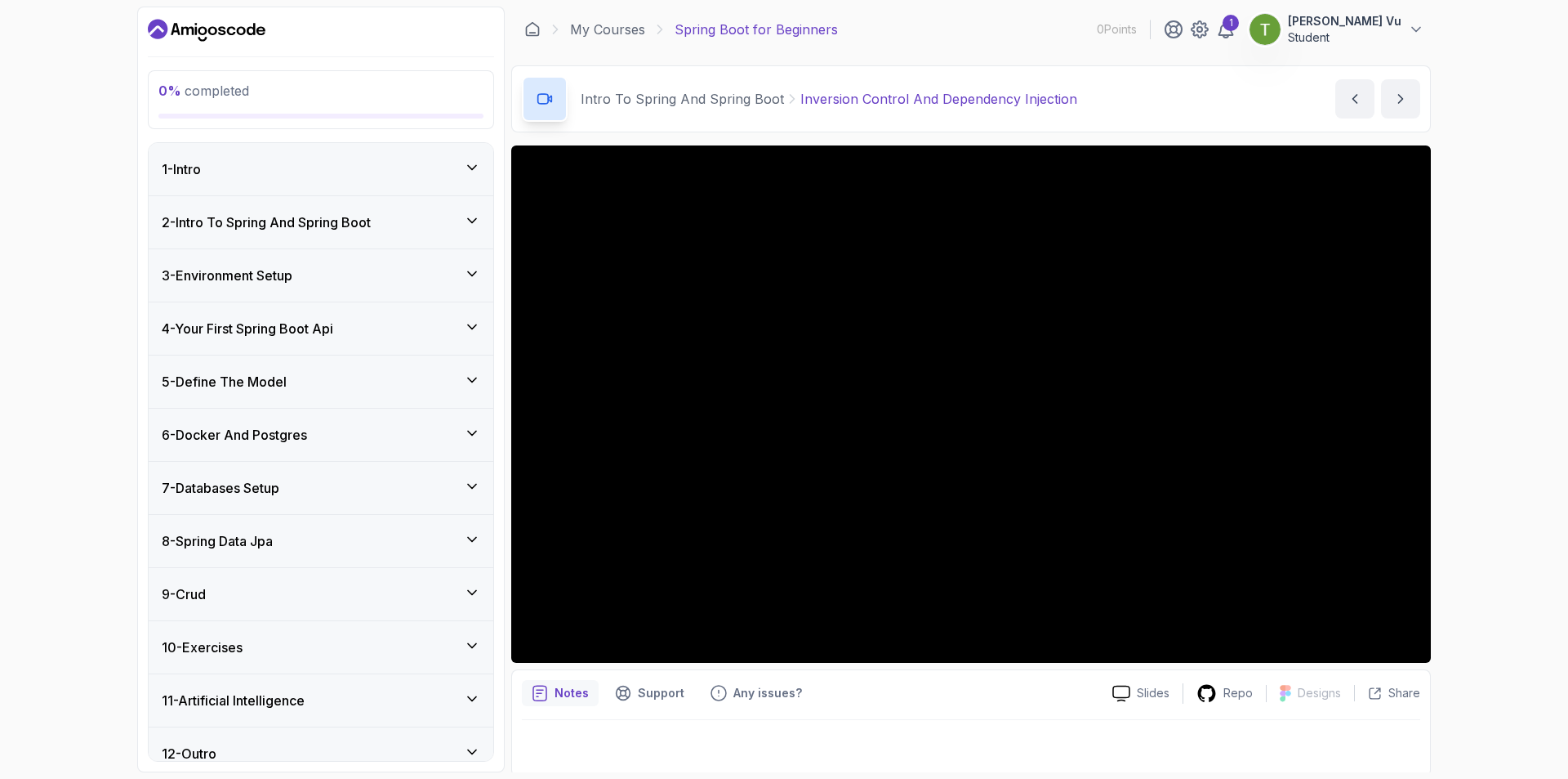
click at [411, 321] on div "4 - Your First Spring Boot Api" at bounding box center [321, 328] width 318 height 19
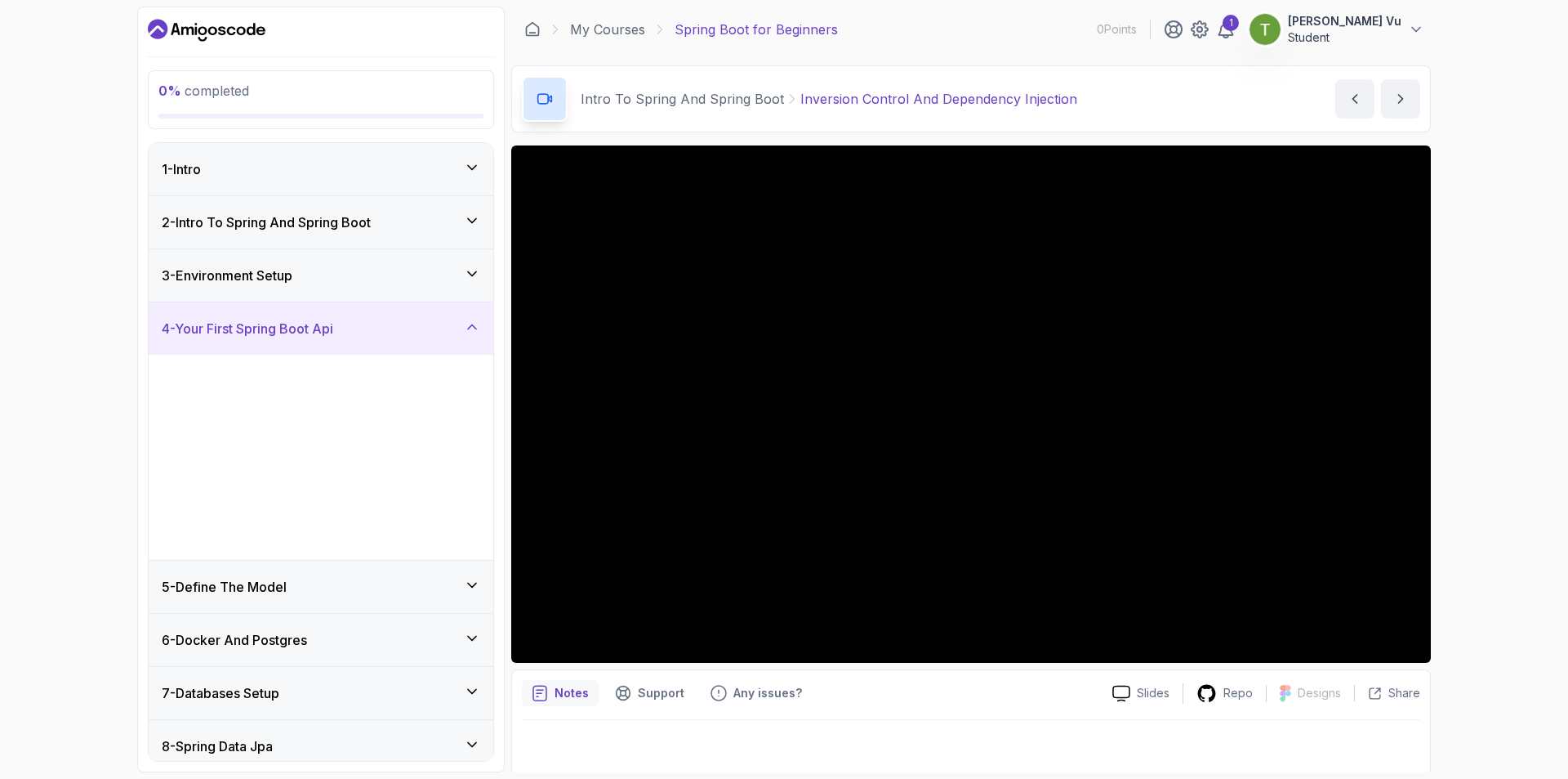
click at [411, 321] on div "4 - Your First Spring Boot Api" at bounding box center [321, 328] width 318 height 19
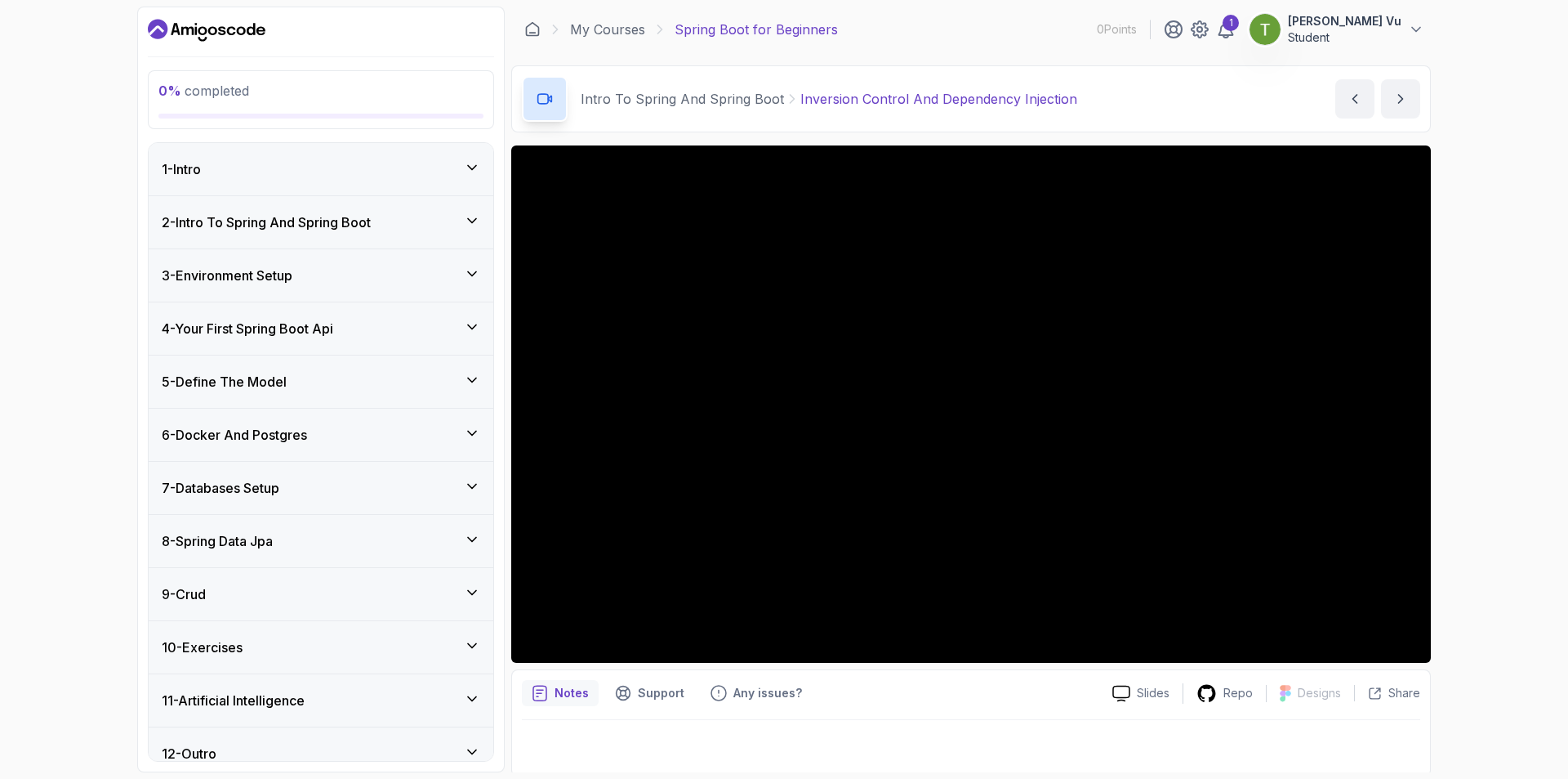
click at [411, 321] on div "4 - Your First Spring Boot Api" at bounding box center [321, 328] width 318 height 19
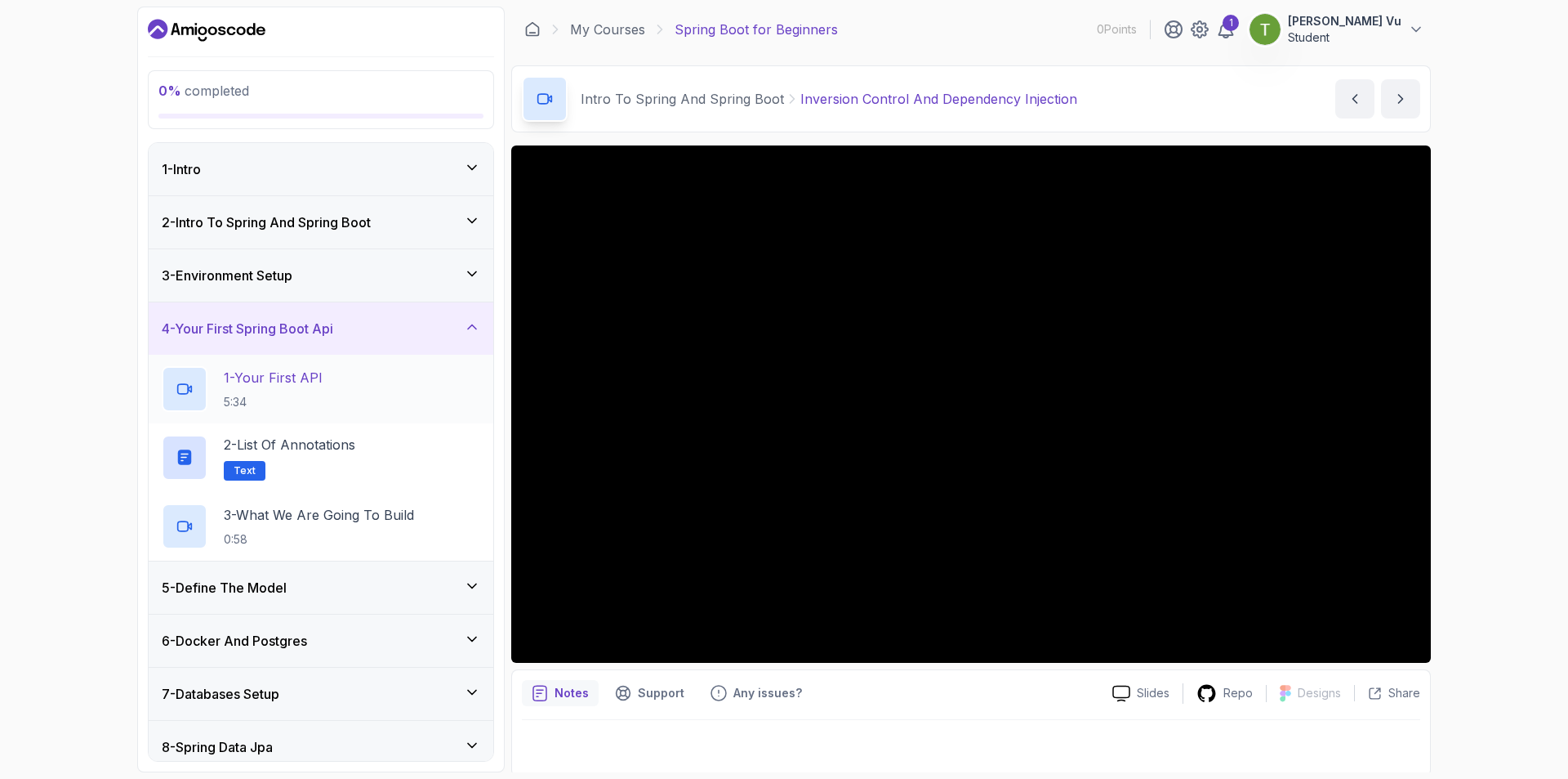
click at [371, 405] on div "1 - Your First API 5:34" at bounding box center [321, 389] width 318 height 46
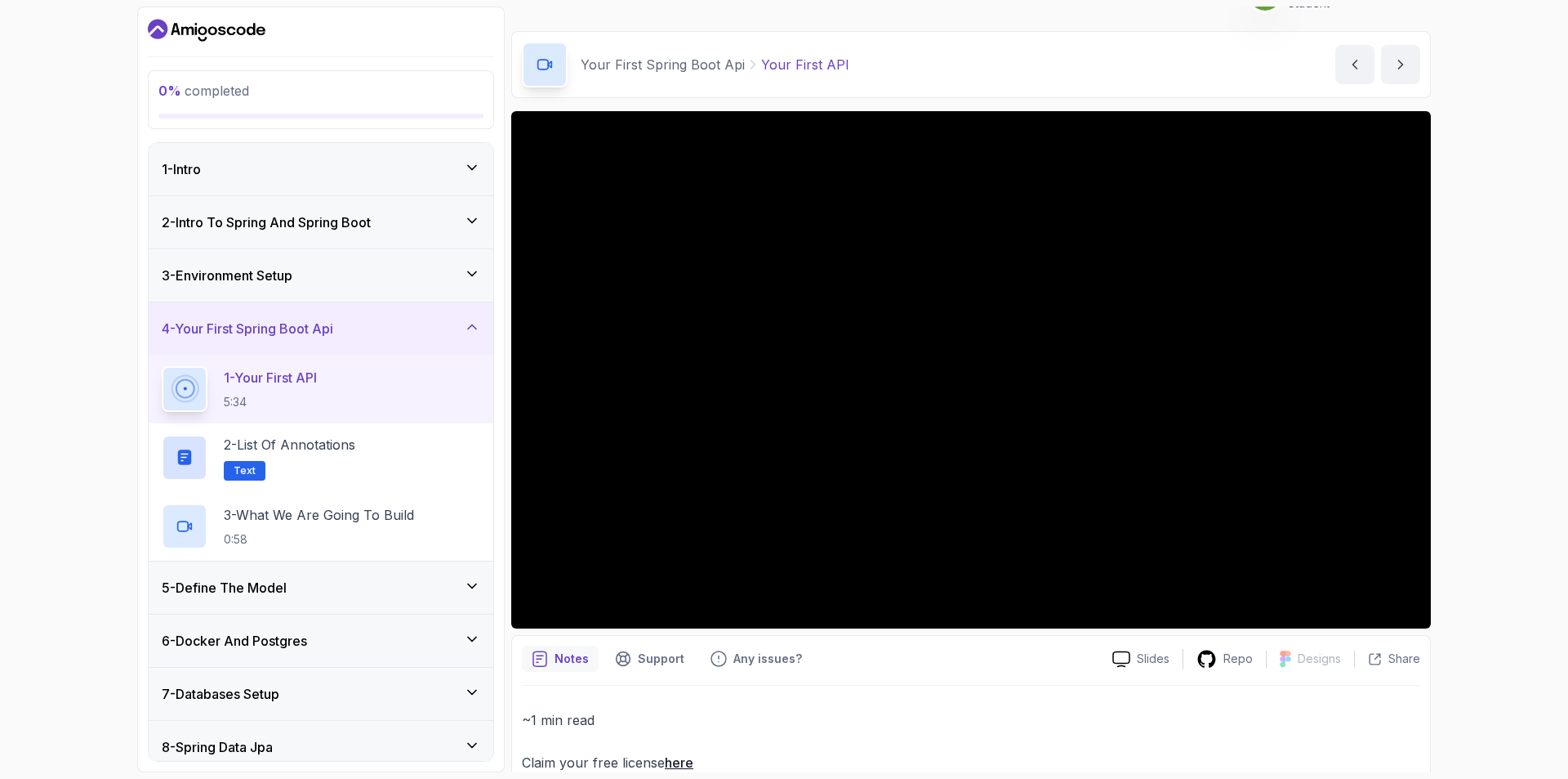
scroll to position [69, 0]
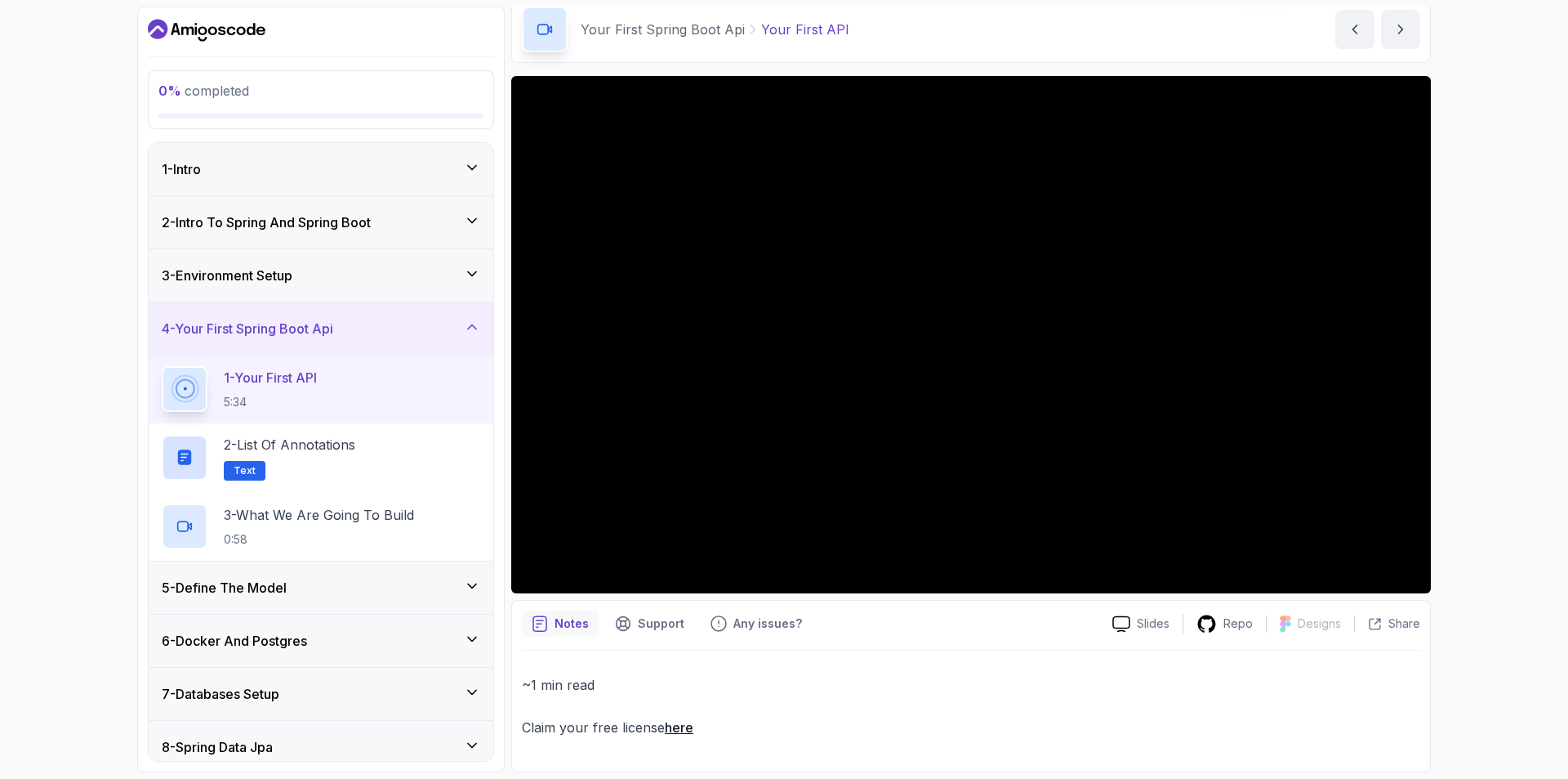
click at [379, 607] on div "5 - Define The Model" at bounding box center [320, 588] width 345 height 52
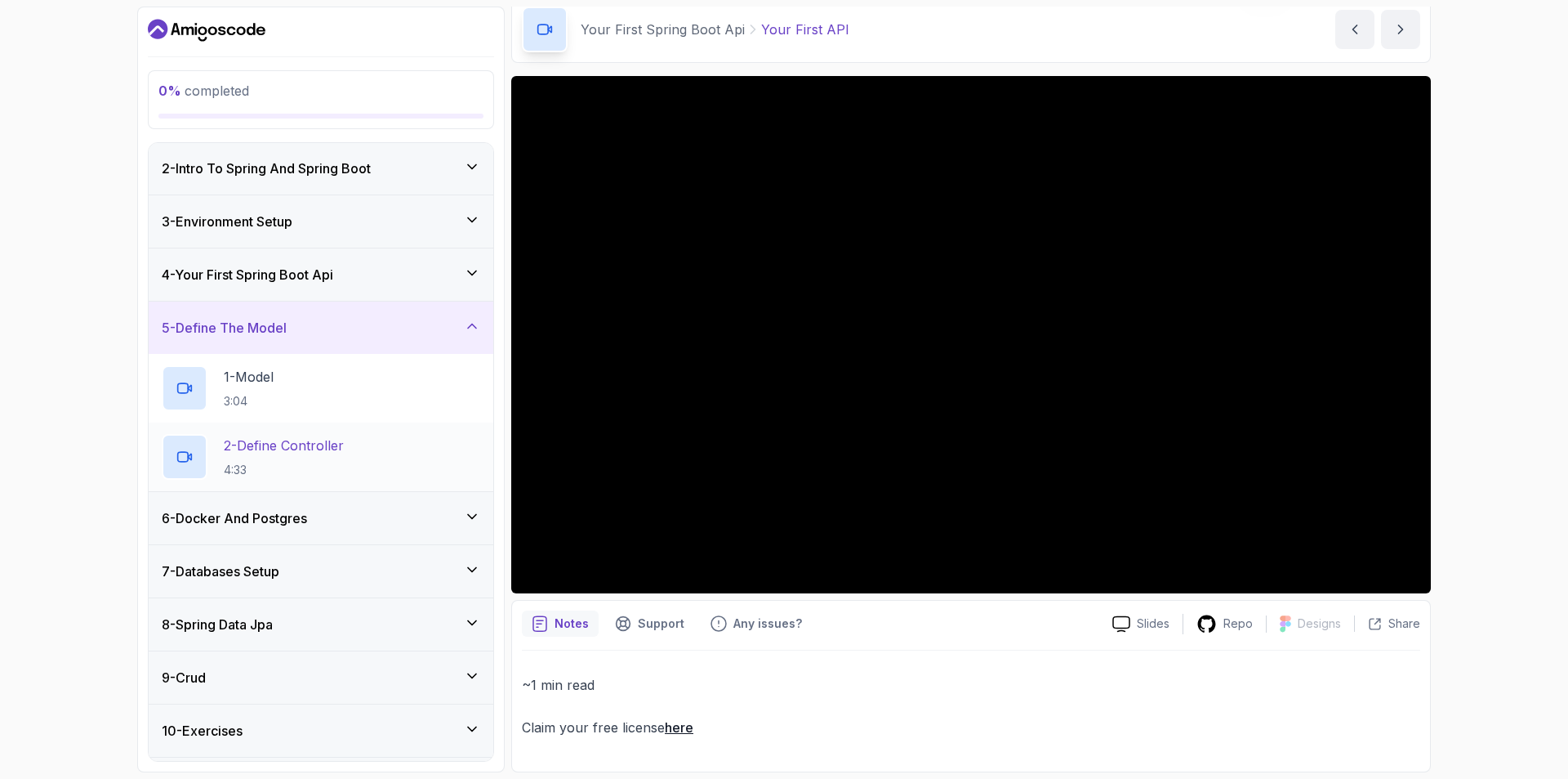
scroll to position [156, 0]
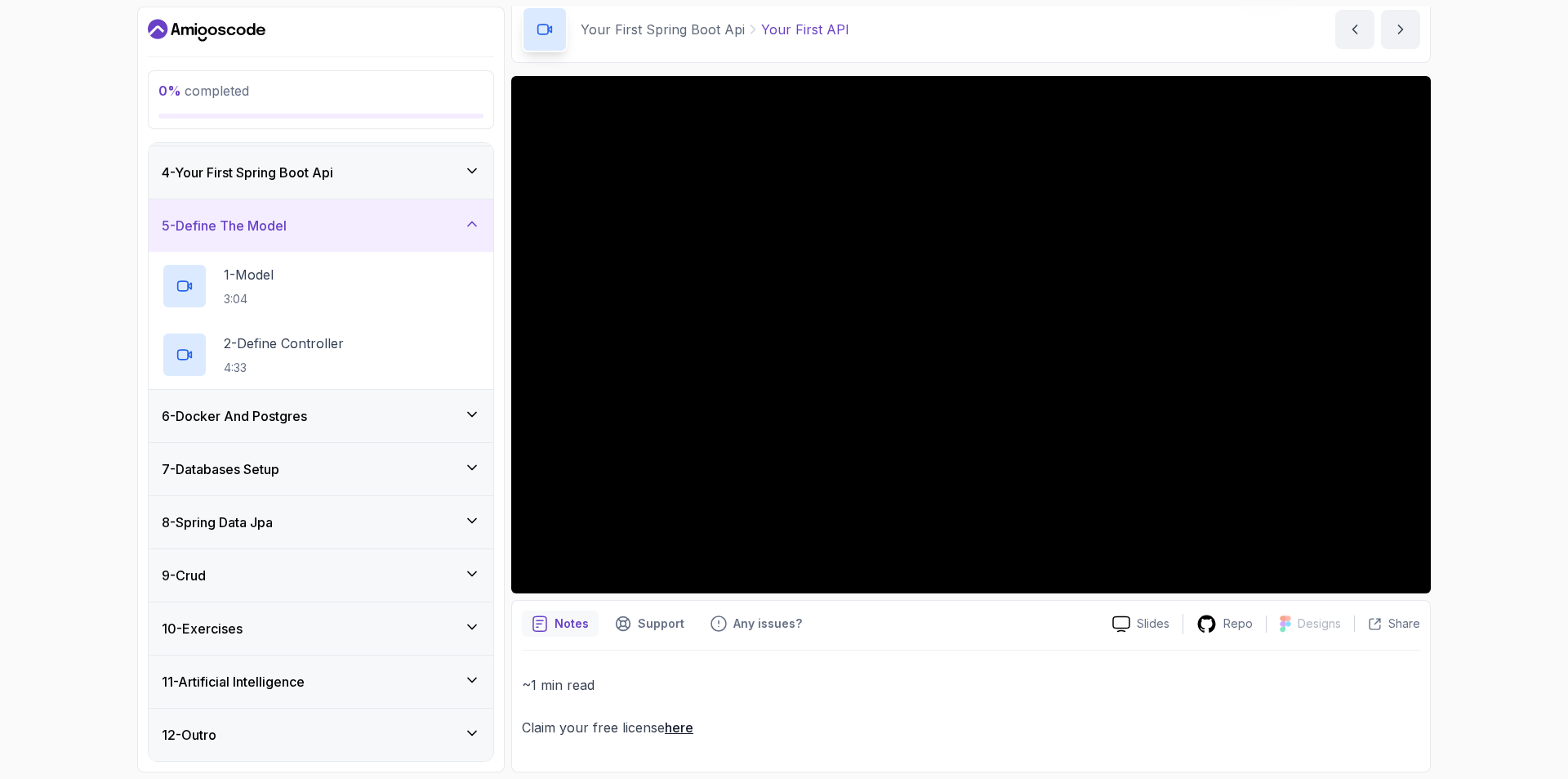
click at [435, 416] on div "6 - Docker And Postgres" at bounding box center [321, 416] width 318 height 19
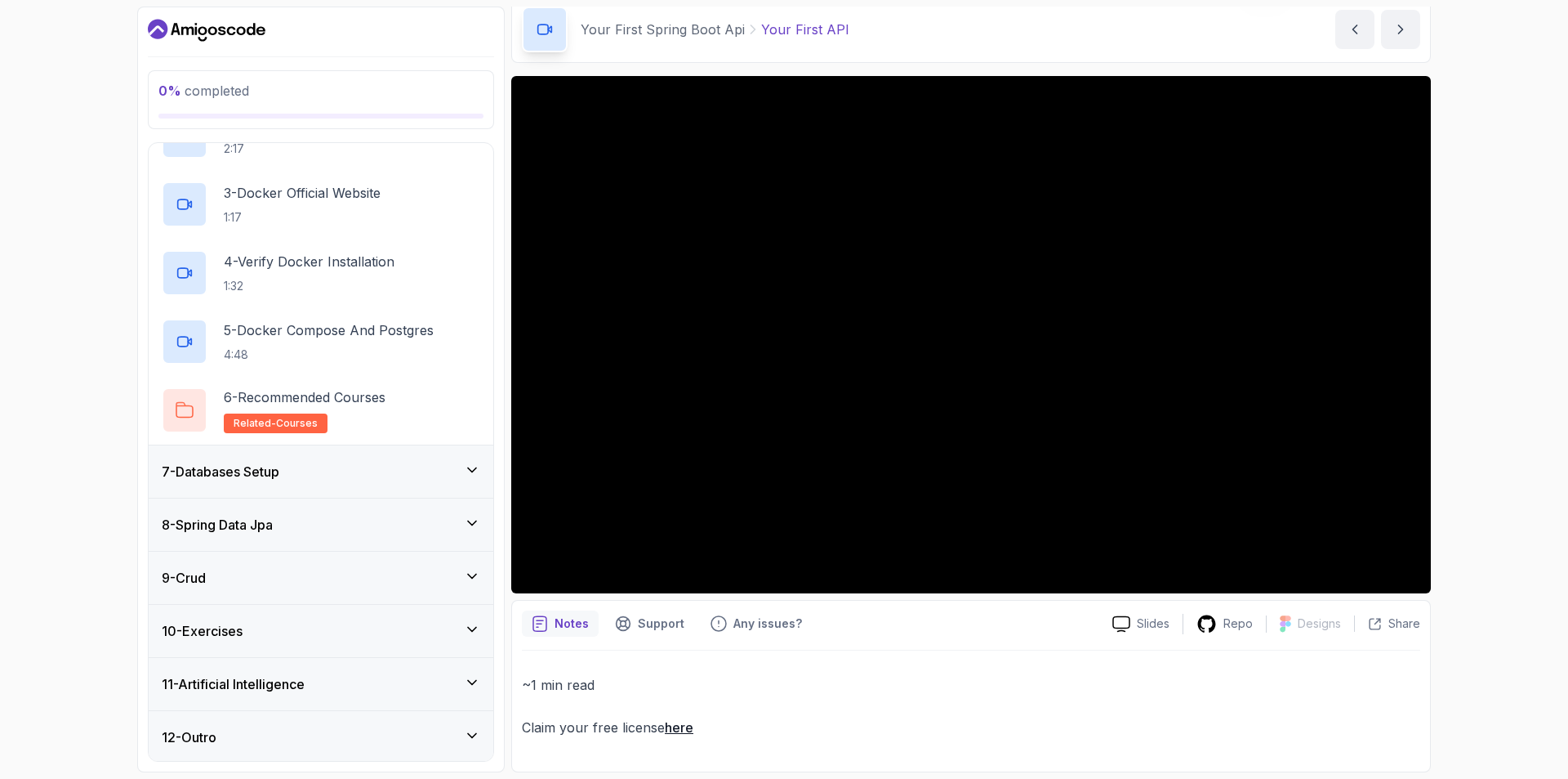
click at [416, 455] on div "7 - Databases Setup" at bounding box center [320, 471] width 345 height 52
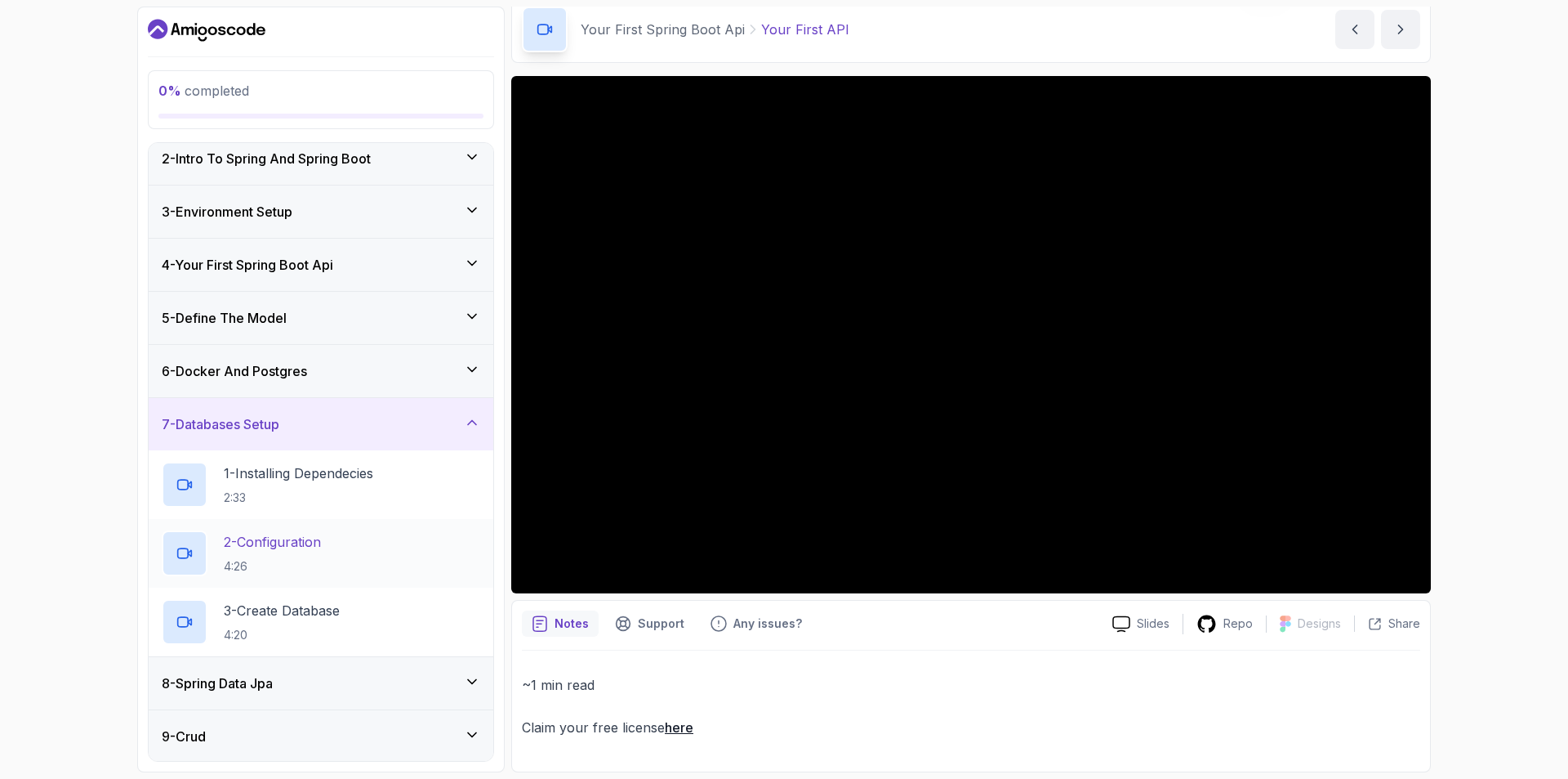
scroll to position [128, 0]
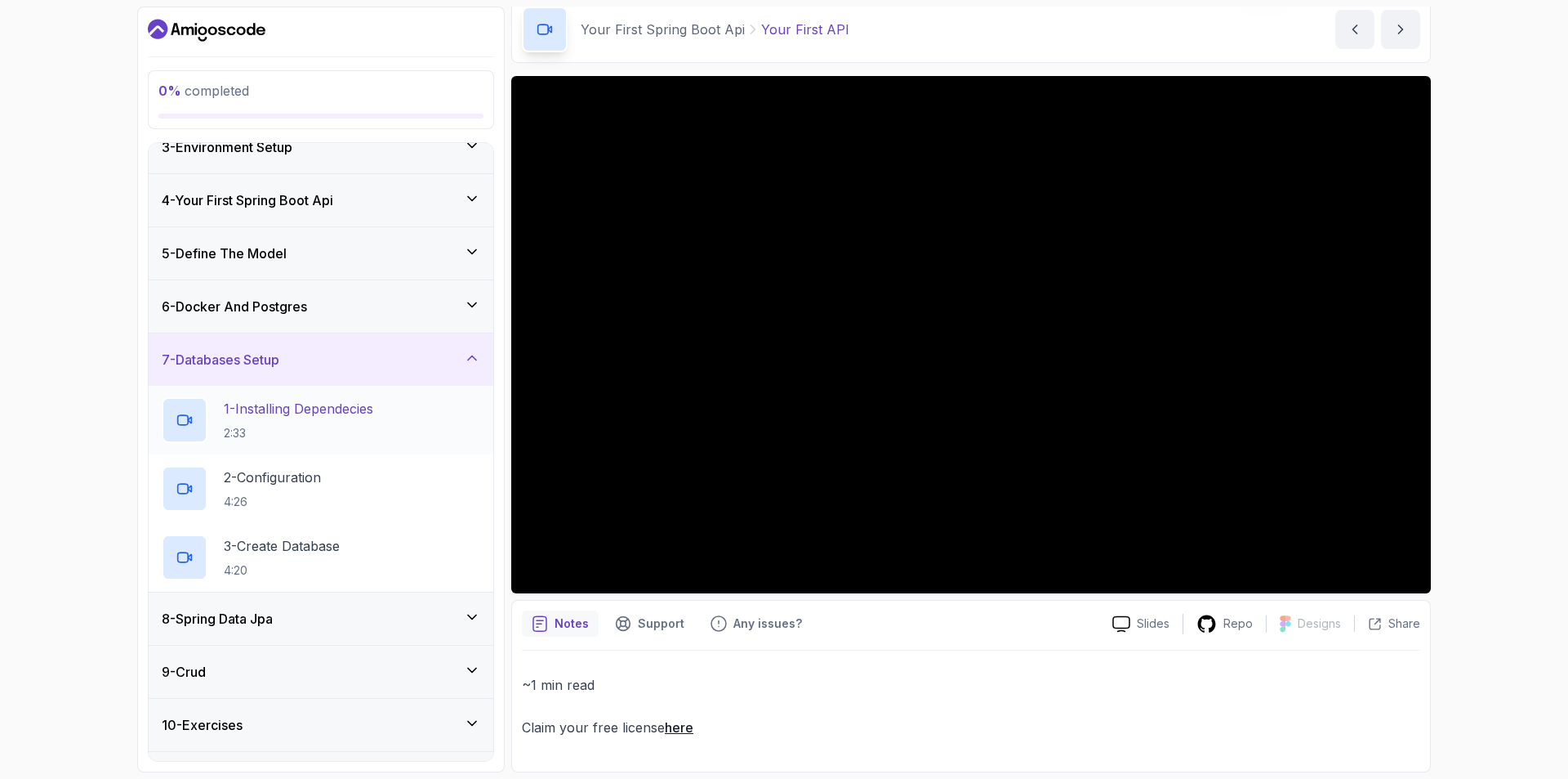
click at [366, 395] on div "1 - Installing Dependecies 2:33" at bounding box center [320, 419] width 345 height 68
click at [362, 553] on div "3 - Create Database 4:20" at bounding box center [321, 557] width 318 height 46
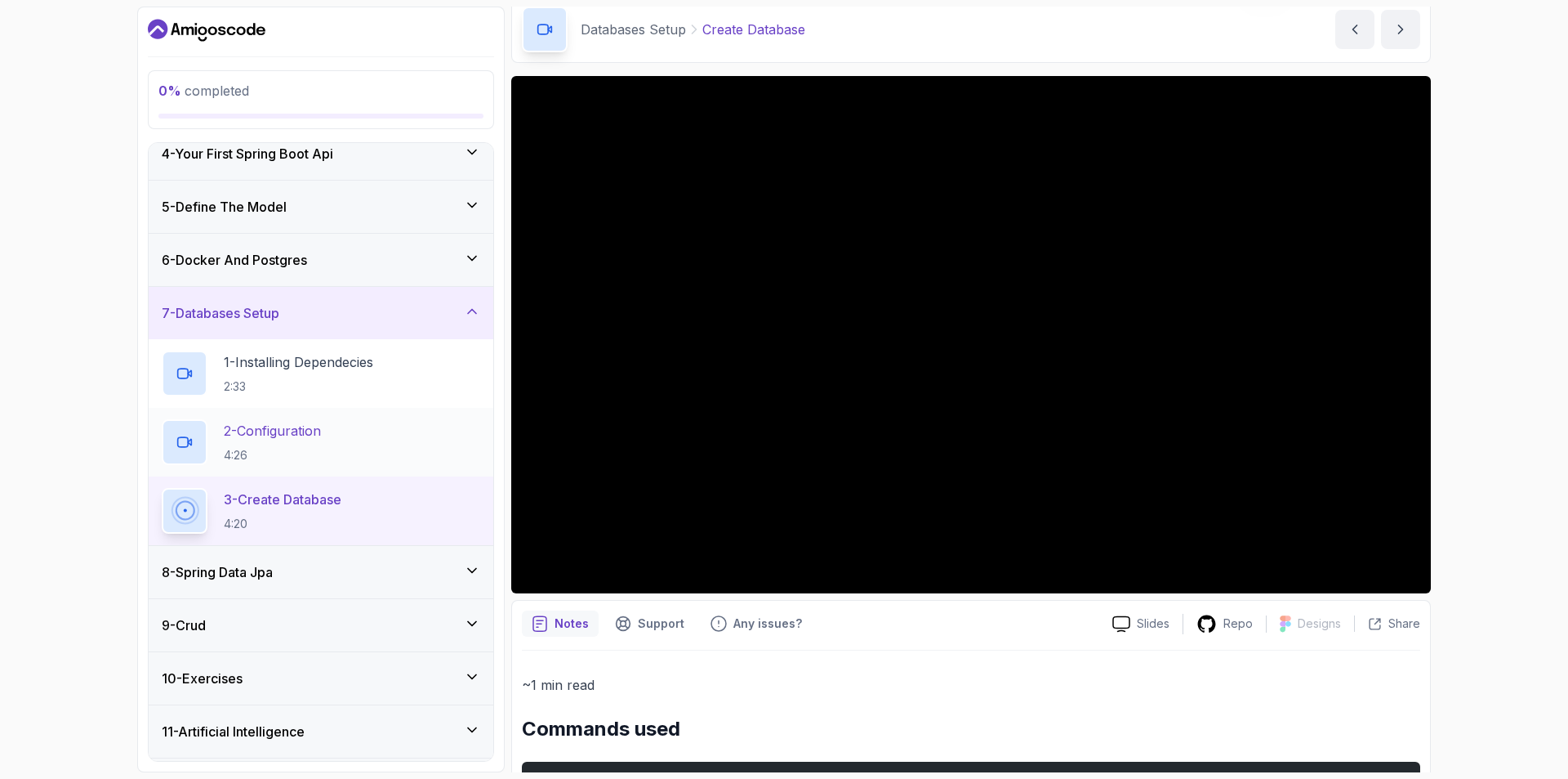
scroll to position [225, 0]
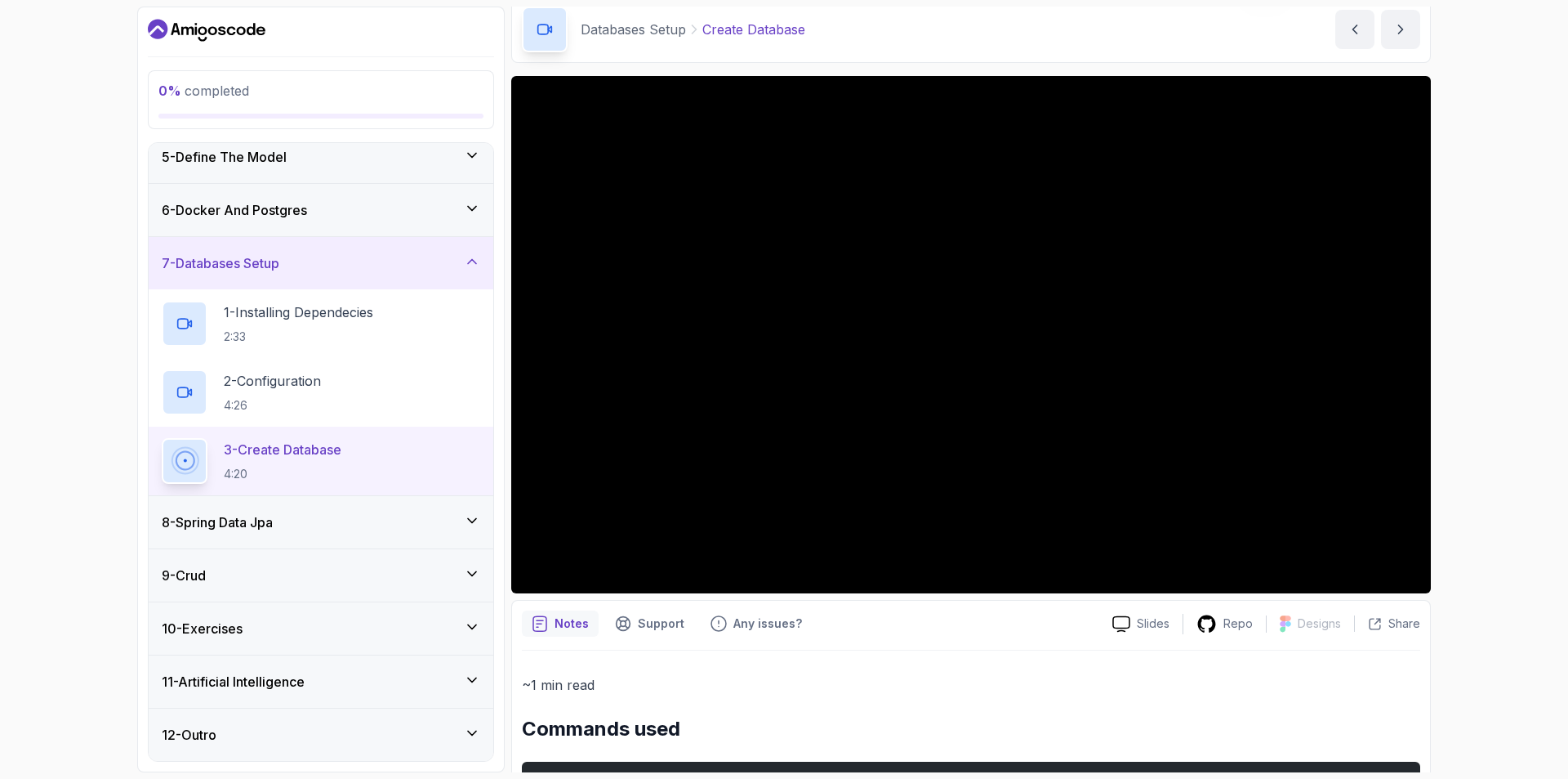
click at [377, 684] on div "11 - Artificial Intelligence" at bounding box center [321, 681] width 318 height 19
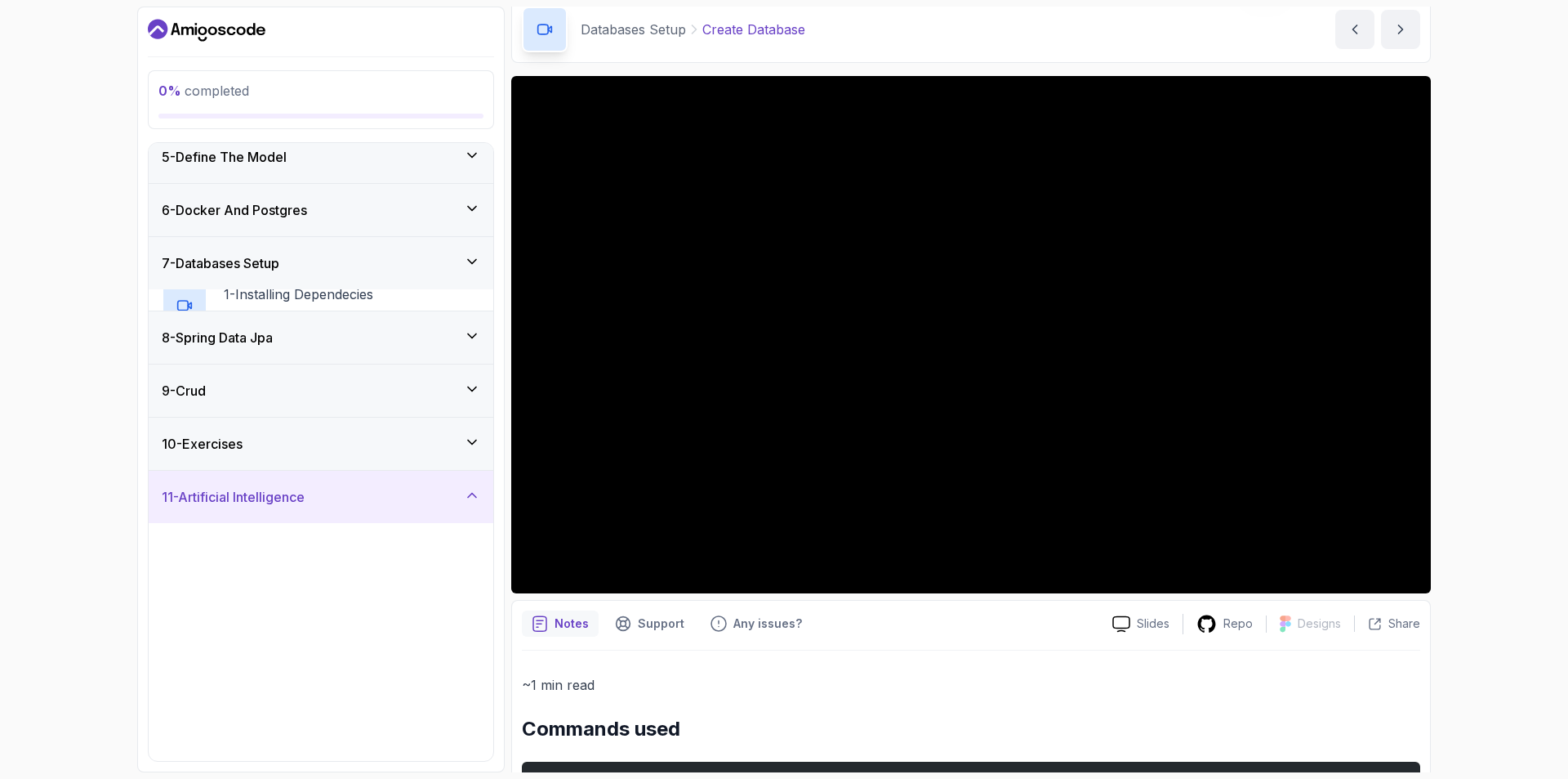
click at [377, 684] on div "3 - Create Api Key 3:59" at bounding box center [320, 678] width 345 height 68
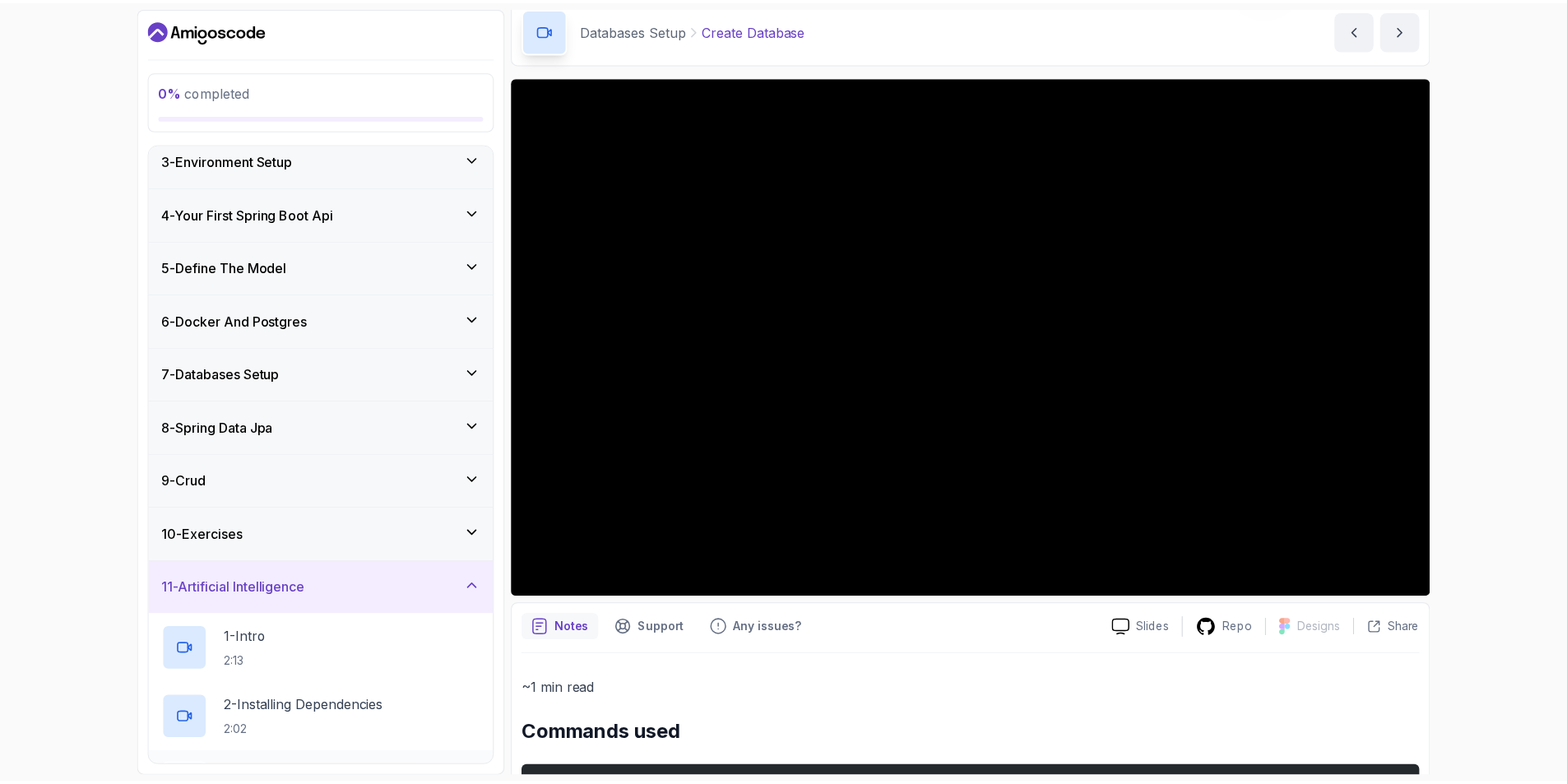
scroll to position [0, 0]
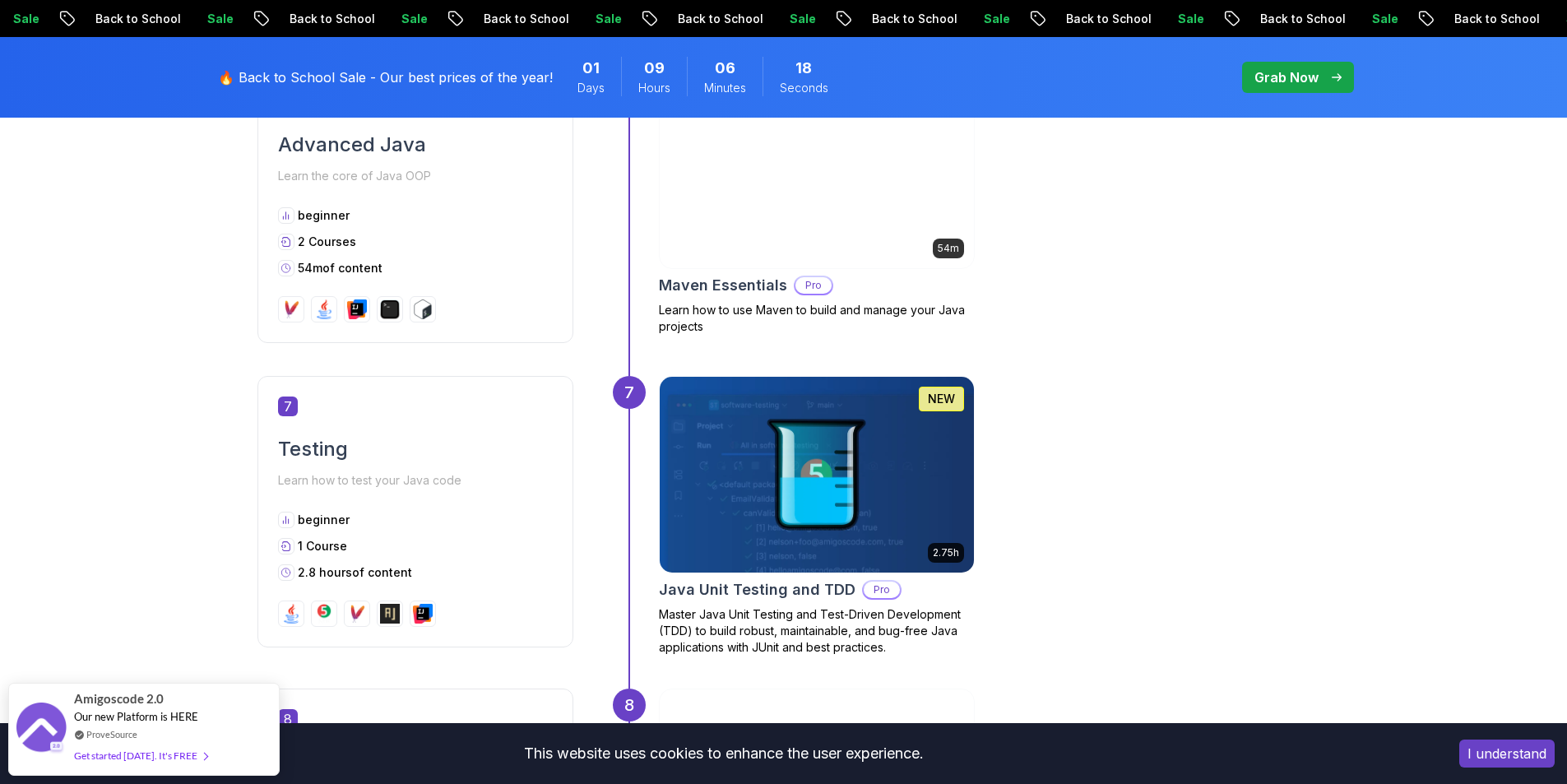
scroll to position [3453, 0]
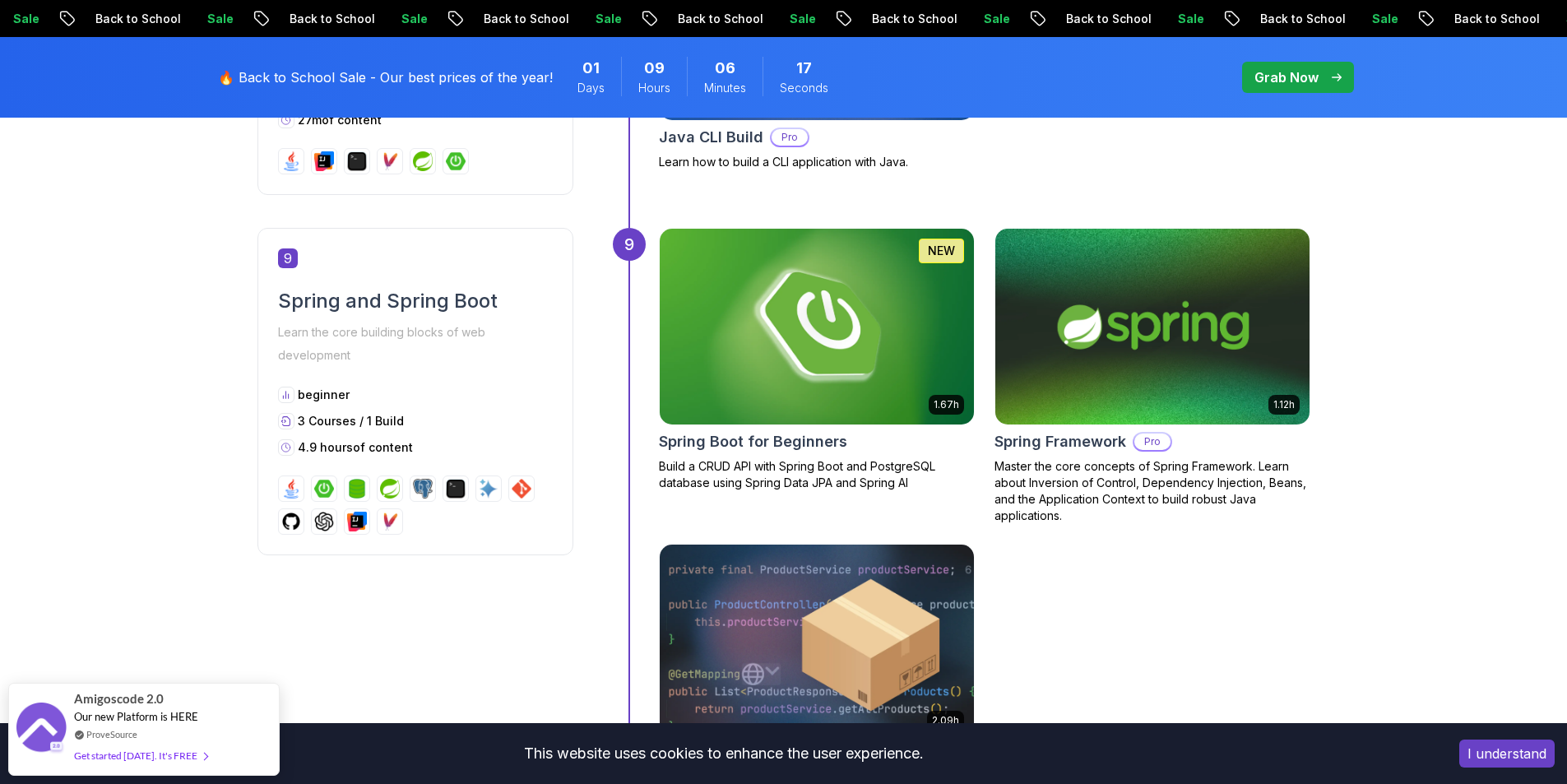
click at [1143, 374] on img at bounding box center [1152, 327] width 330 height 205
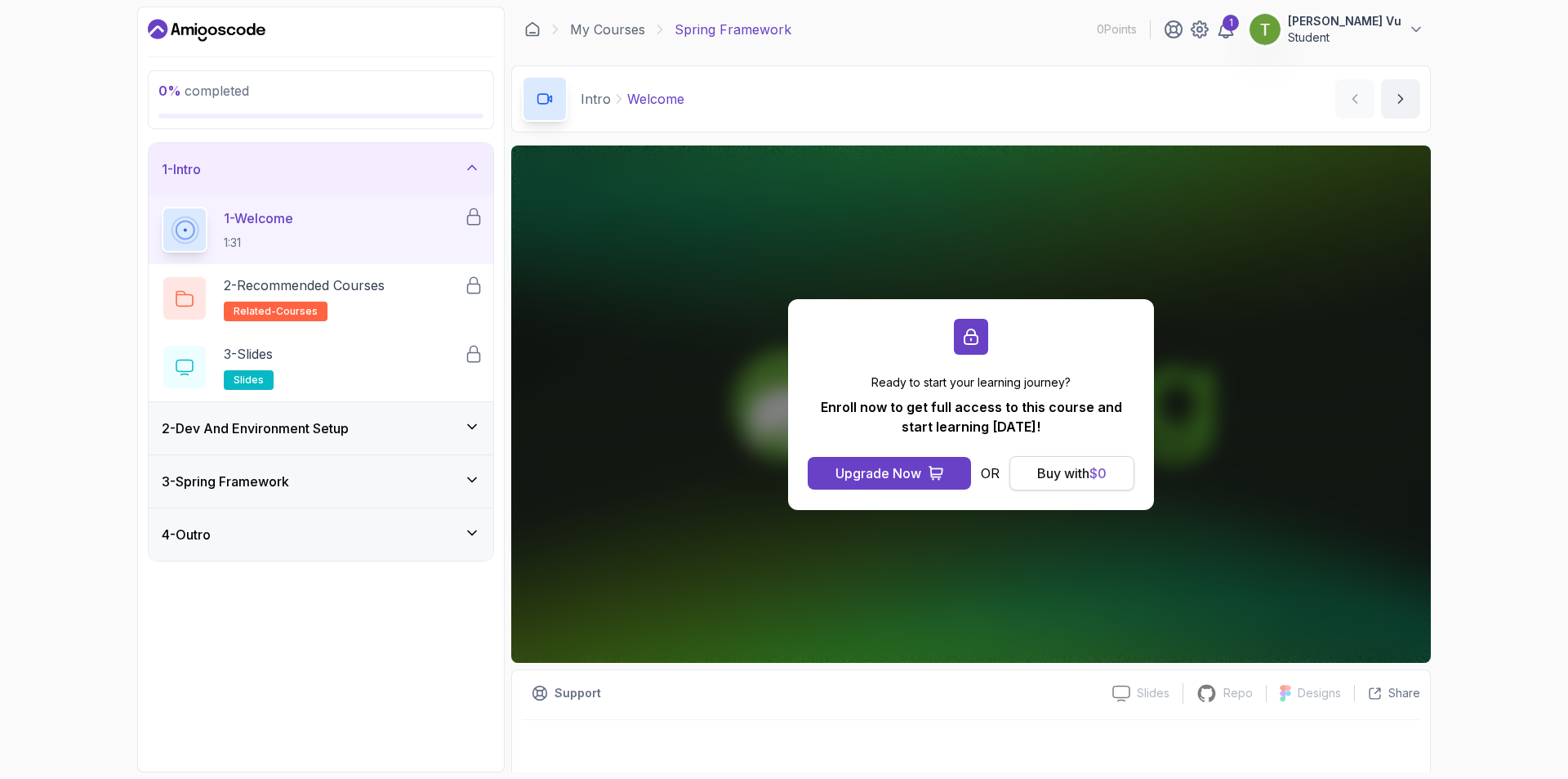
click at [1086, 478] on div "Buy with $ 0" at bounding box center [1072, 473] width 69 height 19
click at [275, 520] on div "4 - Outro" at bounding box center [320, 535] width 345 height 52
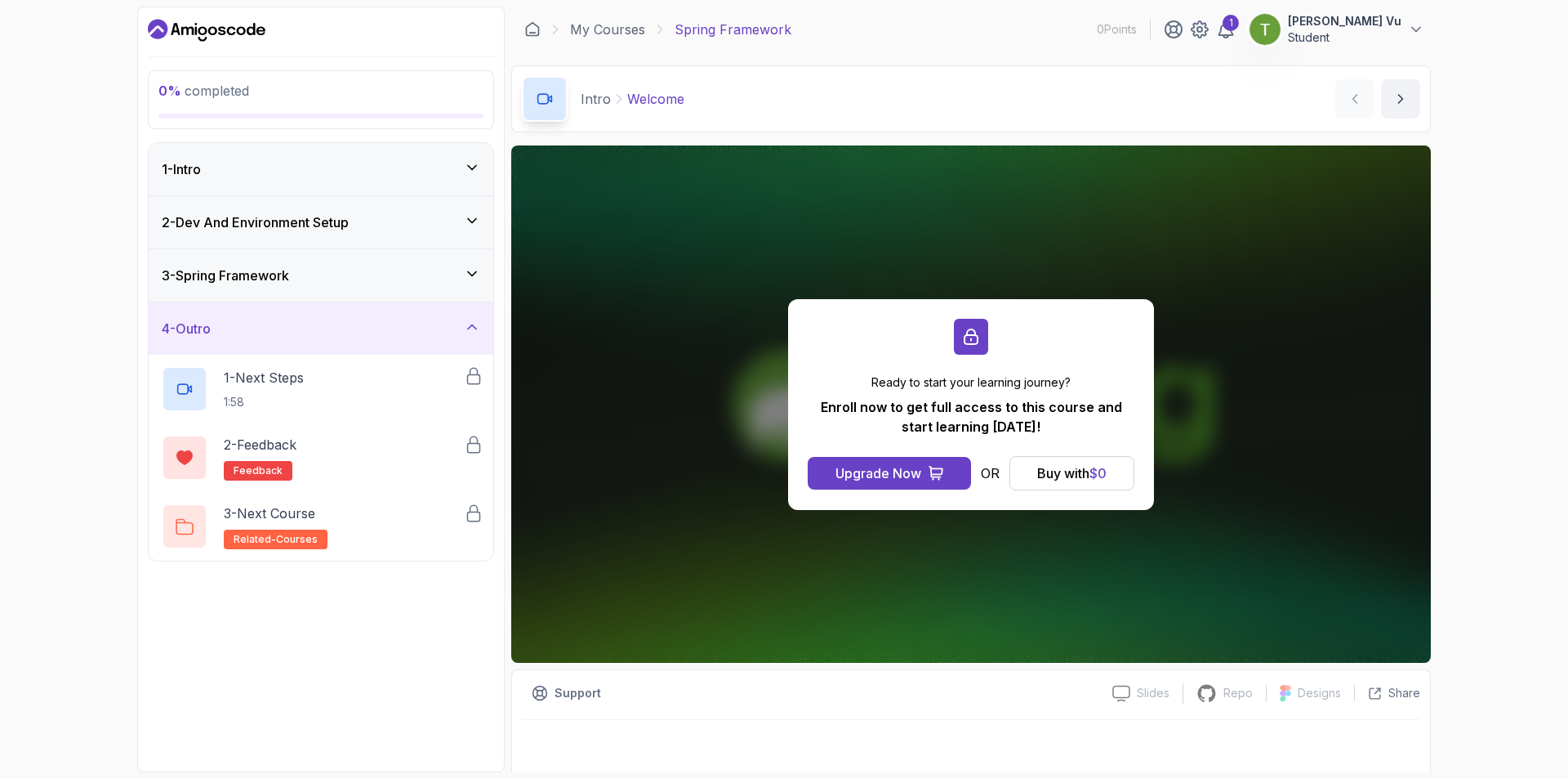
click at [390, 269] on div "3 - Spring Framework" at bounding box center [321, 275] width 318 height 19
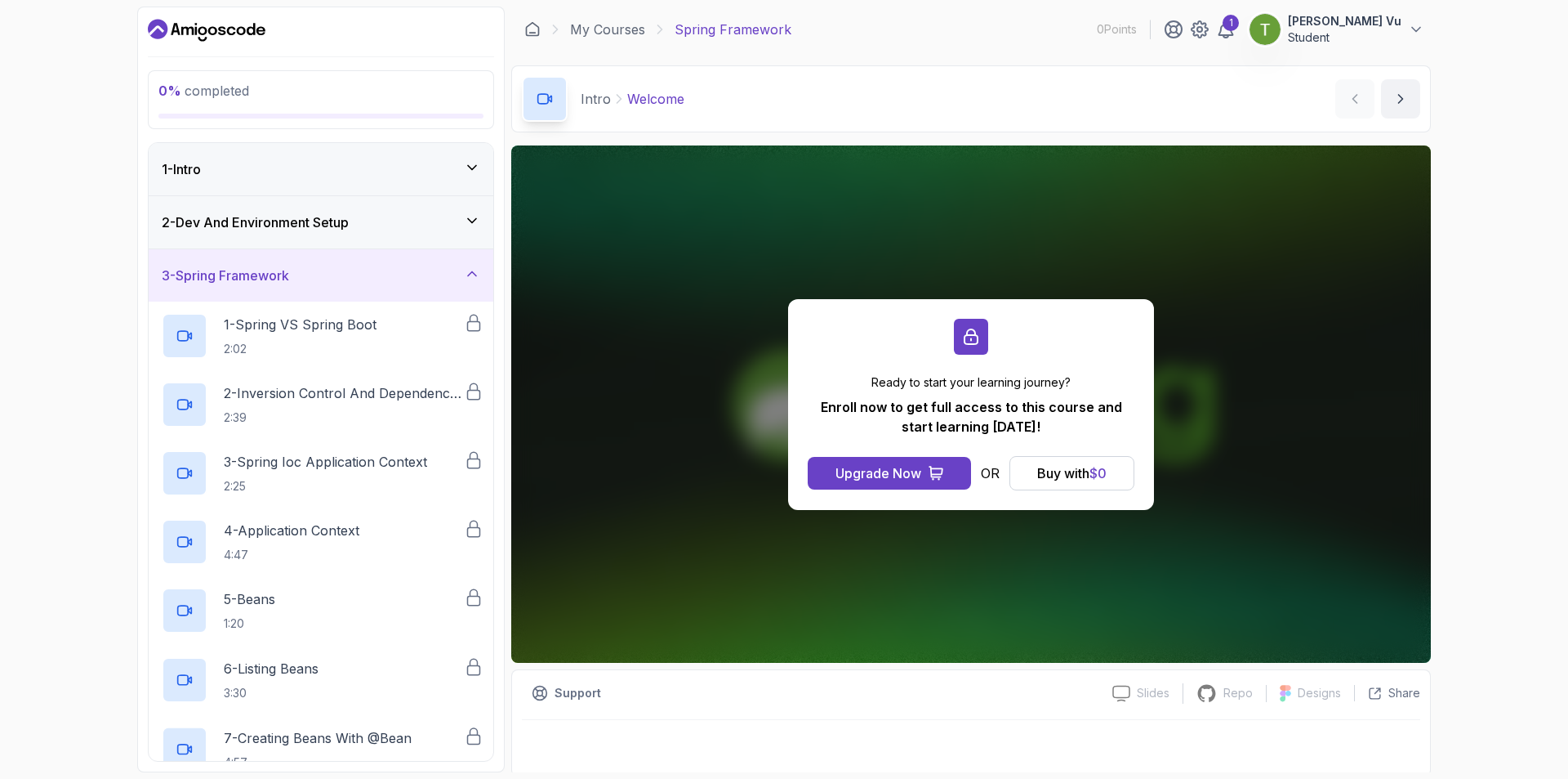
click at [447, 220] on div "2 - Dev And Environment Setup" at bounding box center [321, 222] width 318 height 19
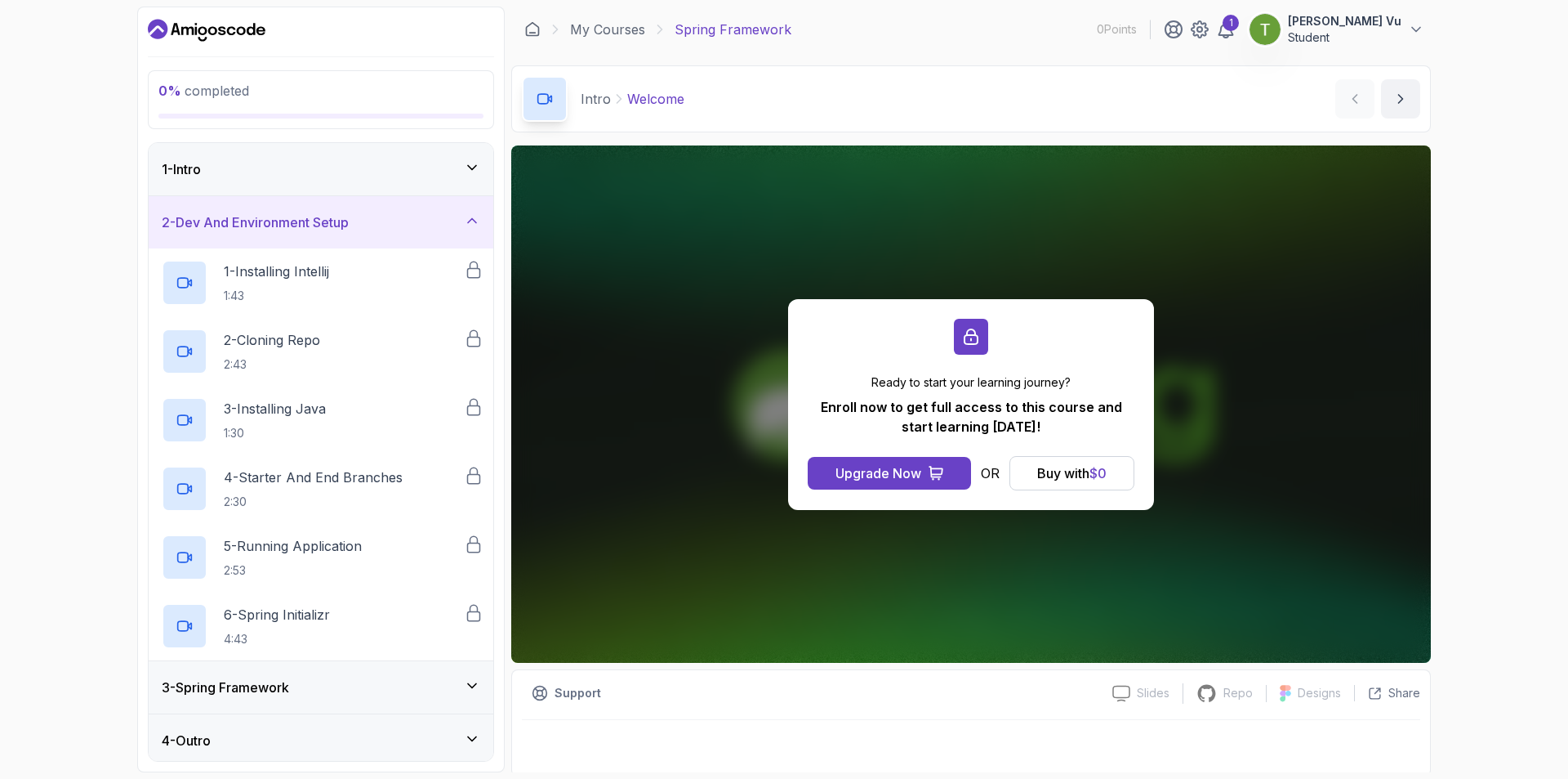
click at [1276, 41] on div "1 [PERSON_NAME] Vu Student" at bounding box center [1293, 30] width 260 height 33
click at [1235, 39] on icon at bounding box center [1225, 29] width 19 height 19
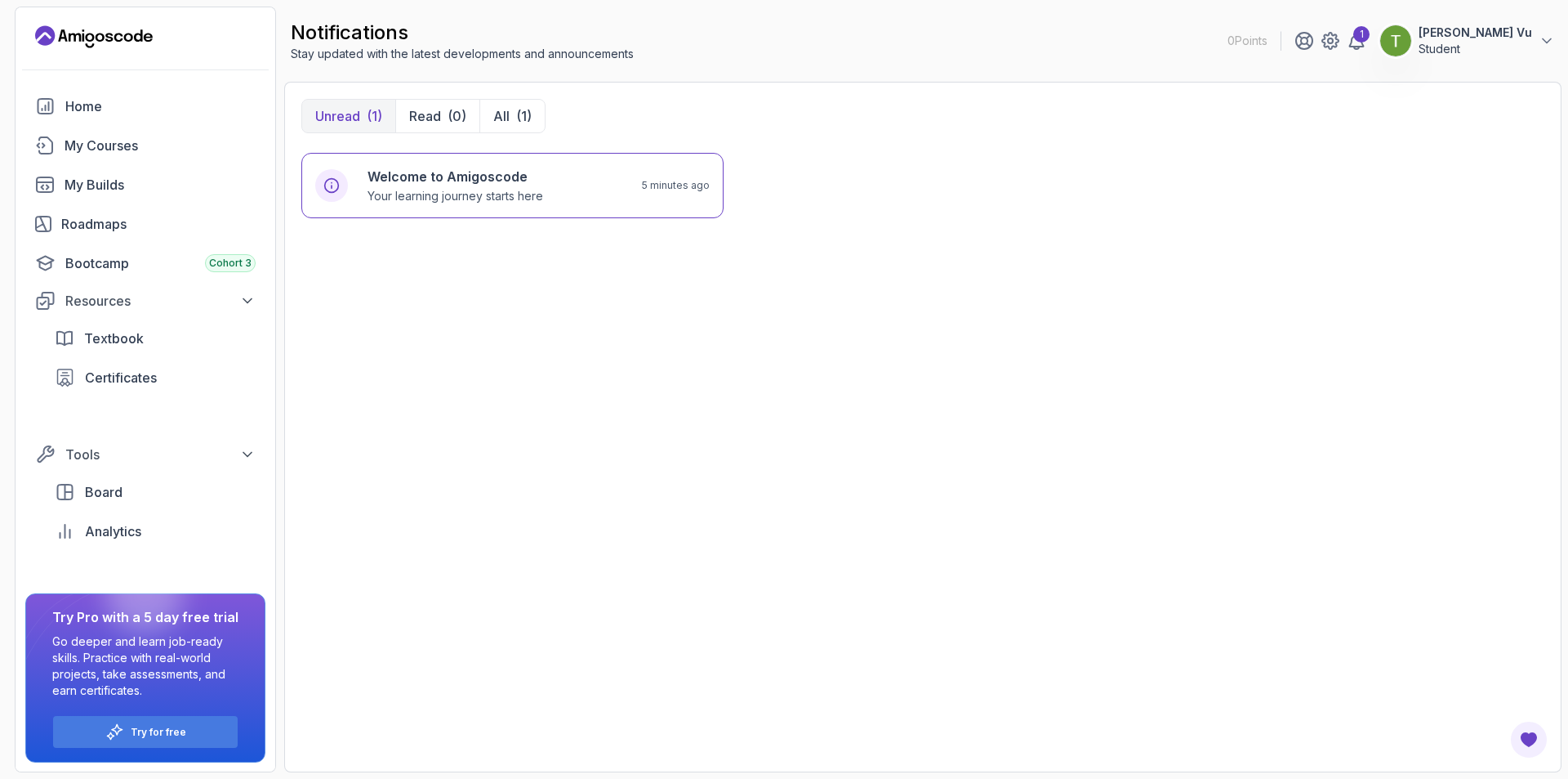
click at [1563, 46] on section "0 Points 1 Tran Anh Vu Student Home My Courses My Builds Roadmaps Bootcamp Coho…" at bounding box center [784, 390] width 1568 height 779
click at [1544, 43] on icon at bounding box center [1546, 40] width 16 height 16
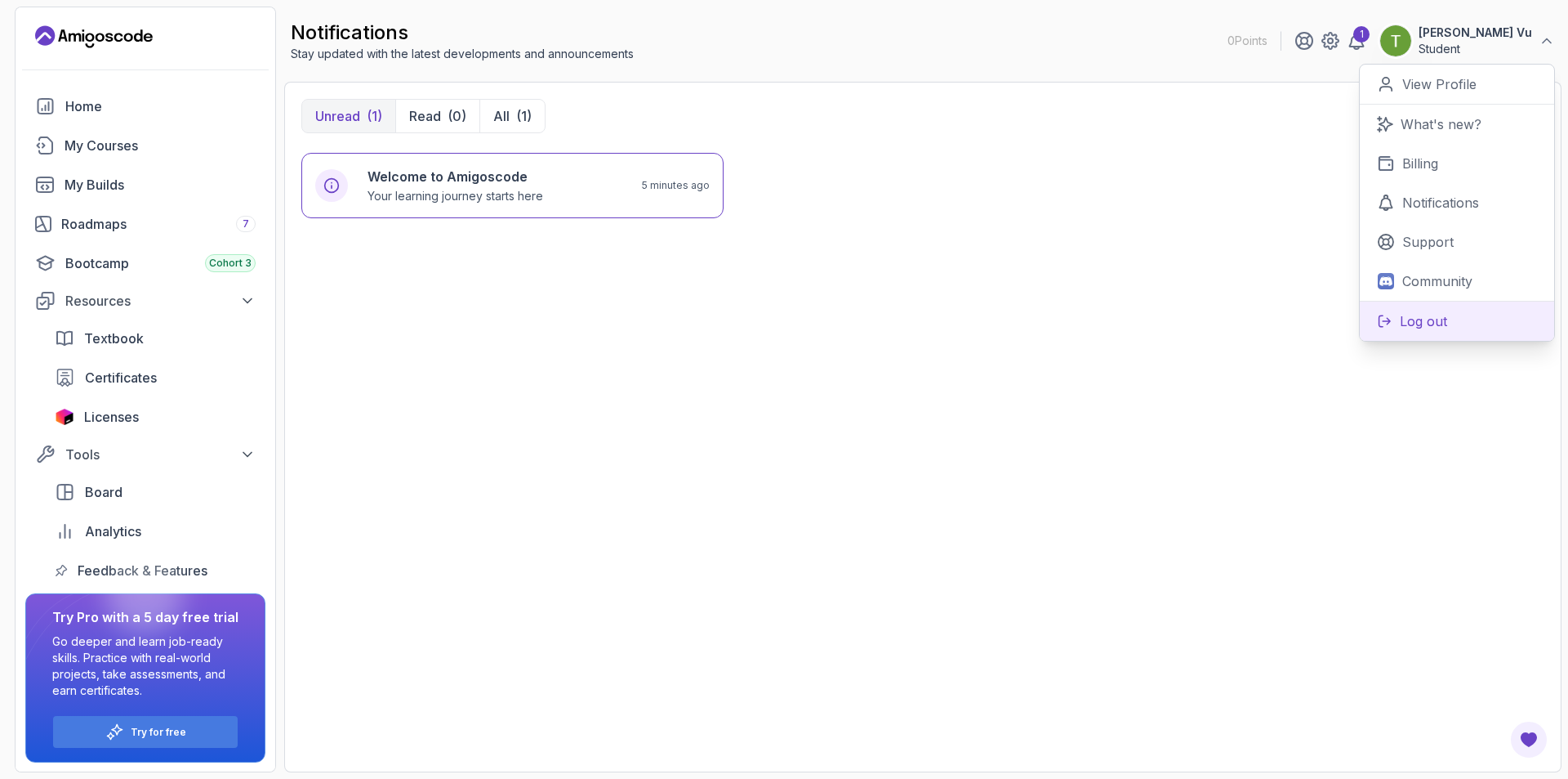
click at [1436, 325] on p "Log out" at bounding box center [1423, 320] width 47 height 19
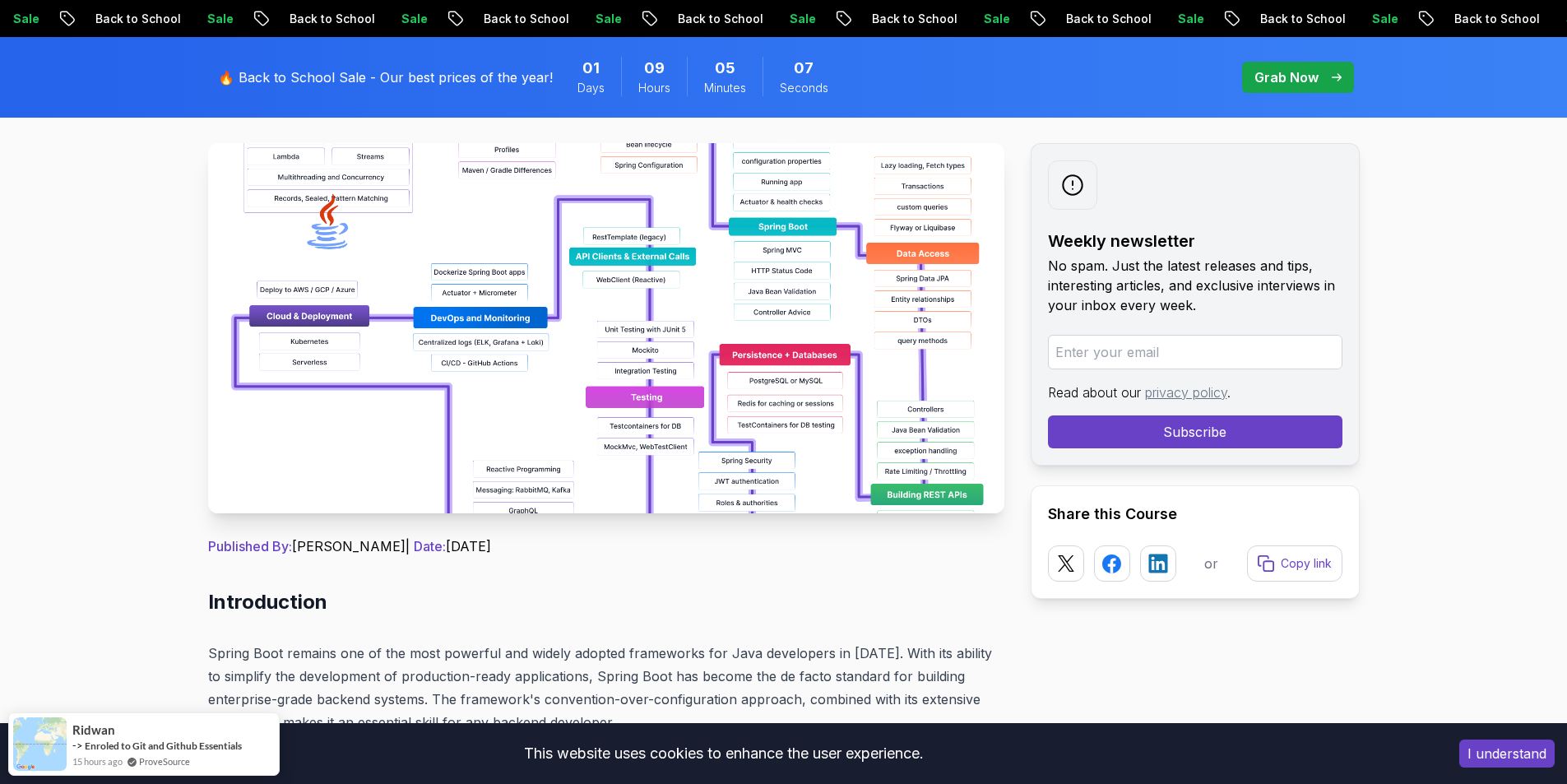
scroll to position [274, 0]
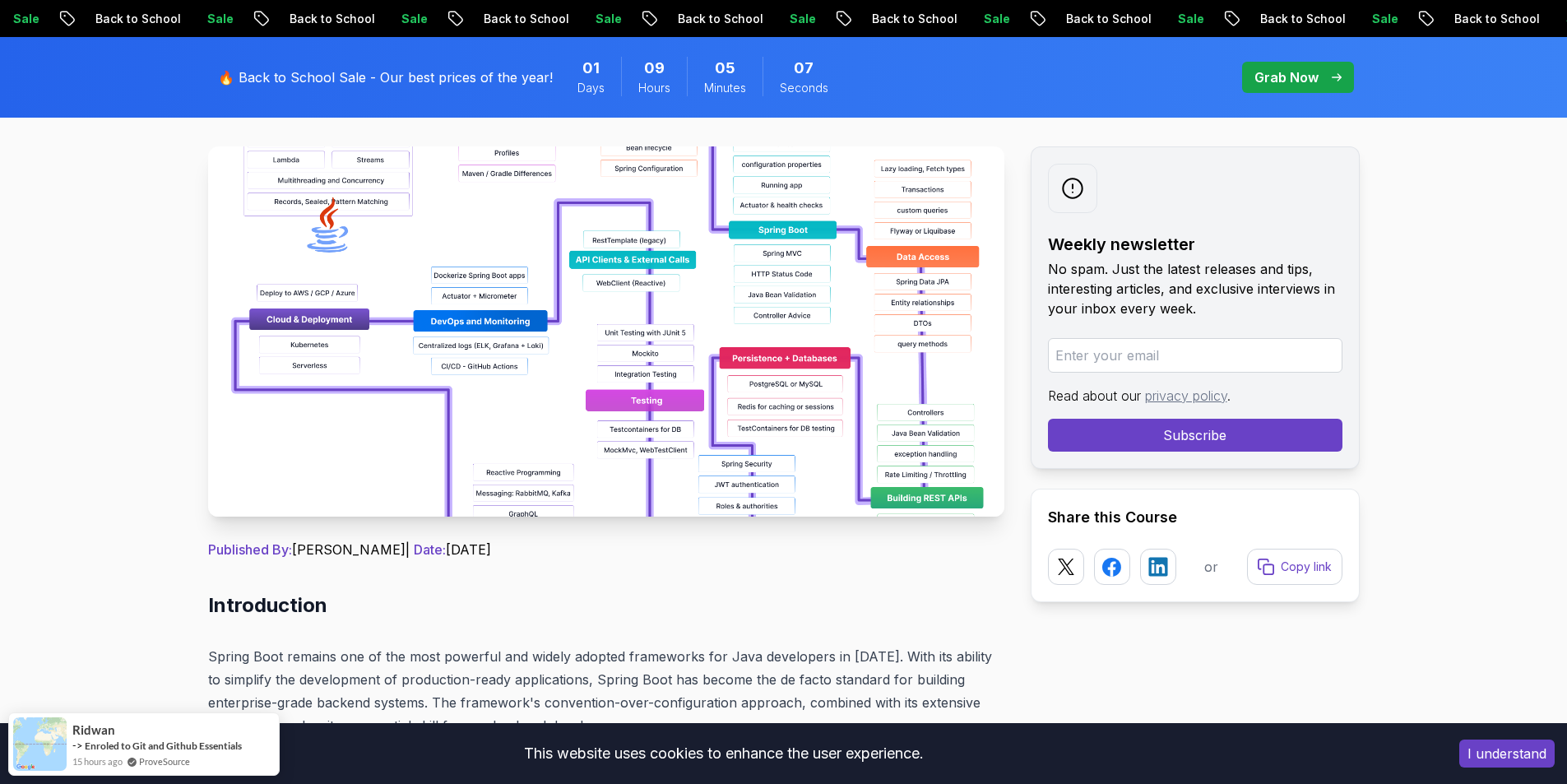
click at [765, 341] on img at bounding box center [606, 332] width 796 height 370
click at [658, 315] on img at bounding box center [606, 332] width 796 height 370
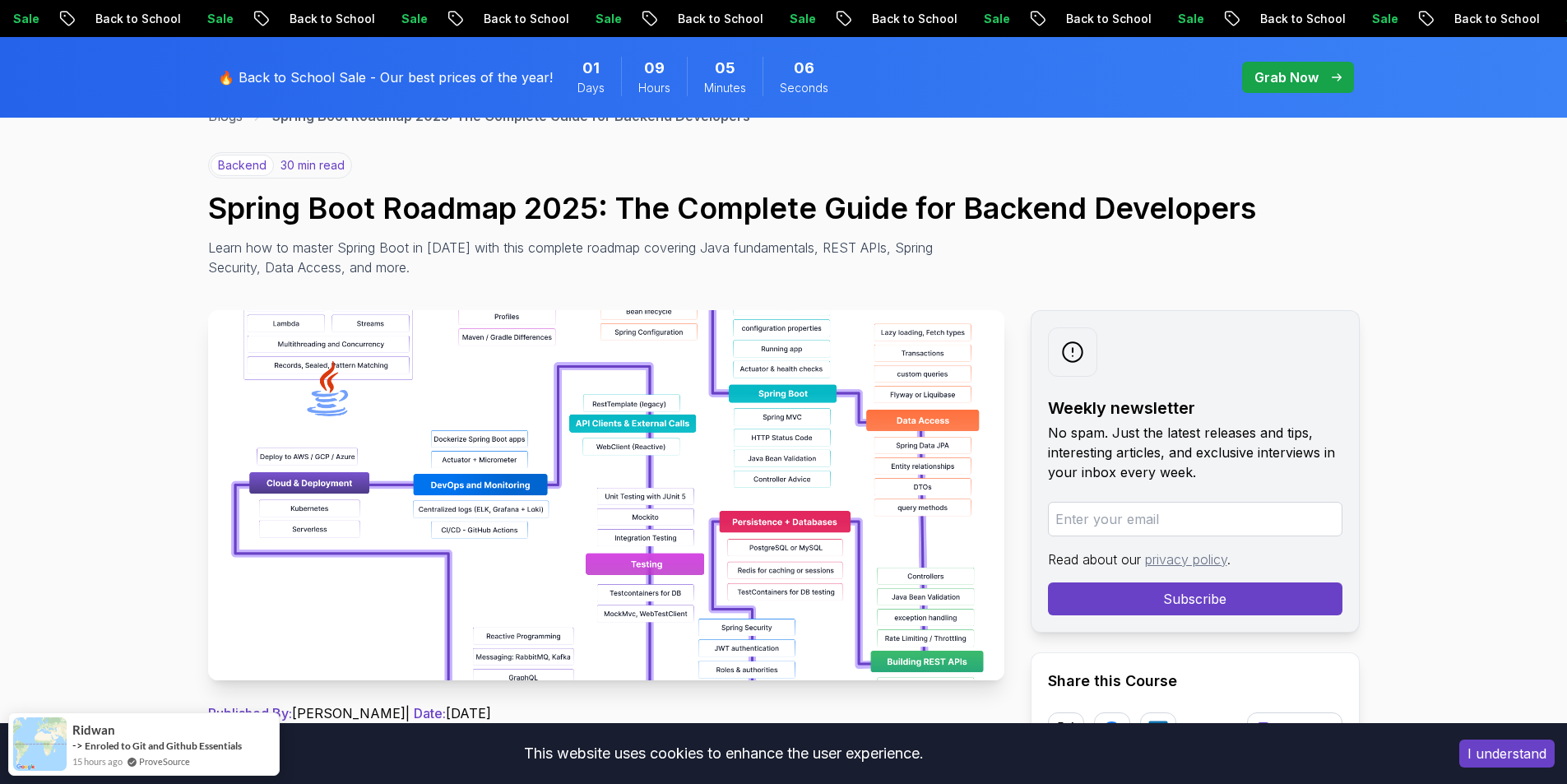
scroll to position [109, 0]
click at [514, 412] on img at bounding box center [606, 496] width 796 height 370
drag, startPoint x: 352, startPoint y: 339, endPoint x: 624, endPoint y: 496, distance: 314.1
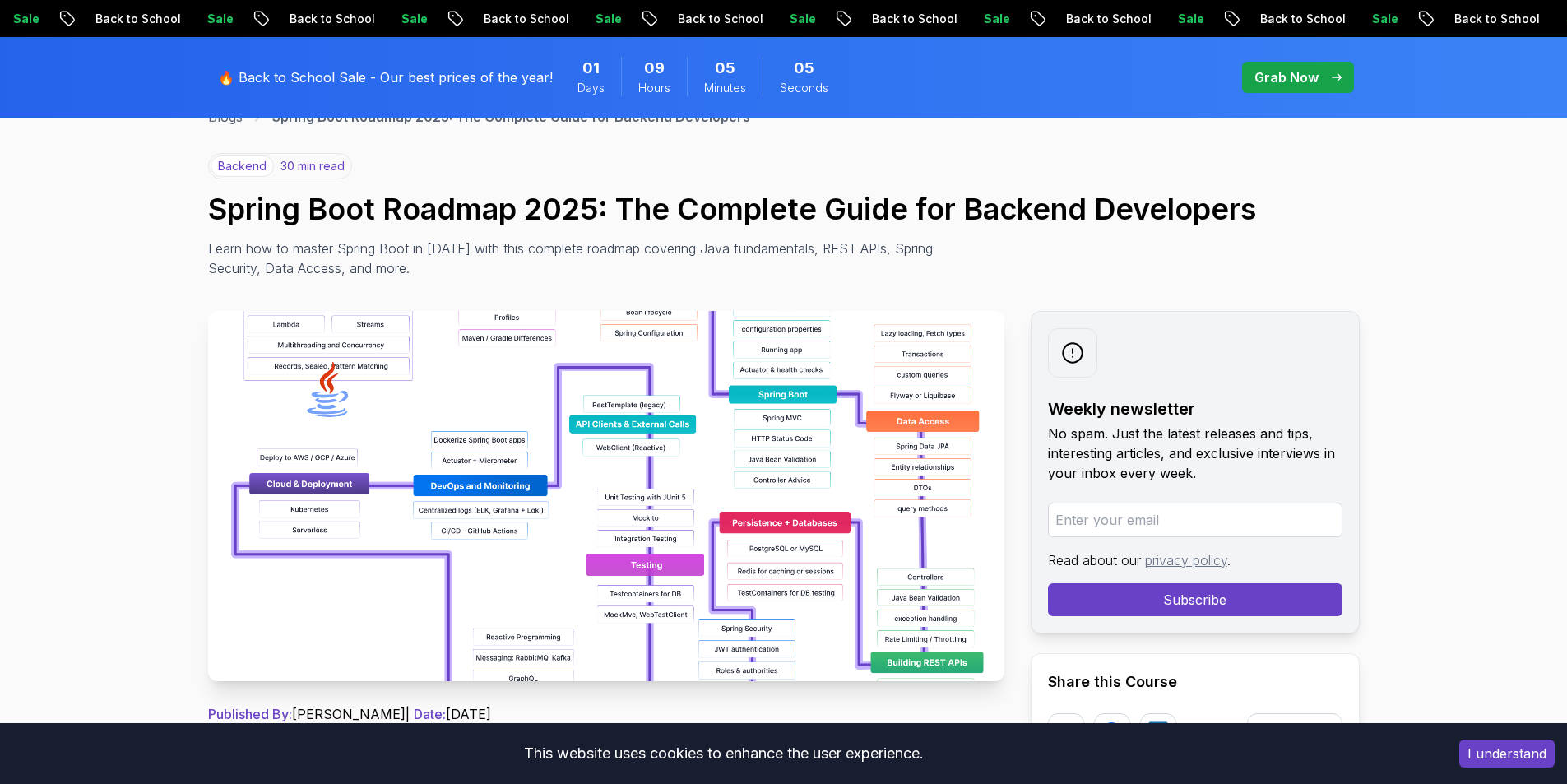
click at [624, 496] on img at bounding box center [606, 496] width 796 height 370
click at [761, 371] on img at bounding box center [606, 496] width 796 height 370
click at [908, 267] on p "Learn how to master Spring Boot in [DATE] with this complete roadmap covering J…" at bounding box center [576, 258] width 737 height 40
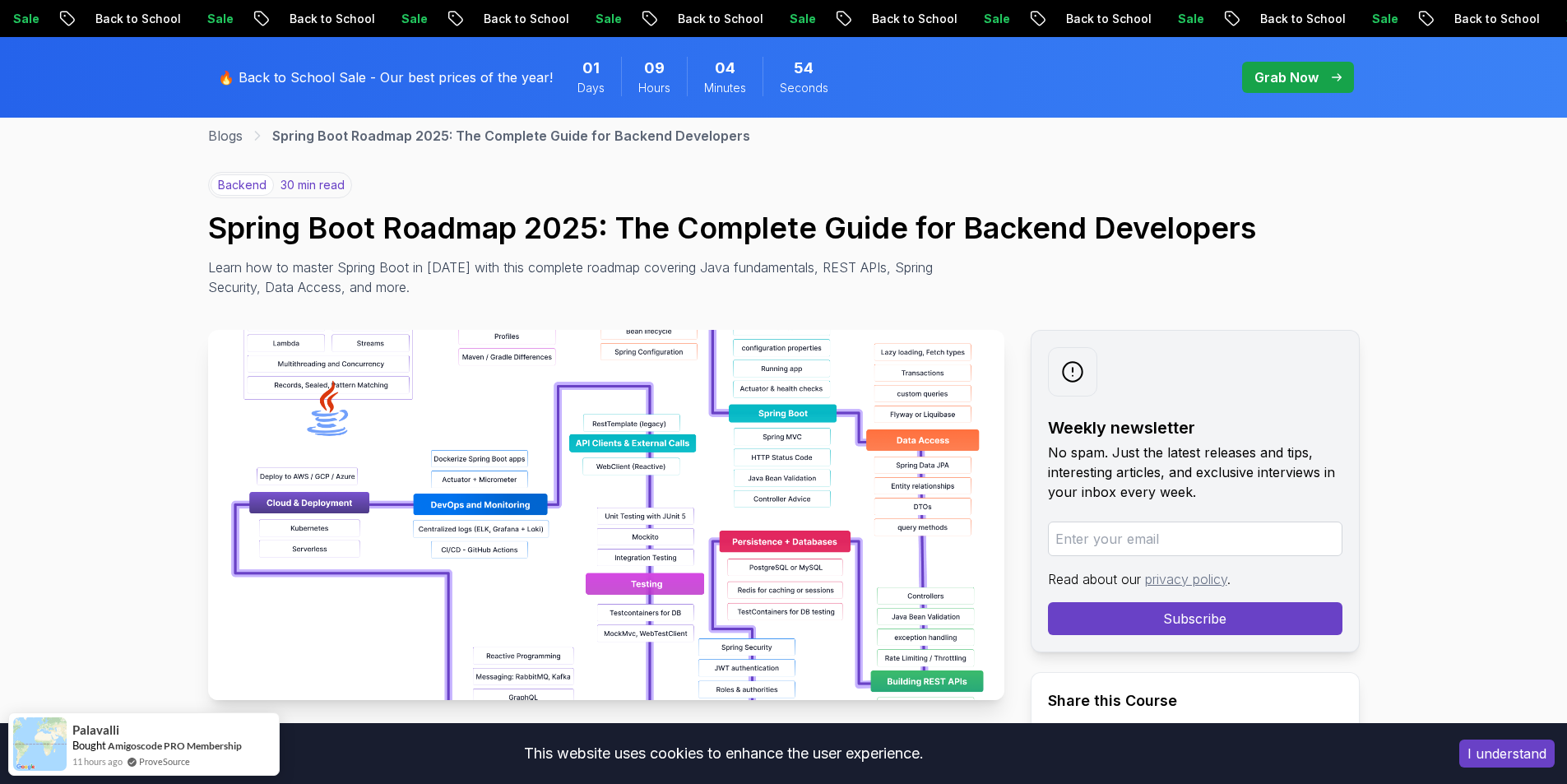
scroll to position [0, 0]
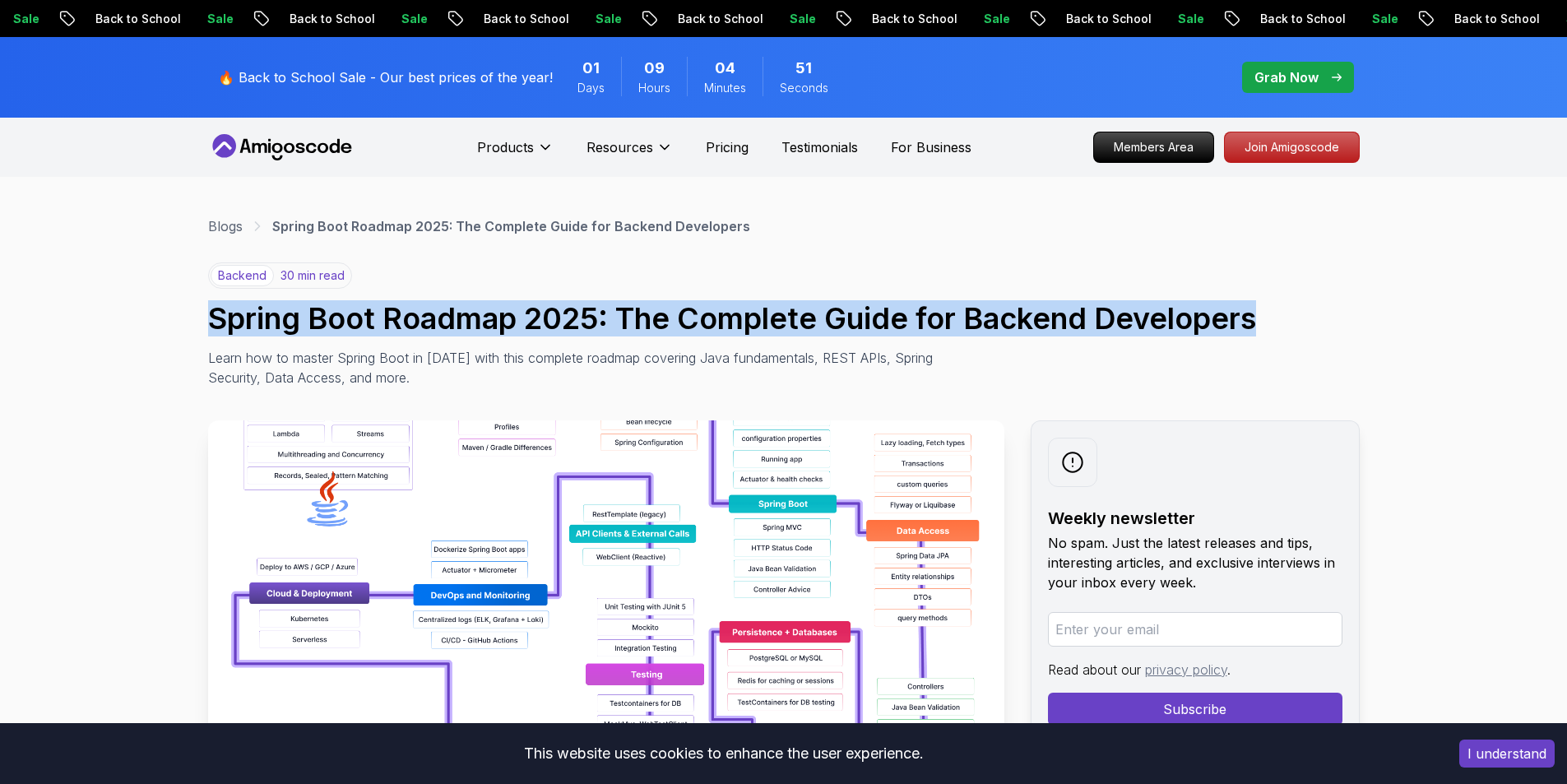
drag, startPoint x: 1270, startPoint y: 310, endPoint x: 207, endPoint y: 323, distance: 1063.1
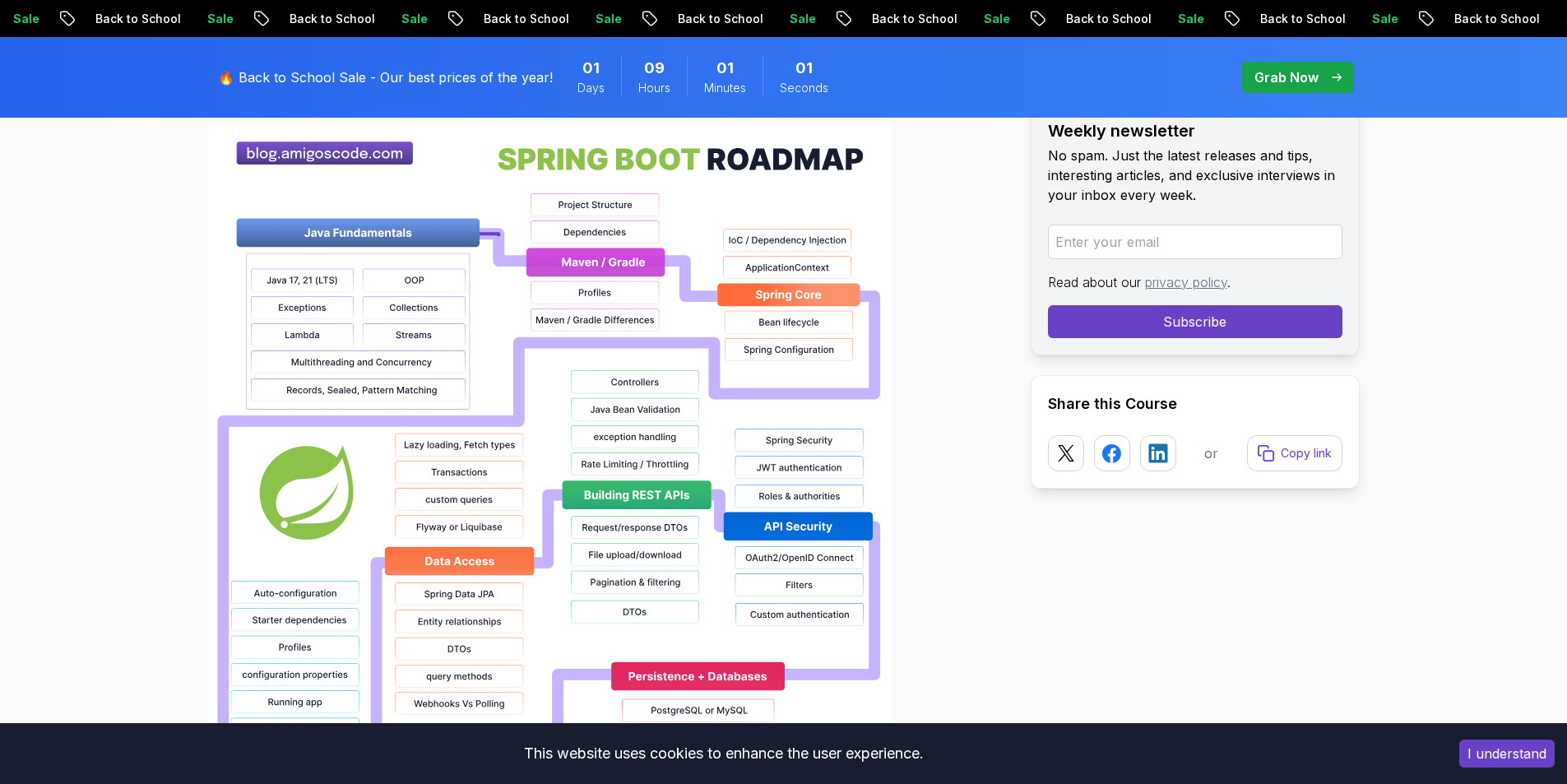
scroll to position [1207, 0]
